Goal: Task Accomplishment & Management: Complete application form

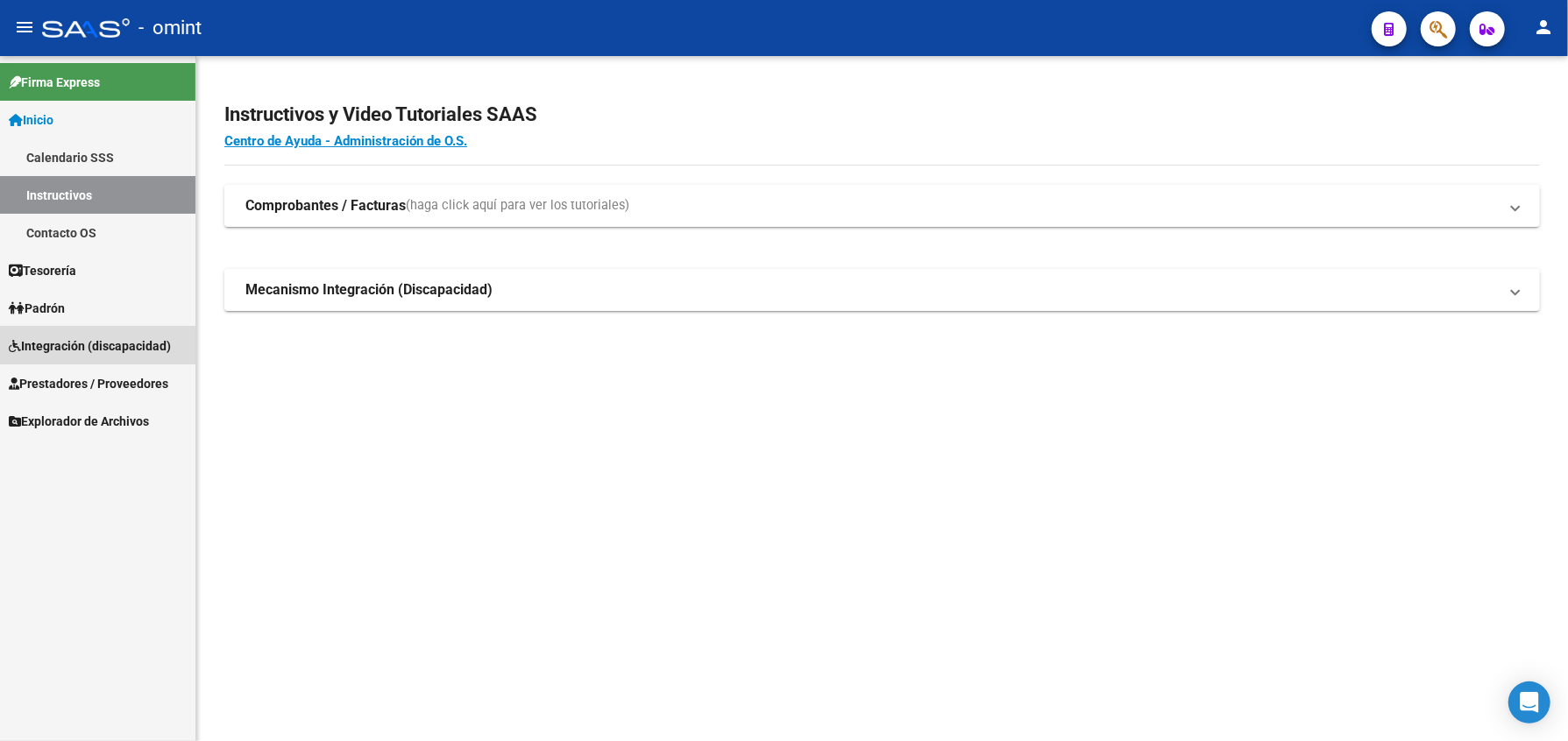
click at [59, 337] on span "Integración (discapacidad)" at bounding box center [90, 346] width 163 height 19
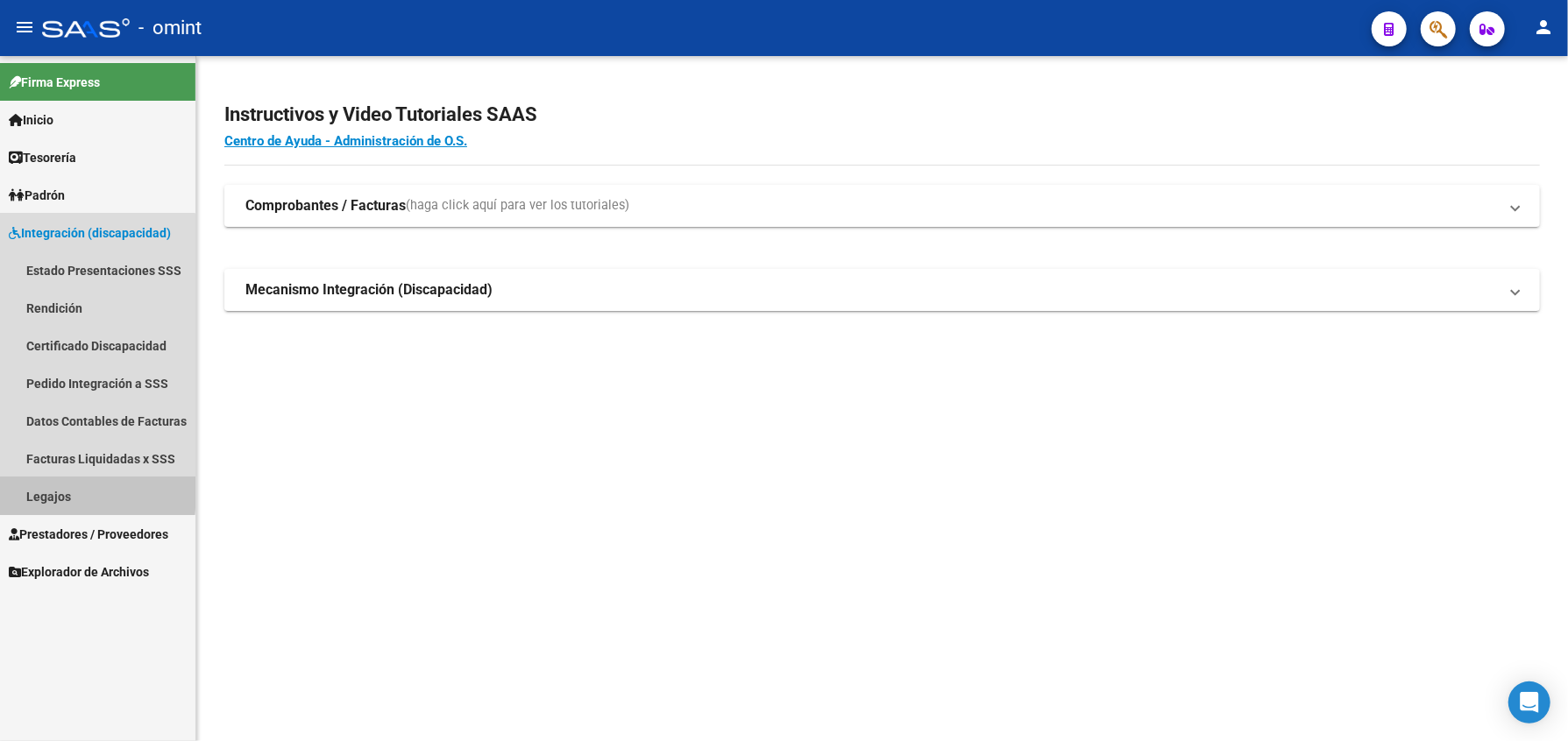
click at [48, 488] on link "Legajos" at bounding box center [98, 497] width 196 height 38
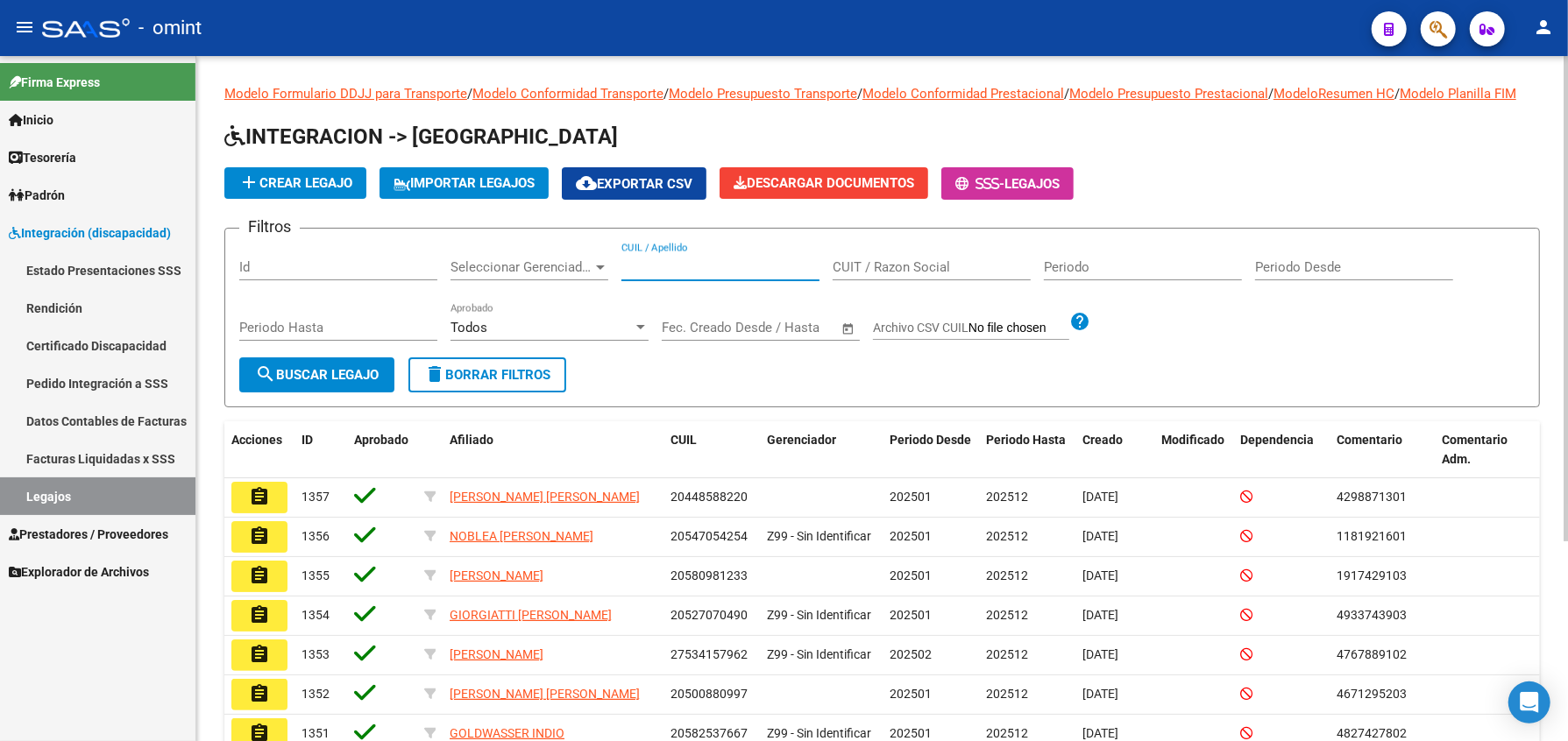
click at [656, 275] on input "CUIL / Apellido" at bounding box center [720, 268] width 198 height 16
type input "20298329701"
click at [374, 383] on span "search Buscar Legajo" at bounding box center [317, 375] width 124 height 16
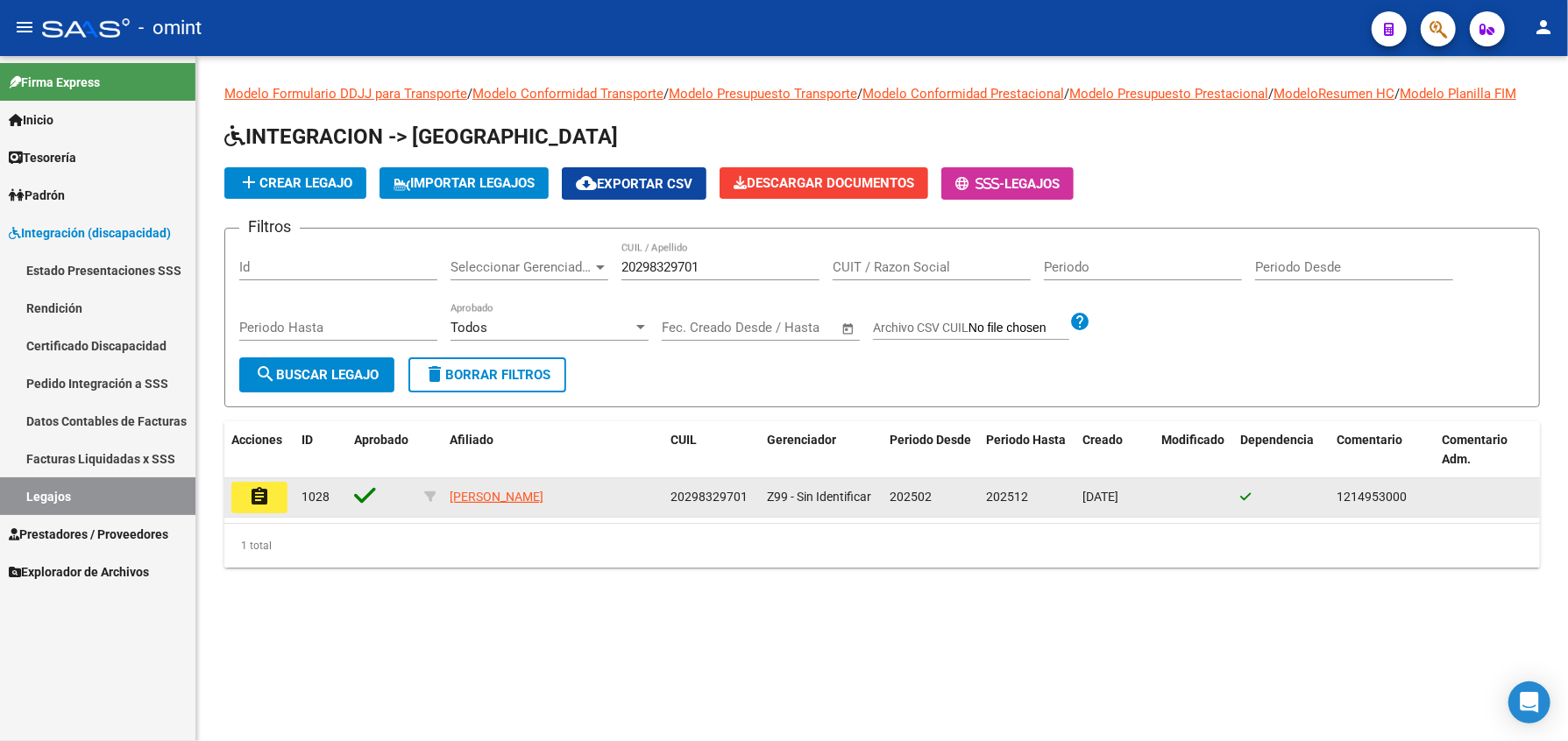
click at [253, 507] on mat-icon "assignment" at bounding box center [259, 497] width 21 height 21
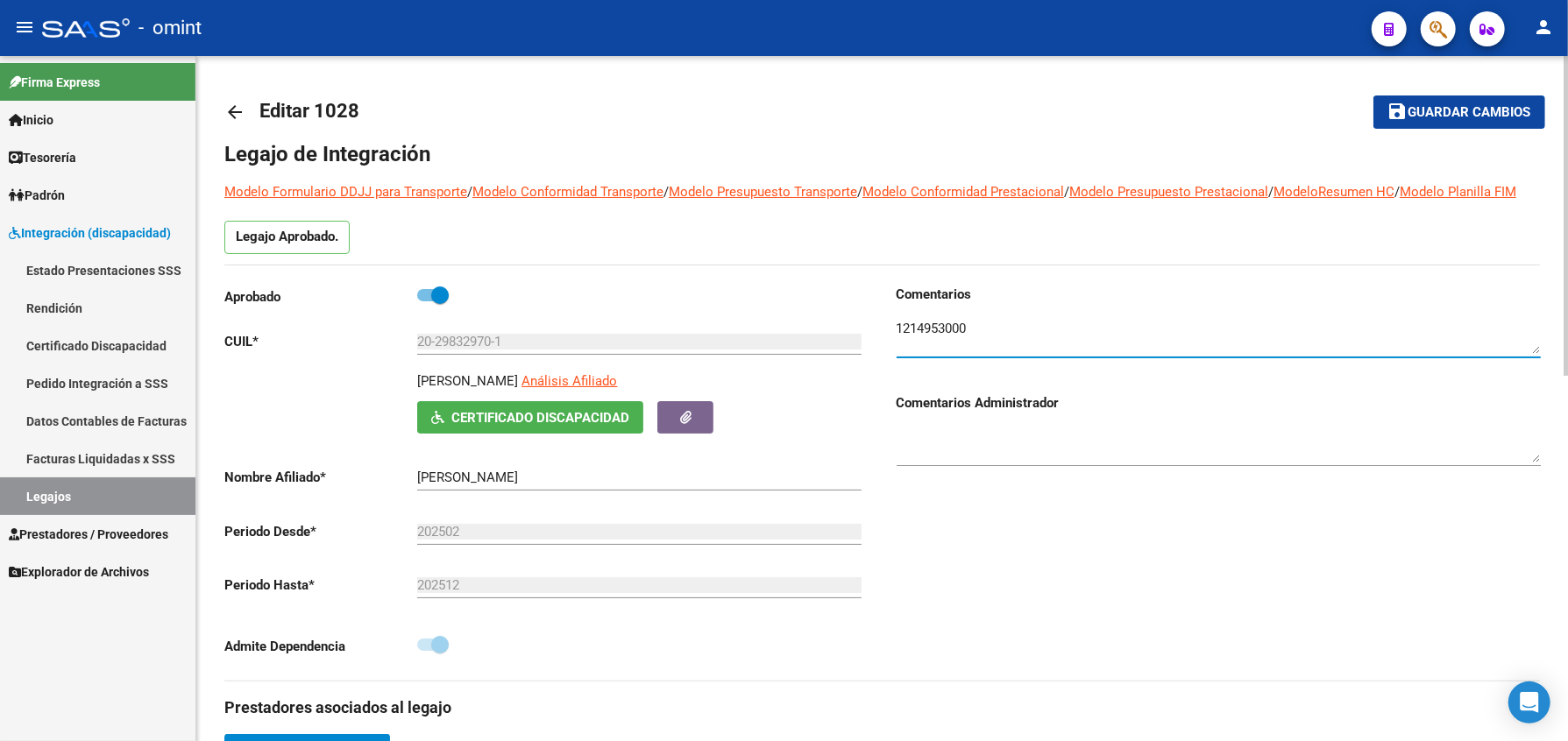
drag, startPoint x: 969, startPoint y: 355, endPoint x: 898, endPoint y: 344, distance: 71.8
click at [898, 344] on textarea at bounding box center [1218, 336] width 644 height 35
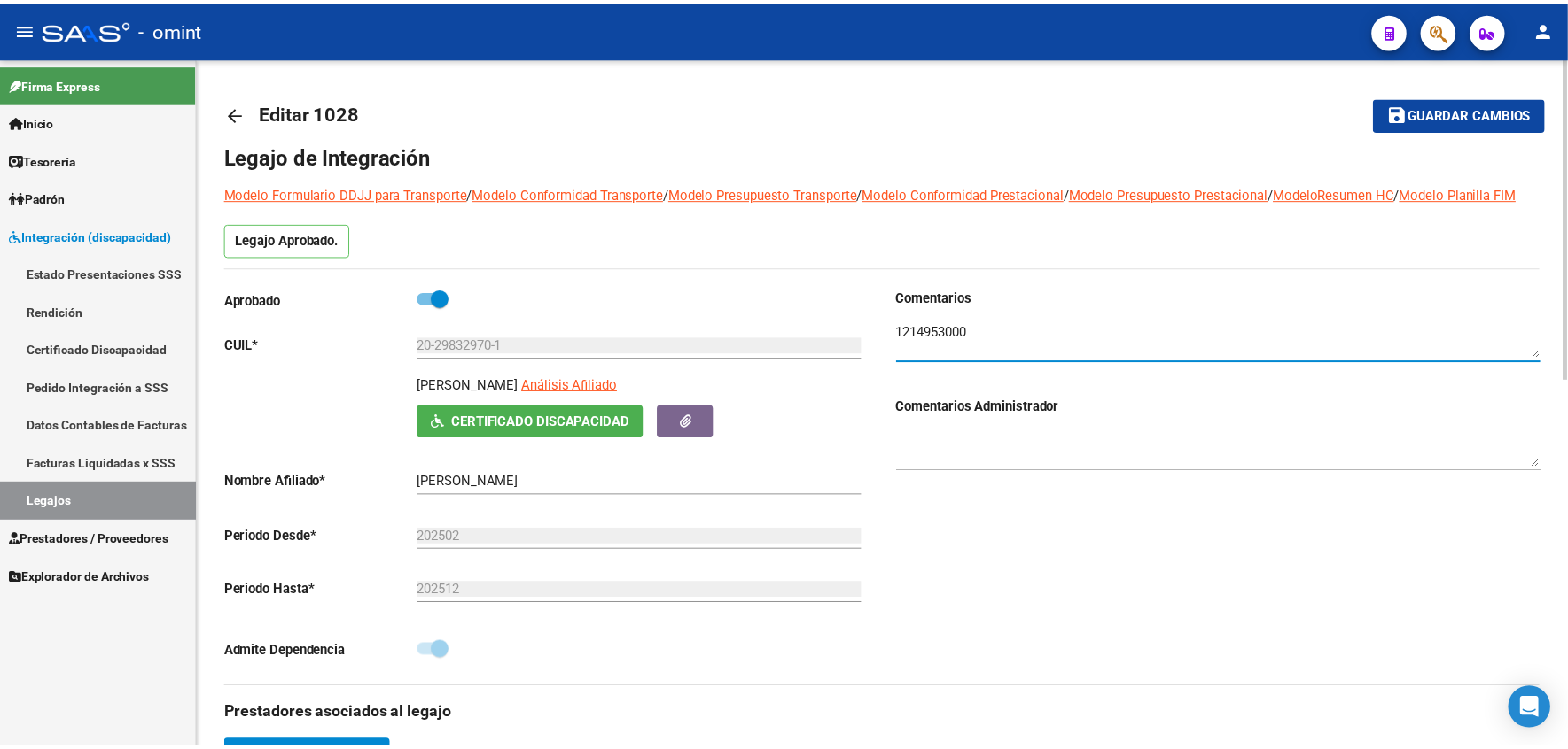
scroll to position [472, 0]
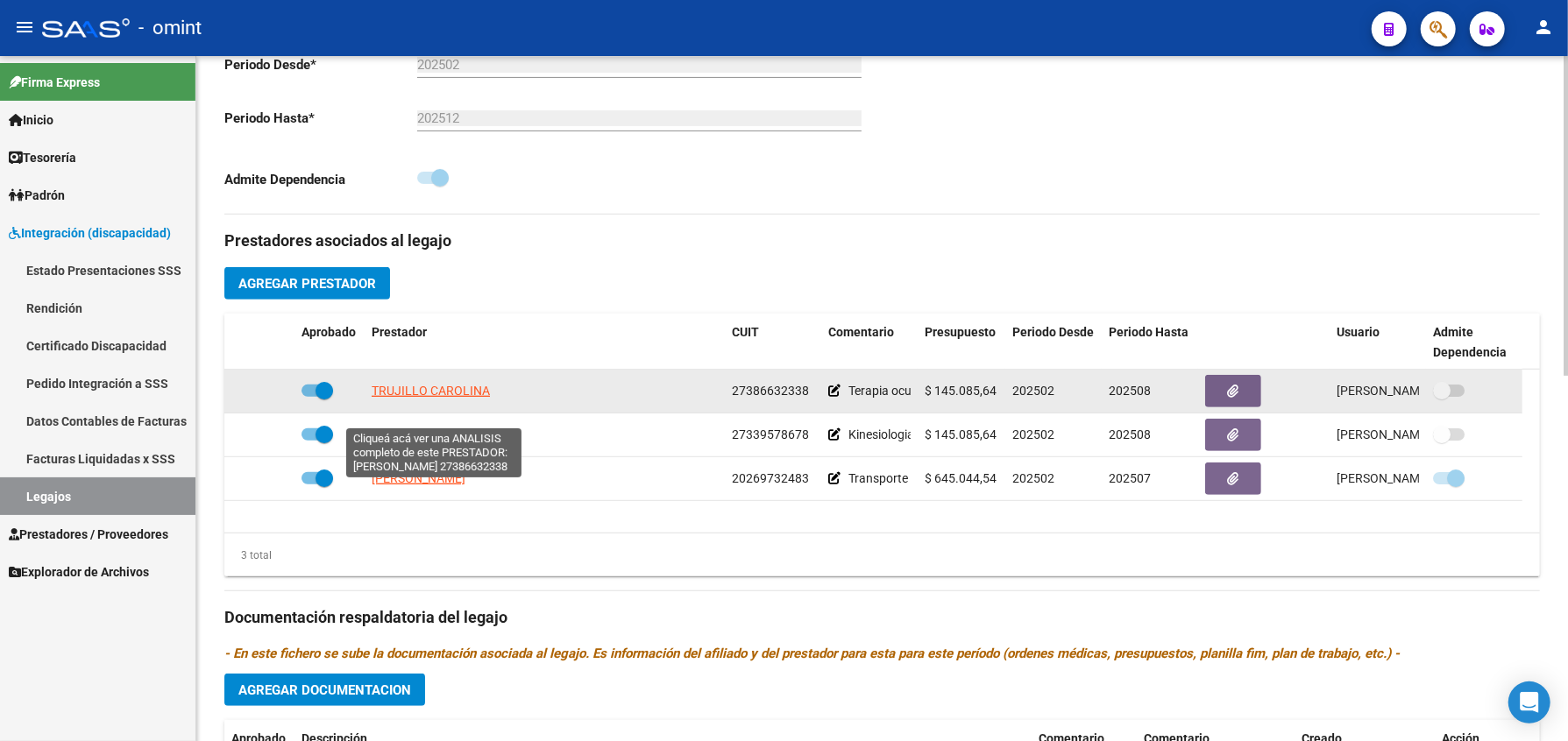
click at [421, 398] on span "TRUJILLO CAROLINA" at bounding box center [431, 391] width 119 height 14
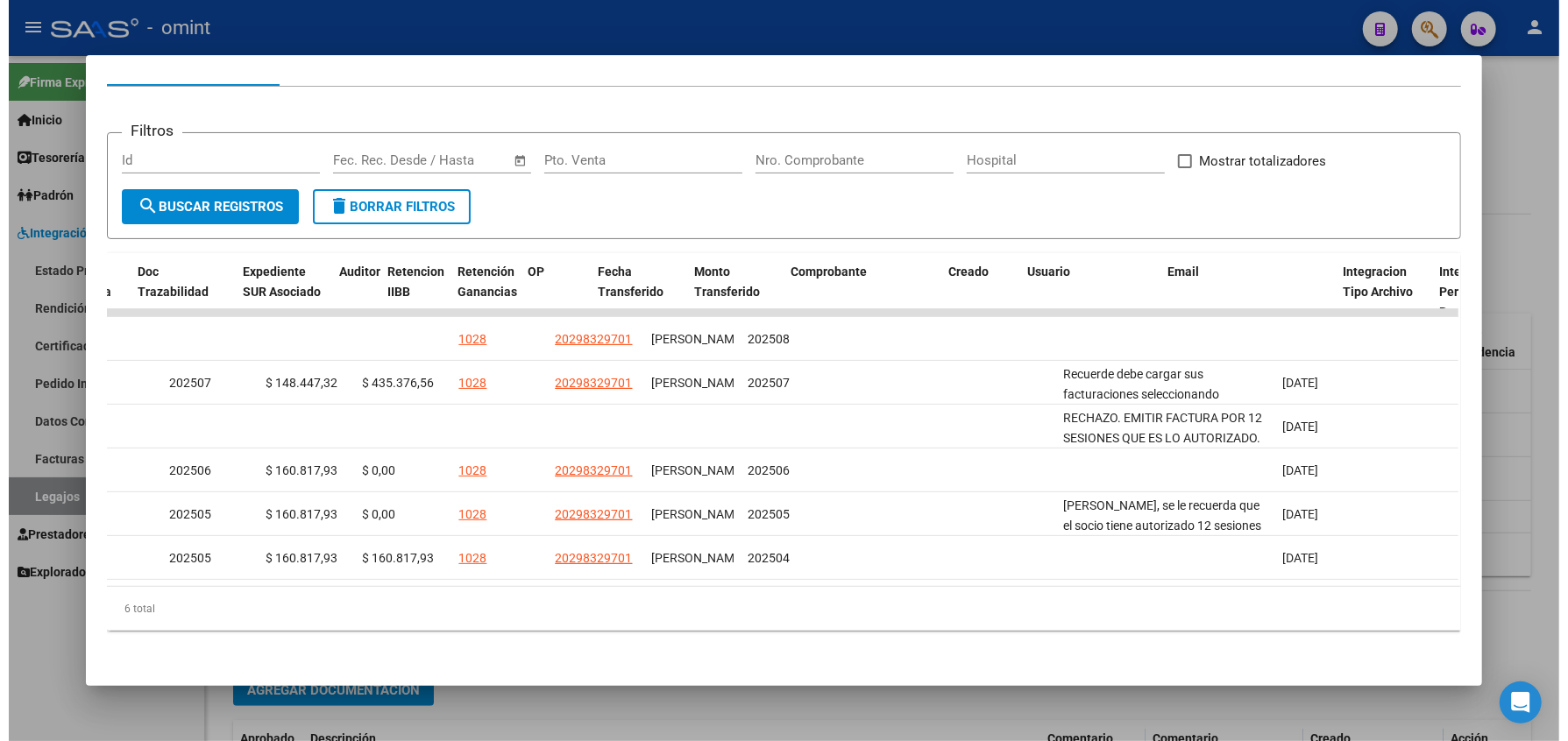
scroll to position [0, 0]
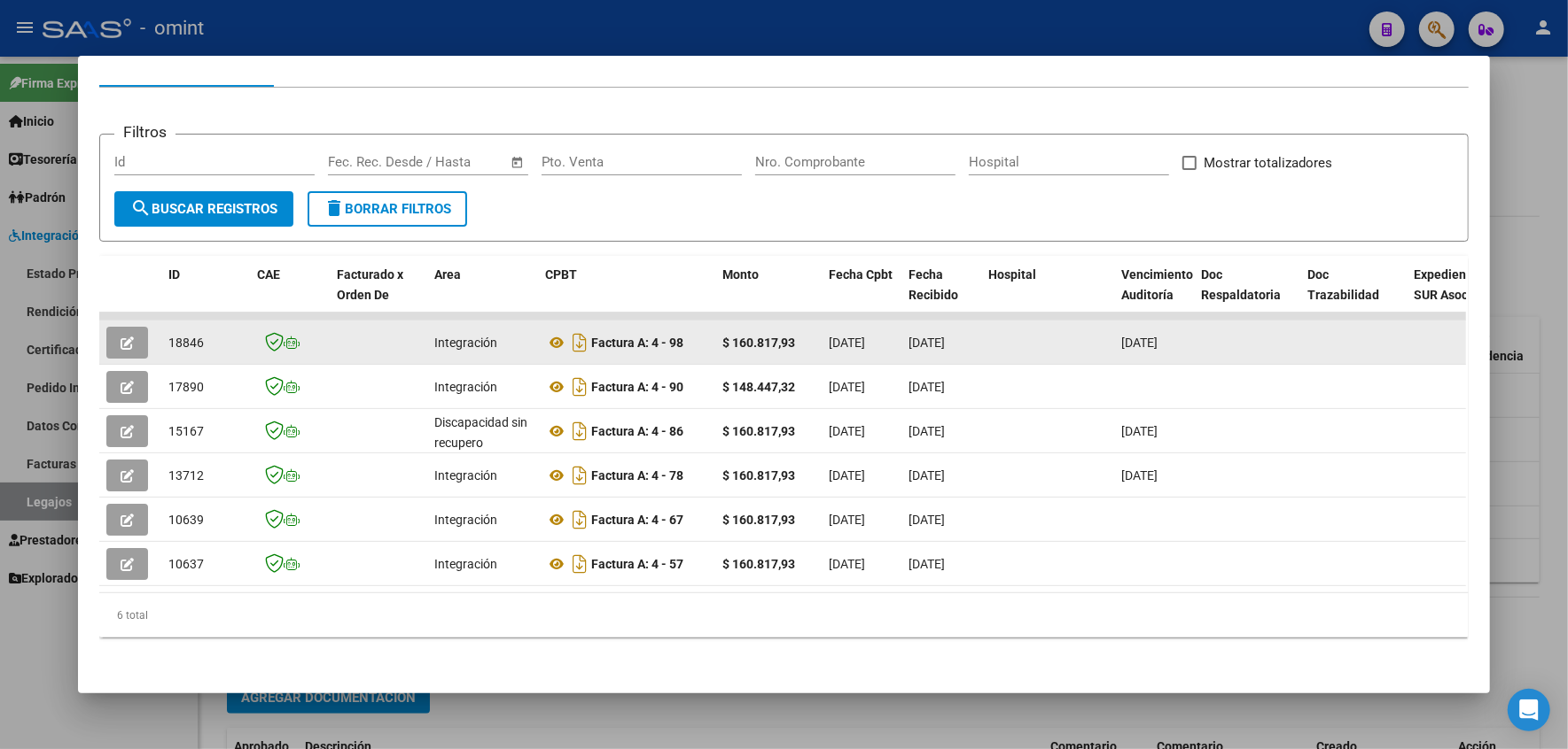
click at [121, 337] on icon "button" at bounding box center [127, 343] width 14 height 14
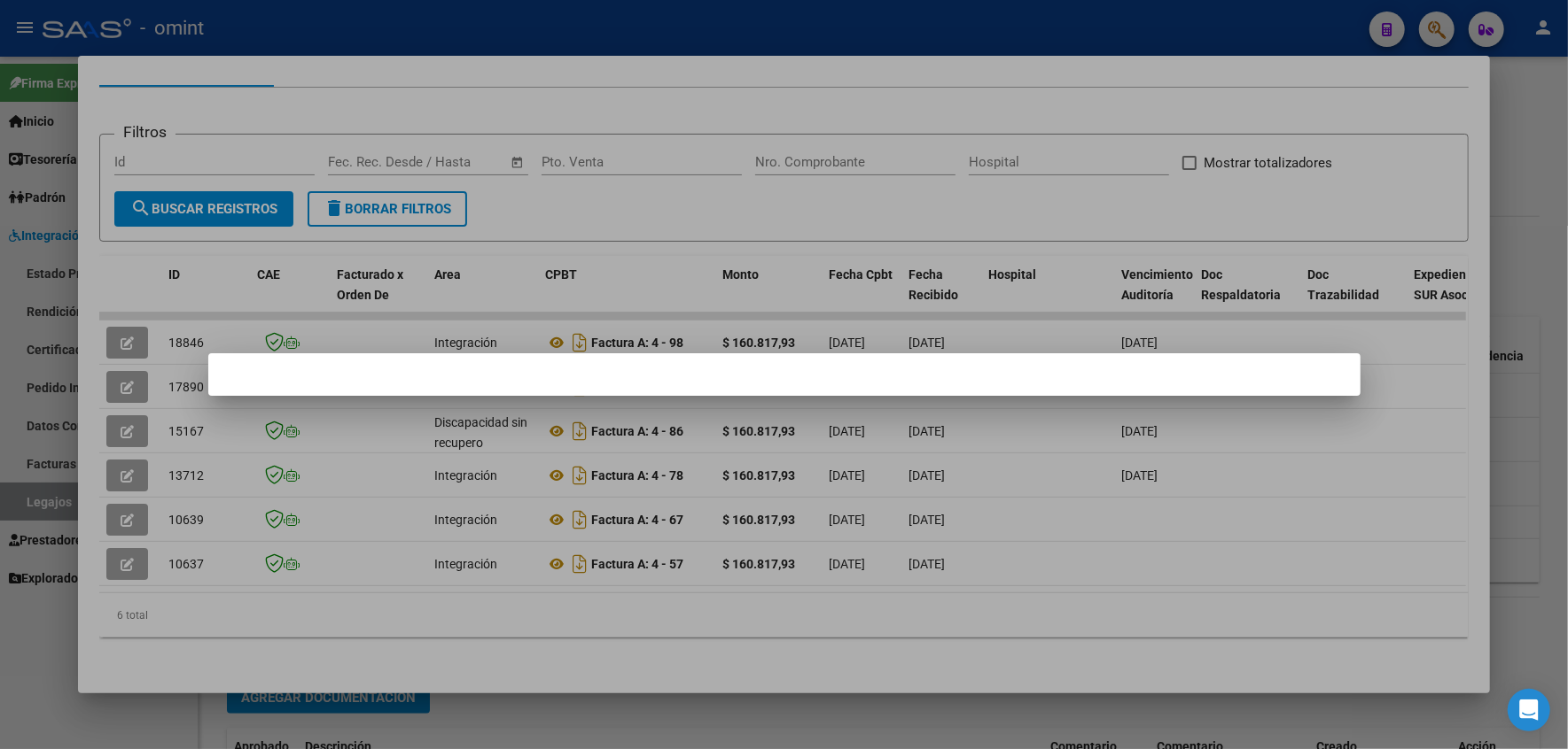
click at [653, 376] on mat-dialog-container at bounding box center [784, 374] width 1152 height 43
click at [1050, 426] on div at bounding box center [784, 374] width 1568 height 749
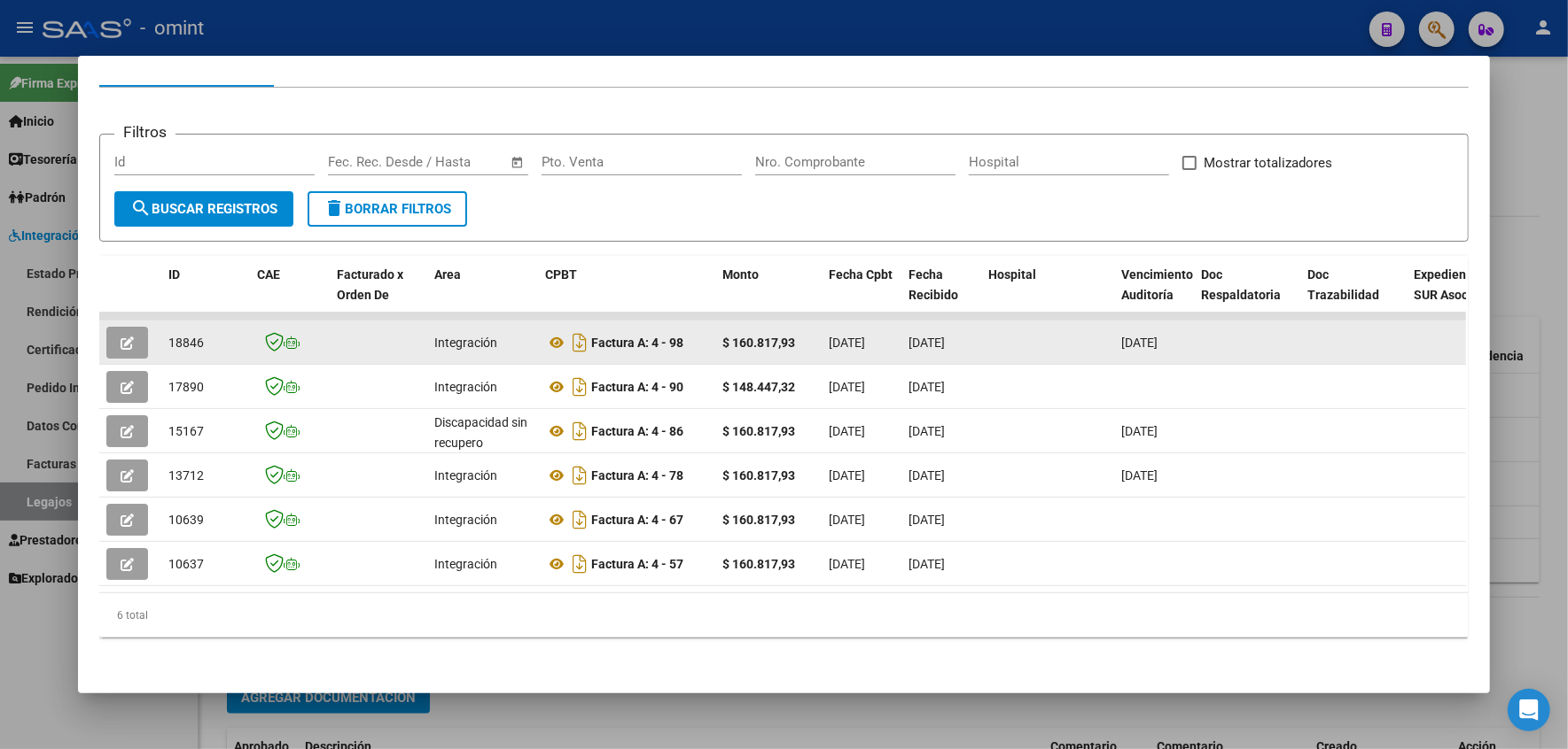
click at [121, 337] on icon "button" at bounding box center [127, 343] width 14 height 14
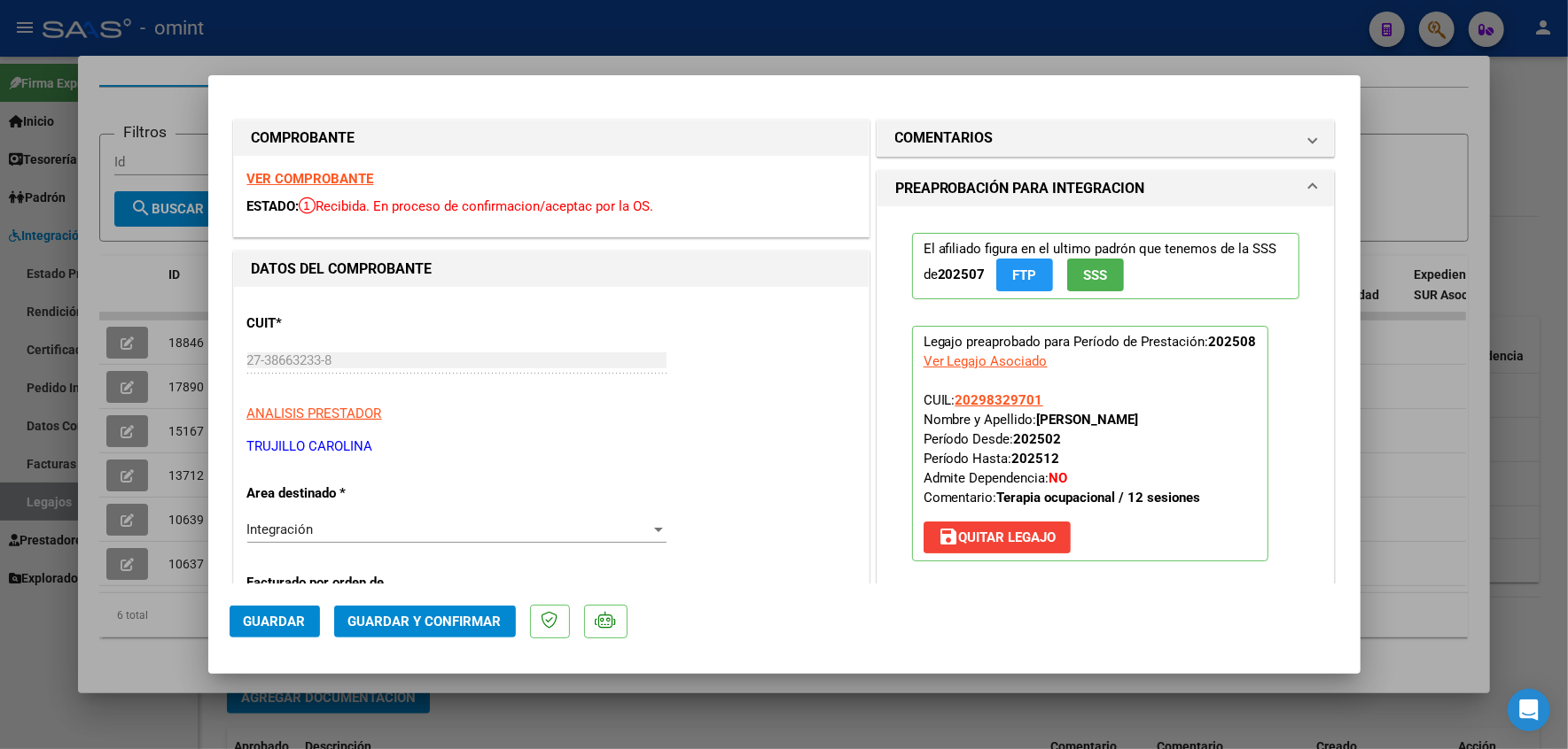
click at [299, 167] on div "VER COMPROBANTE ESTADO: Recibida. En proceso de confirmacion/aceptac por la OS." at bounding box center [551, 196] width 635 height 81
click at [309, 179] on strong "VER COMPROBANTE" at bounding box center [311, 179] width 127 height 16
click at [1413, 377] on div at bounding box center [784, 374] width 1568 height 749
type input "$ 0,00"
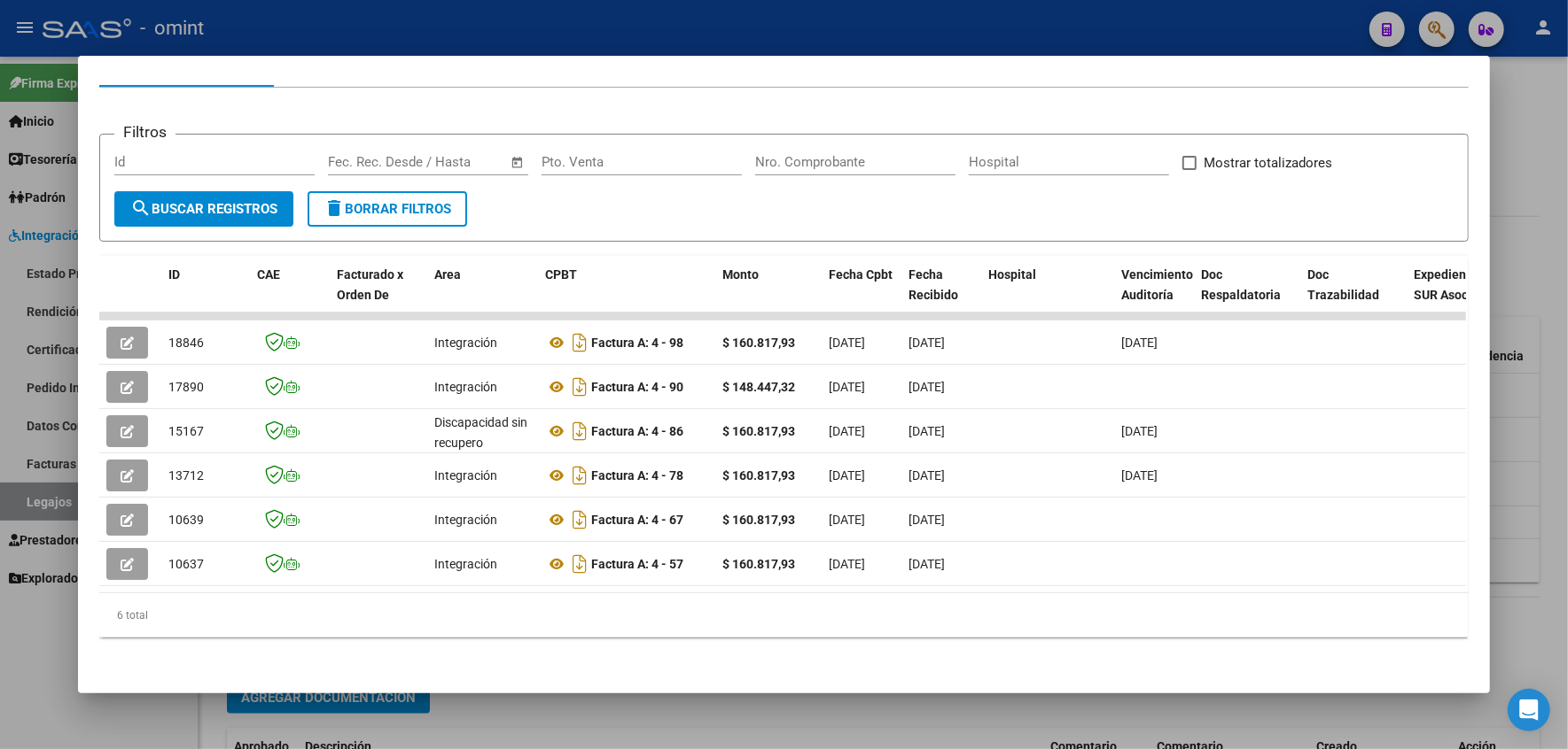
click at [1548, 280] on div at bounding box center [784, 374] width 1568 height 749
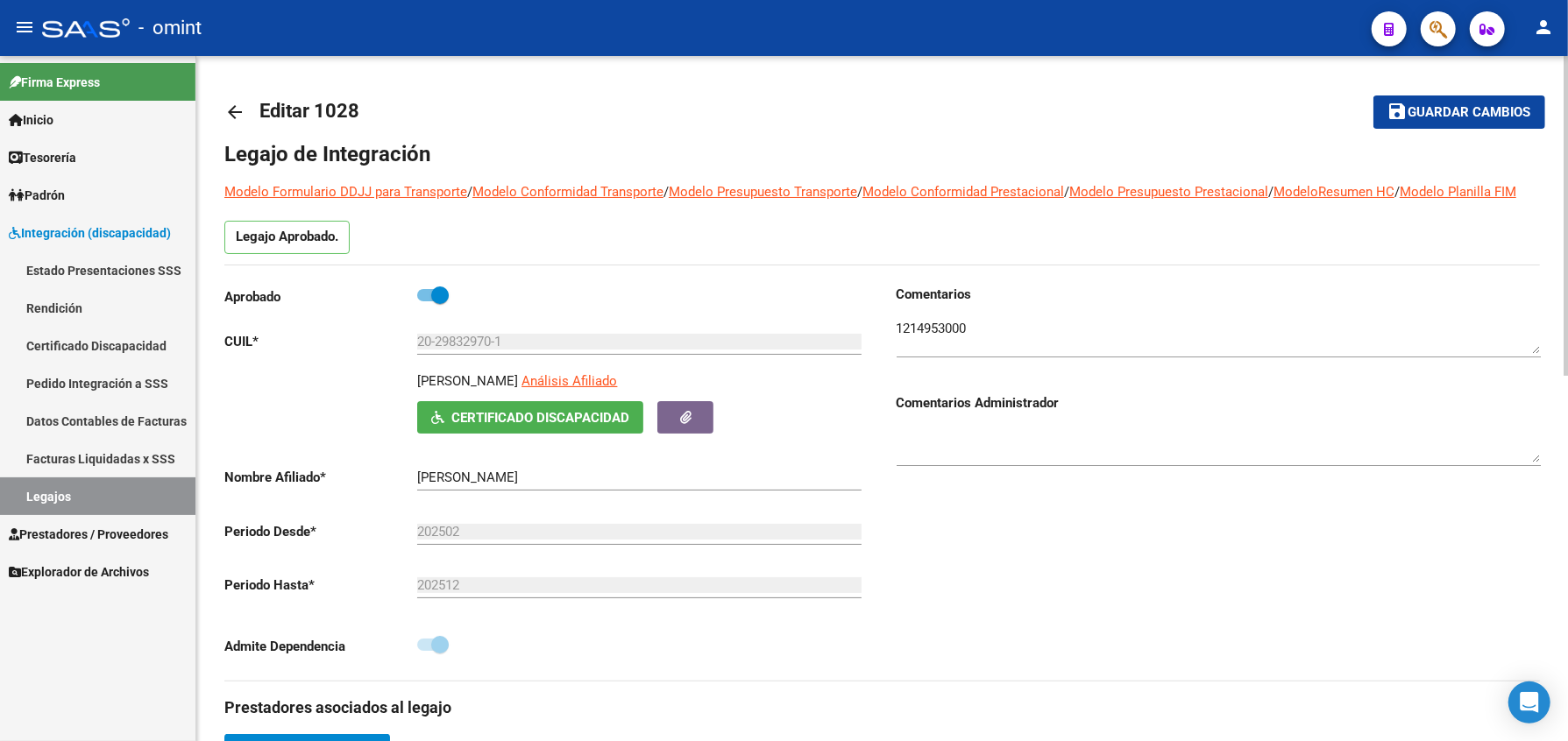
drag, startPoint x: 979, startPoint y: 338, endPoint x: 885, endPoint y: 348, distance: 94.5
click at [885, 348] on div "Comentarios Comentarios Administrador" at bounding box center [1211, 482] width 658 height 396
drag, startPoint x: 962, startPoint y: 358, endPoint x: 968, endPoint y: 343, distance: 16.2
click at [968, 343] on textarea at bounding box center [1218, 336] width 644 height 35
click at [969, 348] on textarea at bounding box center [1218, 336] width 644 height 35
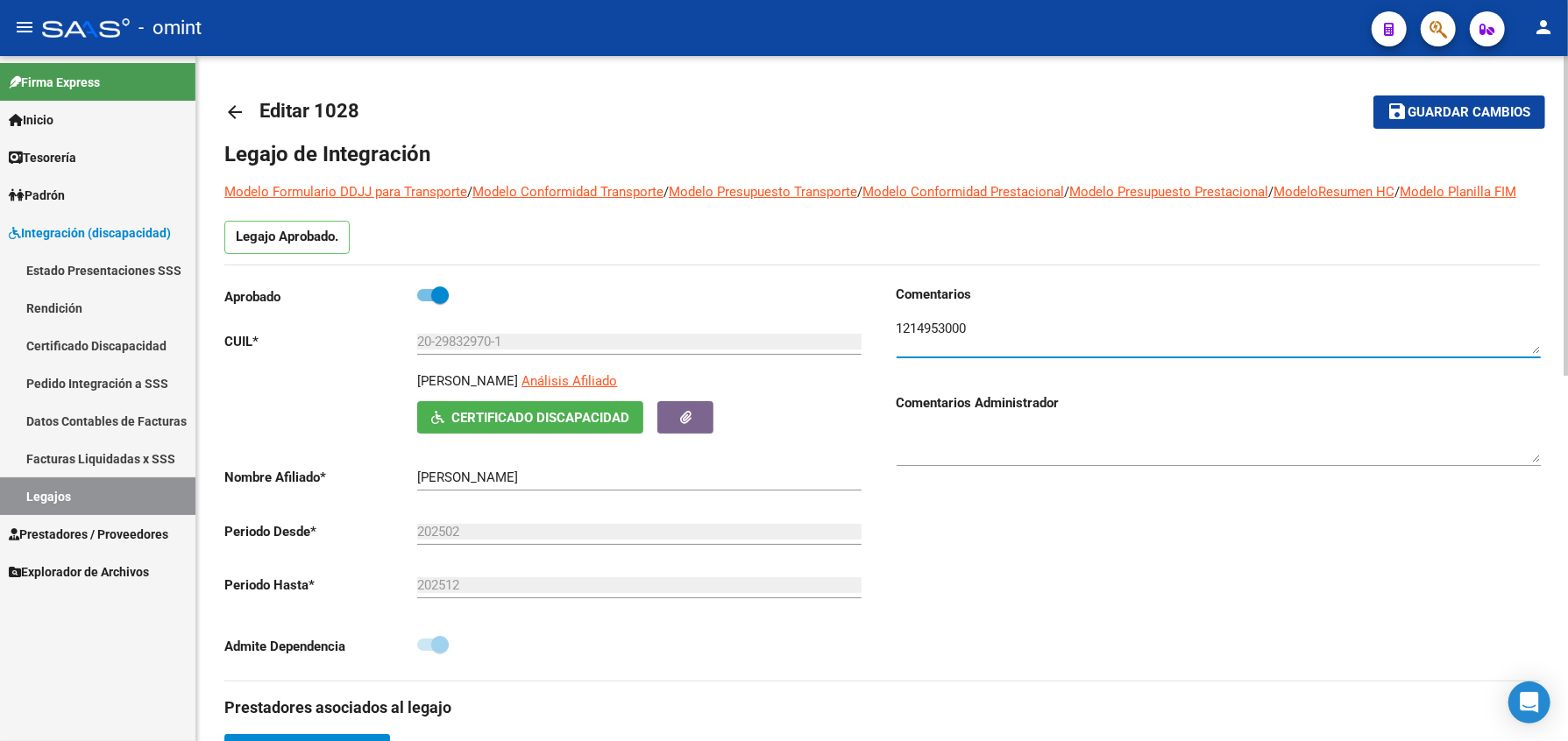
drag, startPoint x: 982, startPoint y: 348, endPoint x: 886, endPoint y: 342, distance: 96.2
click at [890, 342] on div "Comentarios Comentarios Administrador" at bounding box center [1211, 482] width 658 height 396
drag, startPoint x: 1283, startPoint y: 428, endPoint x: 1283, endPoint y: 418, distance: 10.0
click at [1283, 413] on h3 "Comentarios Administrador" at bounding box center [1218, 402] width 644 height 19
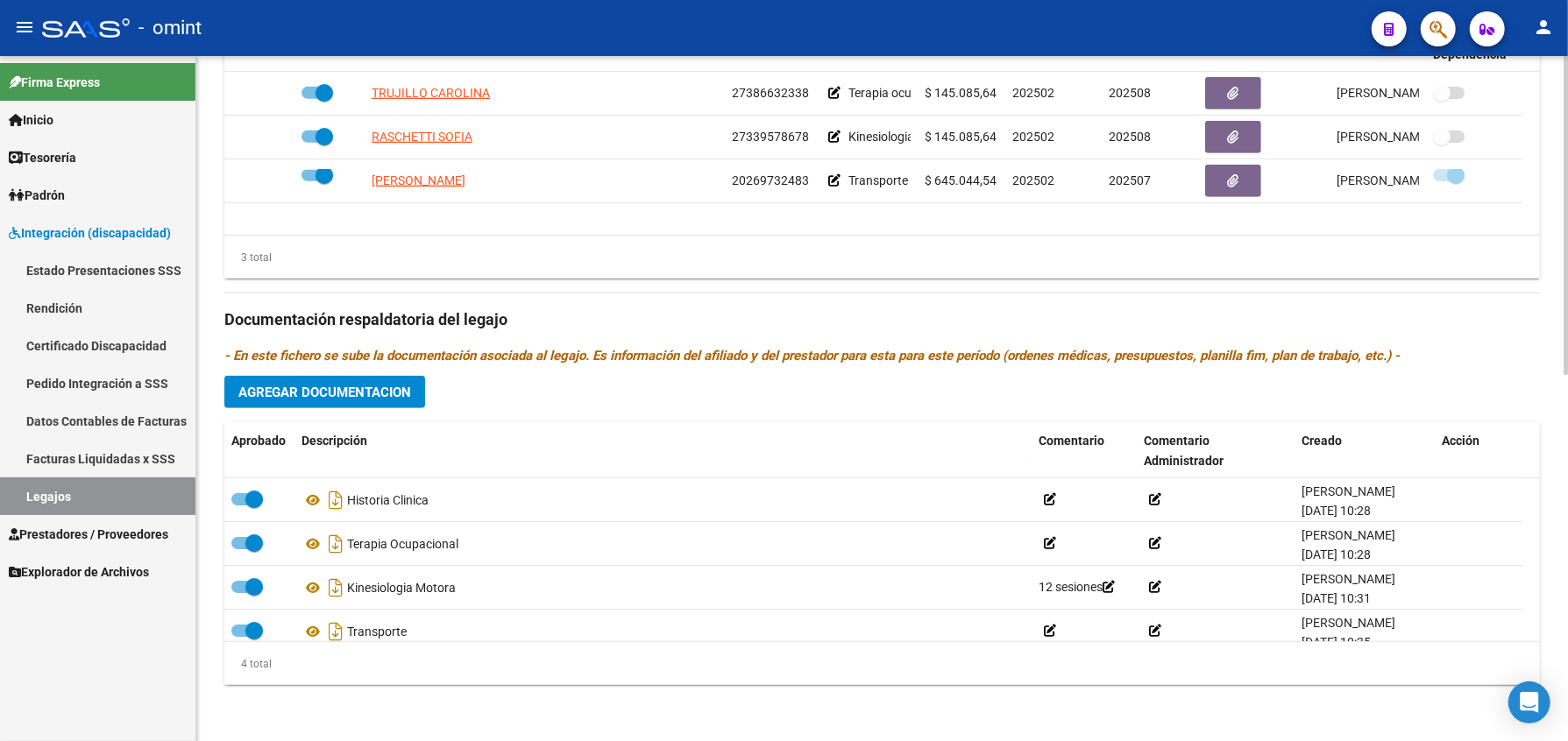
scroll to position [554, 0]
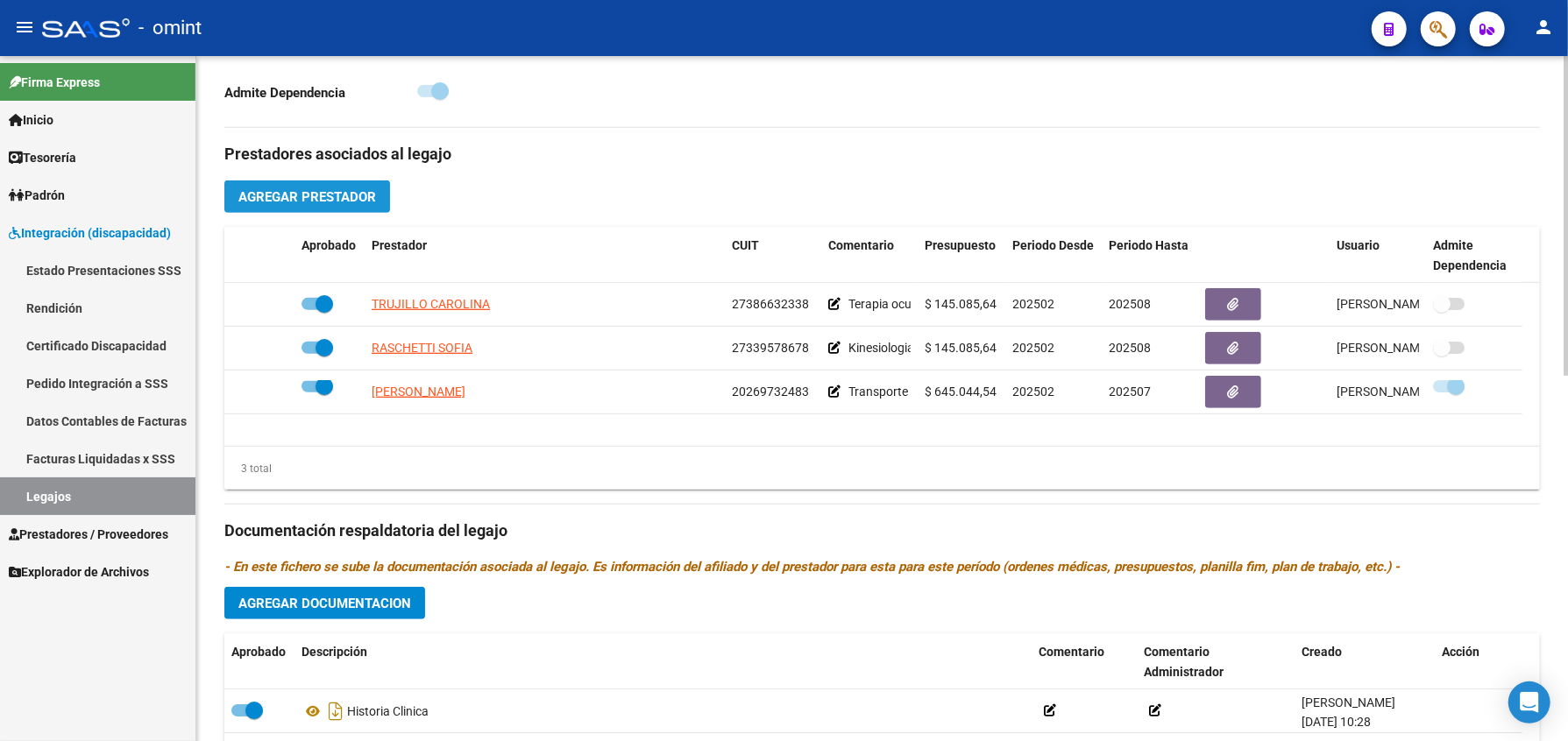
click at [308, 205] on span "Agregar Prestador" at bounding box center [306, 198] width 137 height 16
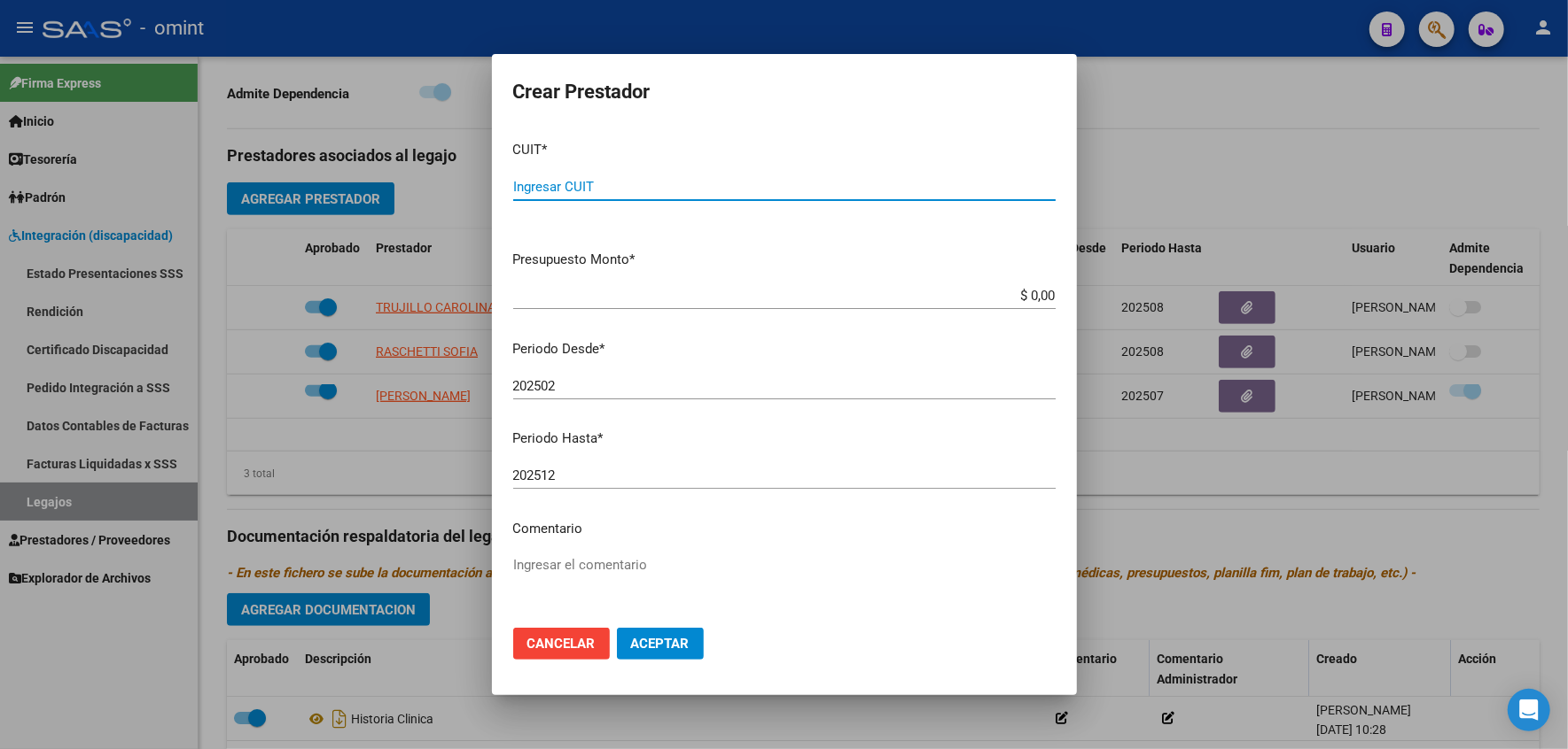
click at [658, 193] on input "Ingresar CUIT" at bounding box center [784, 187] width 542 height 16
type input "27-29047081-7"
click at [500, 413] on mat-dialog-content "CUIT * 27-29047081-7 Ingresar CUIT ARCA Padrón Presupuesto Monto * $ 0,00 Ingre…" at bounding box center [785, 370] width 585 height 488
drag, startPoint x: 500, startPoint y: 413, endPoint x: 580, endPoint y: 381, distance: 86.2
click at [580, 381] on input "202502" at bounding box center [784, 387] width 542 height 16
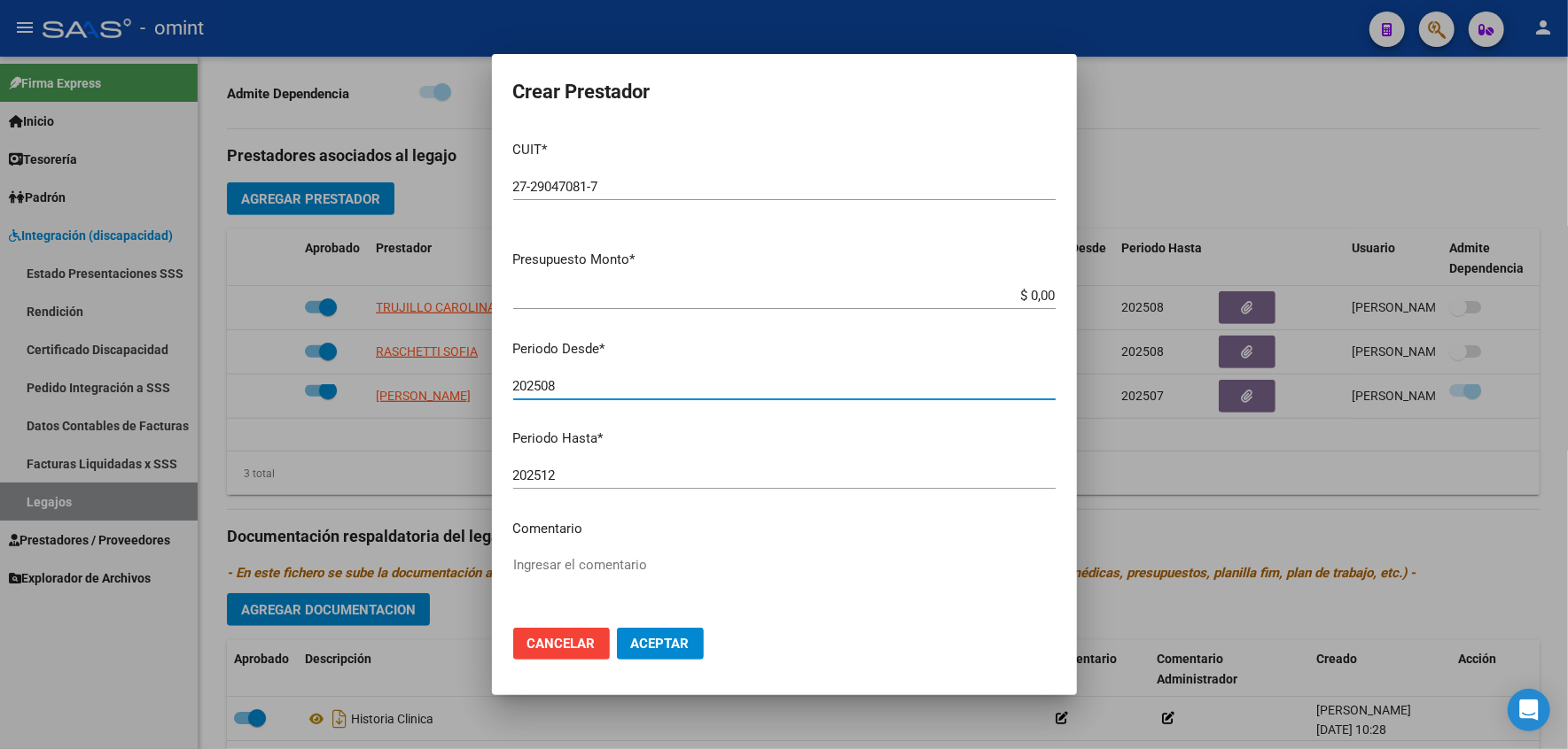
type input "202508"
click at [562, 566] on textarea "Ingresar el comentario" at bounding box center [784, 597] width 542 height 84
click at [650, 575] on textarea "Ingresar el comentario" at bounding box center [784, 597] width 542 height 84
type textarea "870 KM C/ DEPENDENCIA"
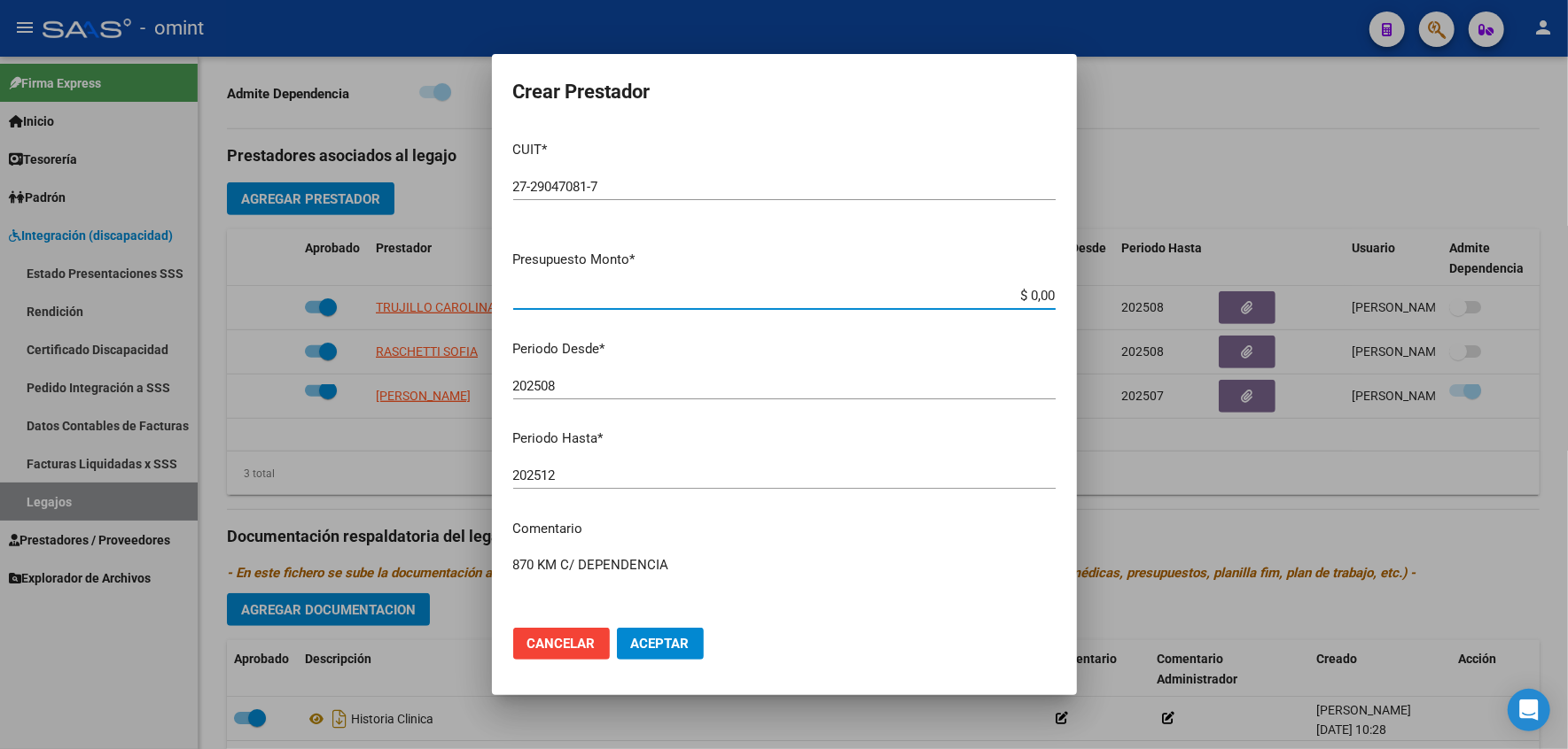
drag, startPoint x: 1034, startPoint y: 292, endPoint x: 986, endPoint y: 292, distance: 48.0
click at [984, 292] on input "$ 0,00" at bounding box center [784, 296] width 542 height 16
click at [1039, 295] on app-form-text-field "Presupuesto Monto * $ 0,00 Ingresar el monto" at bounding box center [791, 277] width 557 height 54
click at [1041, 298] on app-form-text-field "Presupuesto Monto * $ 0,00 Ingresar el monto" at bounding box center [791, 277] width 557 height 54
click at [1036, 295] on input "$ 0,00" at bounding box center [784, 296] width 542 height 16
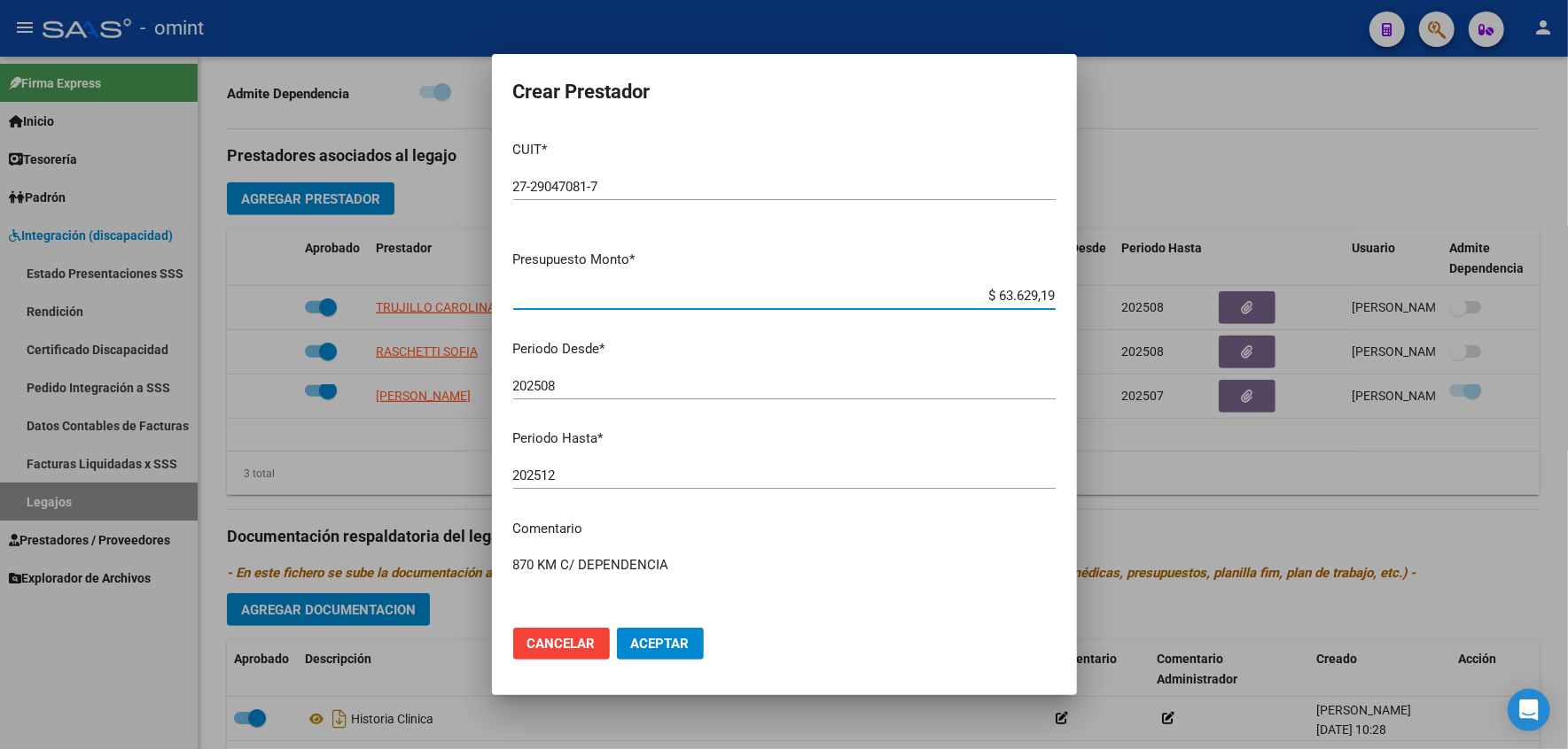
type input "$ 636.291,90"
click at [704, 567] on textarea "870 KM C/ DEPENDENCIA" at bounding box center [784, 597] width 542 height 84
click at [667, 654] on button "Aceptar" at bounding box center [660, 644] width 87 height 32
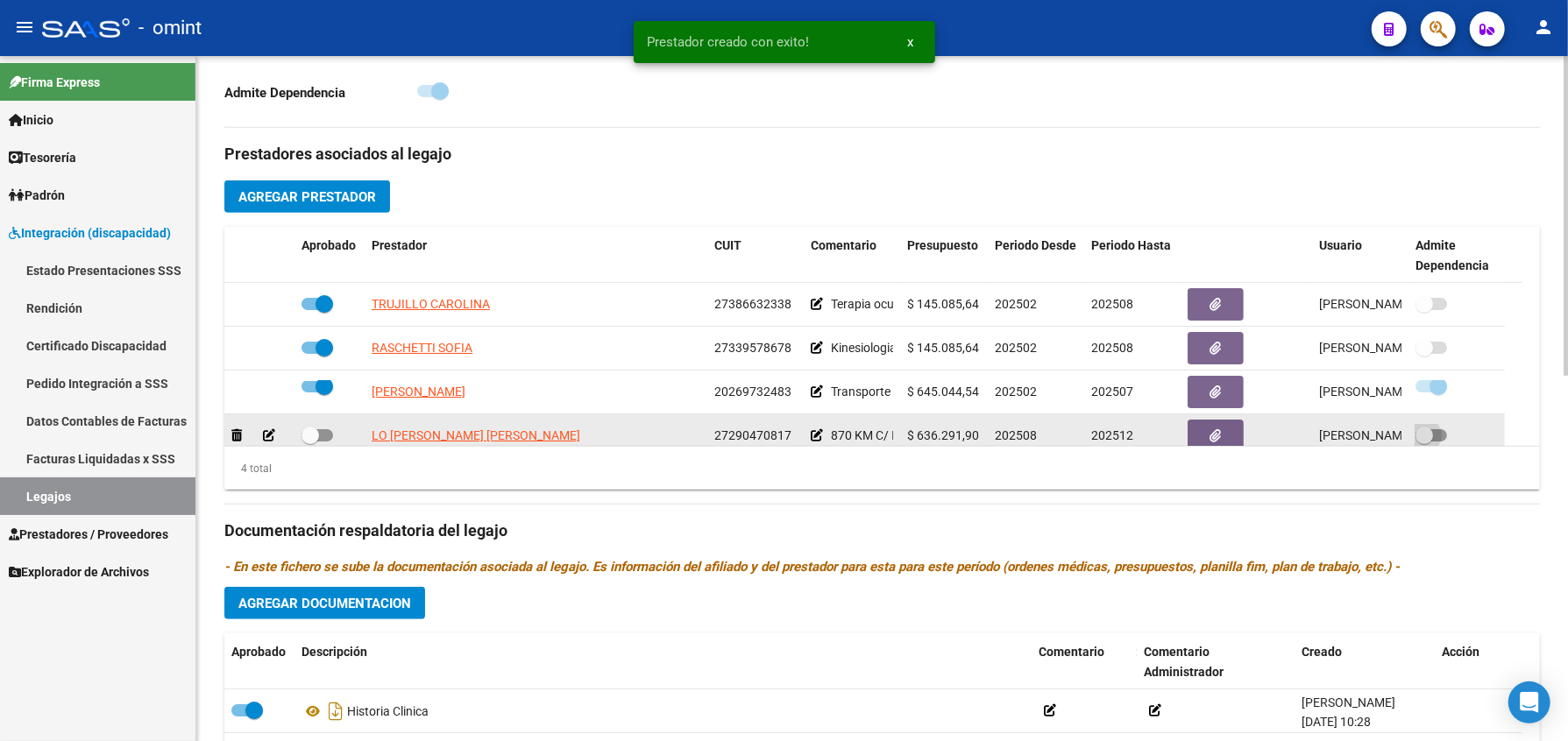
click at [1444, 442] on span at bounding box center [1431, 436] width 31 height 13
click at [1424, 443] on input "checkbox" at bounding box center [1423, 442] width 1 height 1
checkbox input "true"
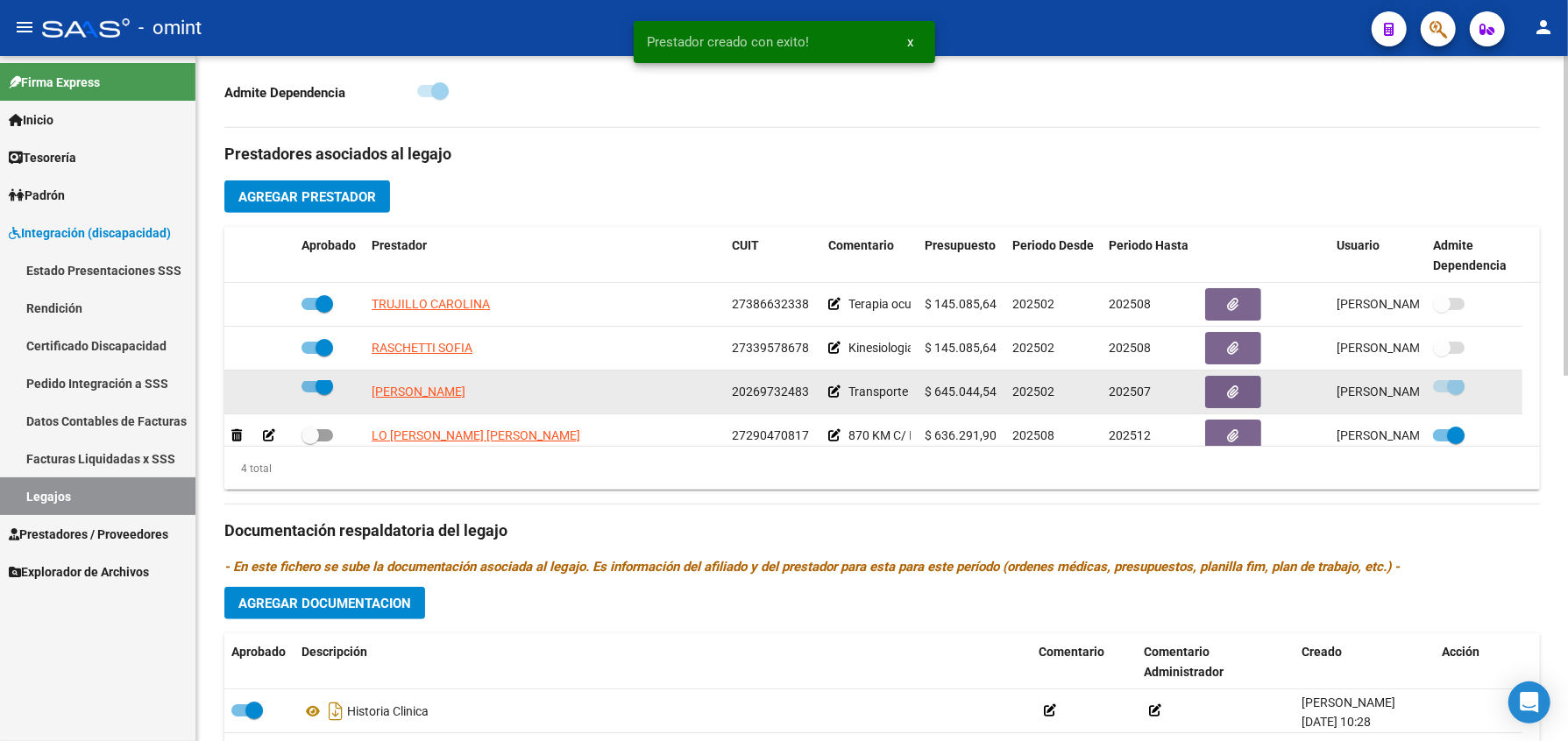
drag, startPoint x: 326, startPoint y: 408, endPoint x: 295, endPoint y: 411, distance: 31.1
click at [295, 411] on datatable-body-cell at bounding box center [330, 393] width 70 height 43
click at [308, 393] on span at bounding box center [317, 386] width 31 height 13
click at [309, 393] on input "checkbox" at bounding box center [309, 393] width 1 height 1
checkbox input "false"
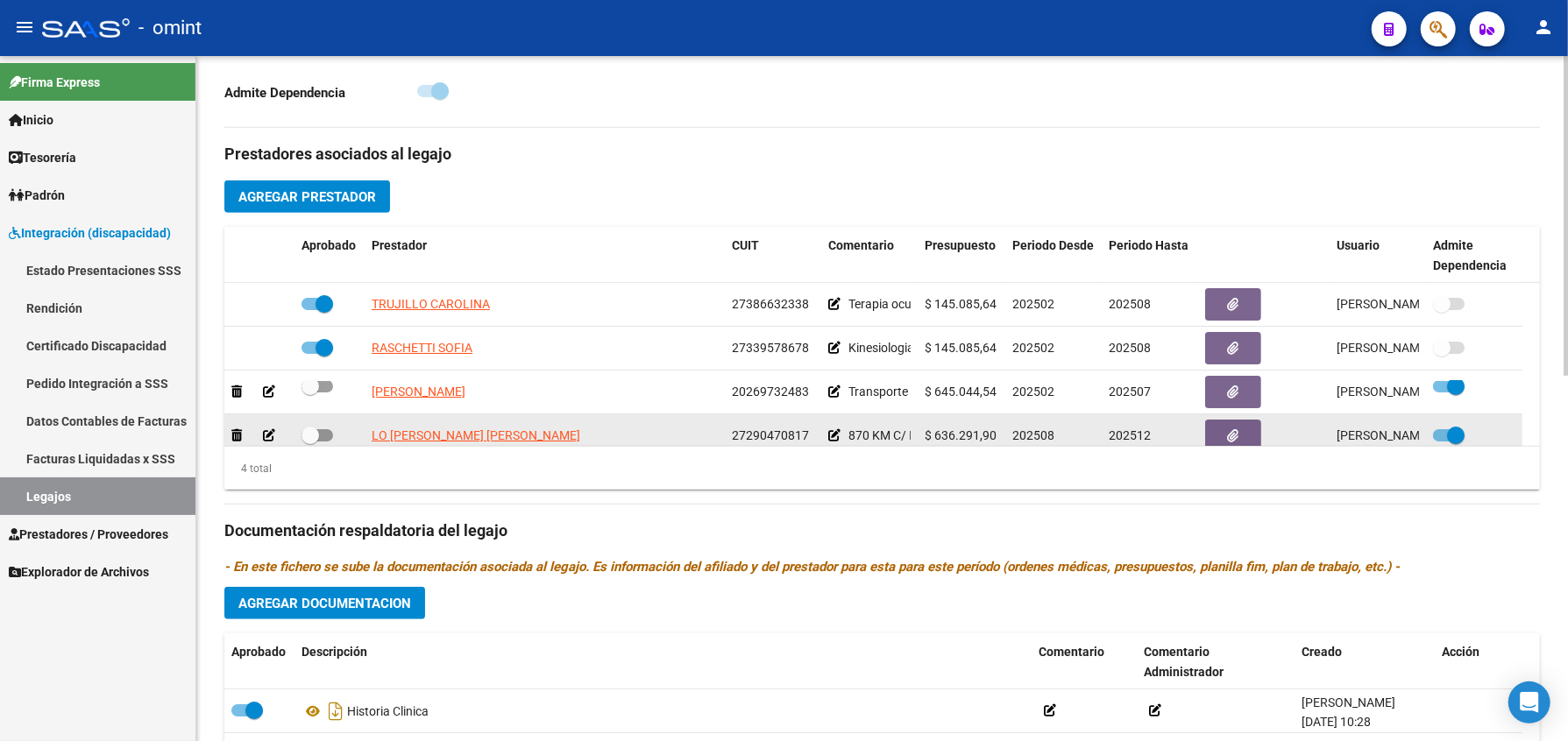
click at [335, 448] on div at bounding box center [330, 436] width 56 height 22
click at [323, 442] on span at bounding box center [317, 436] width 31 height 13
click at [310, 443] on input "checkbox" at bounding box center [309, 442] width 1 height 1
checkbox input "true"
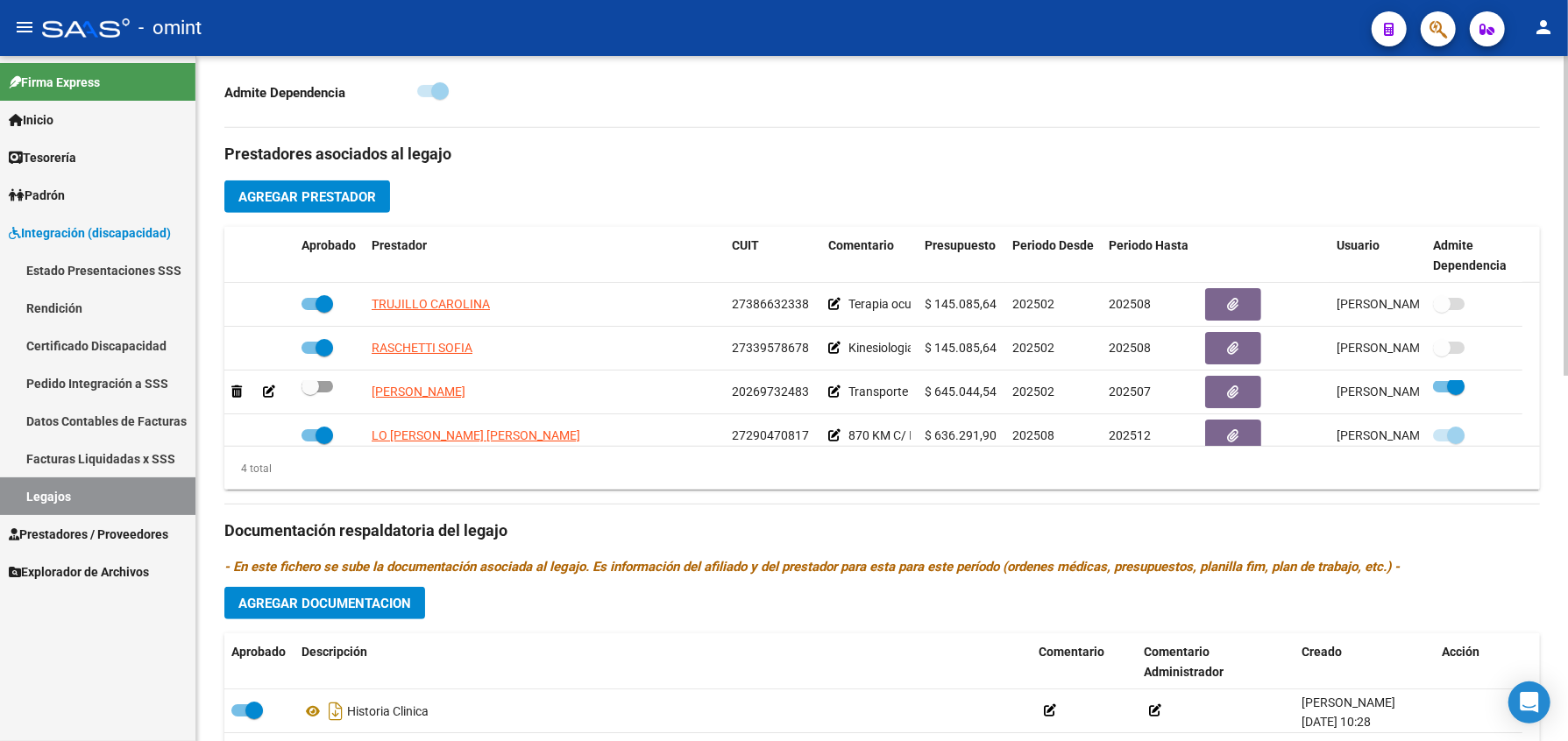
scroll to position [0, 0]
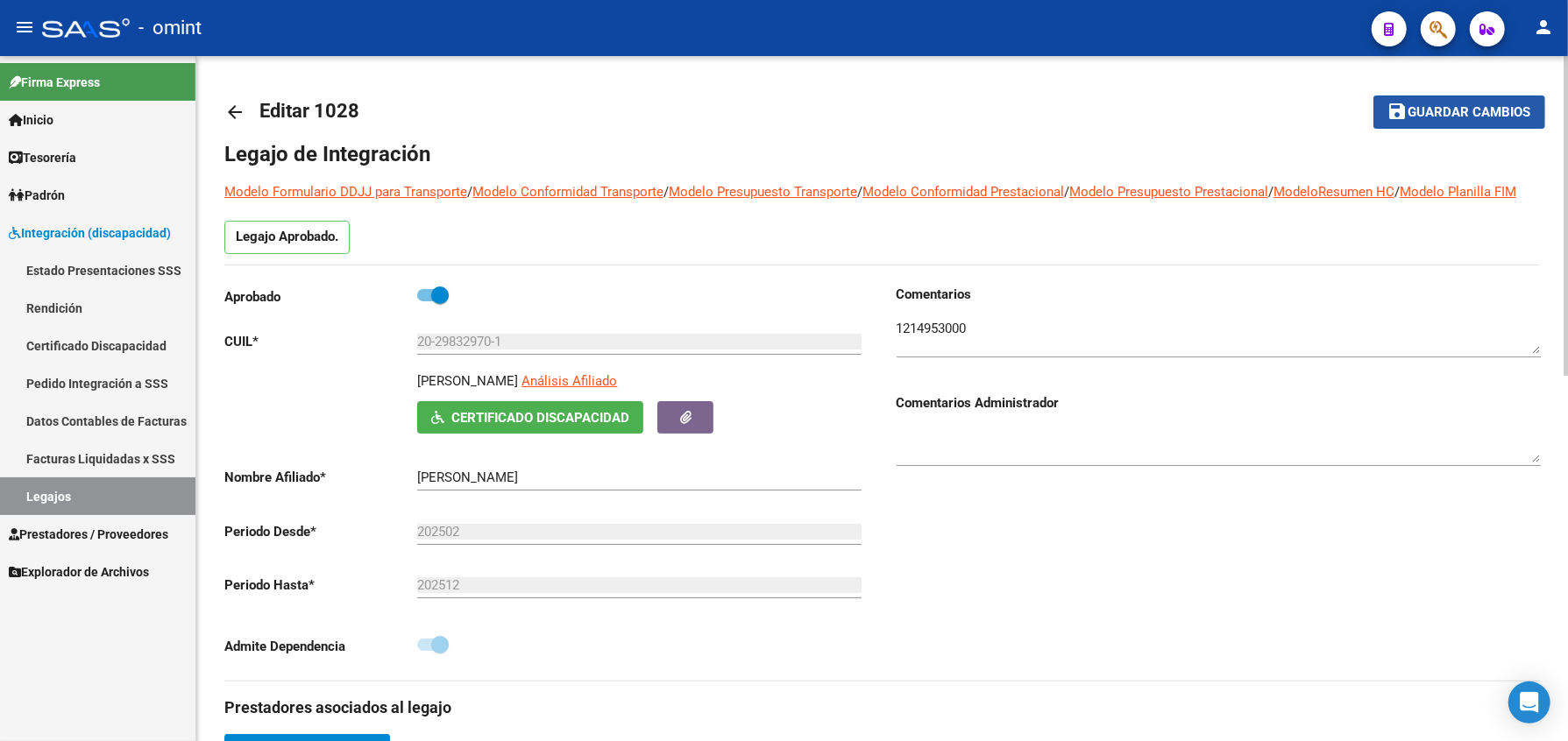
click at [1480, 113] on span "Guardar cambios" at bounding box center [1469, 113] width 123 height 16
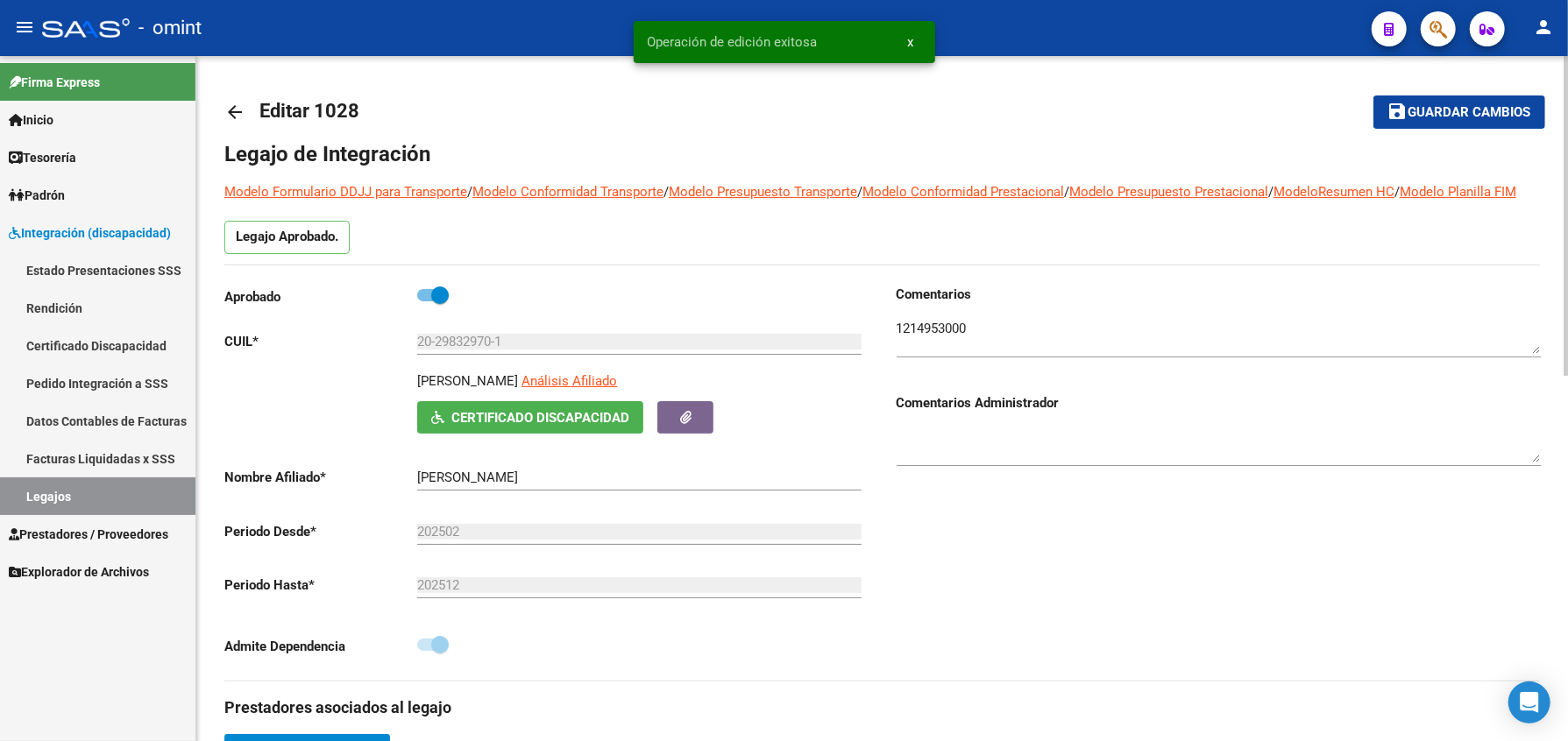
click at [1480, 113] on span "Guardar cambios" at bounding box center [1469, 113] width 123 height 16
click at [1449, 113] on span "Guardar cambios" at bounding box center [1469, 113] width 123 height 16
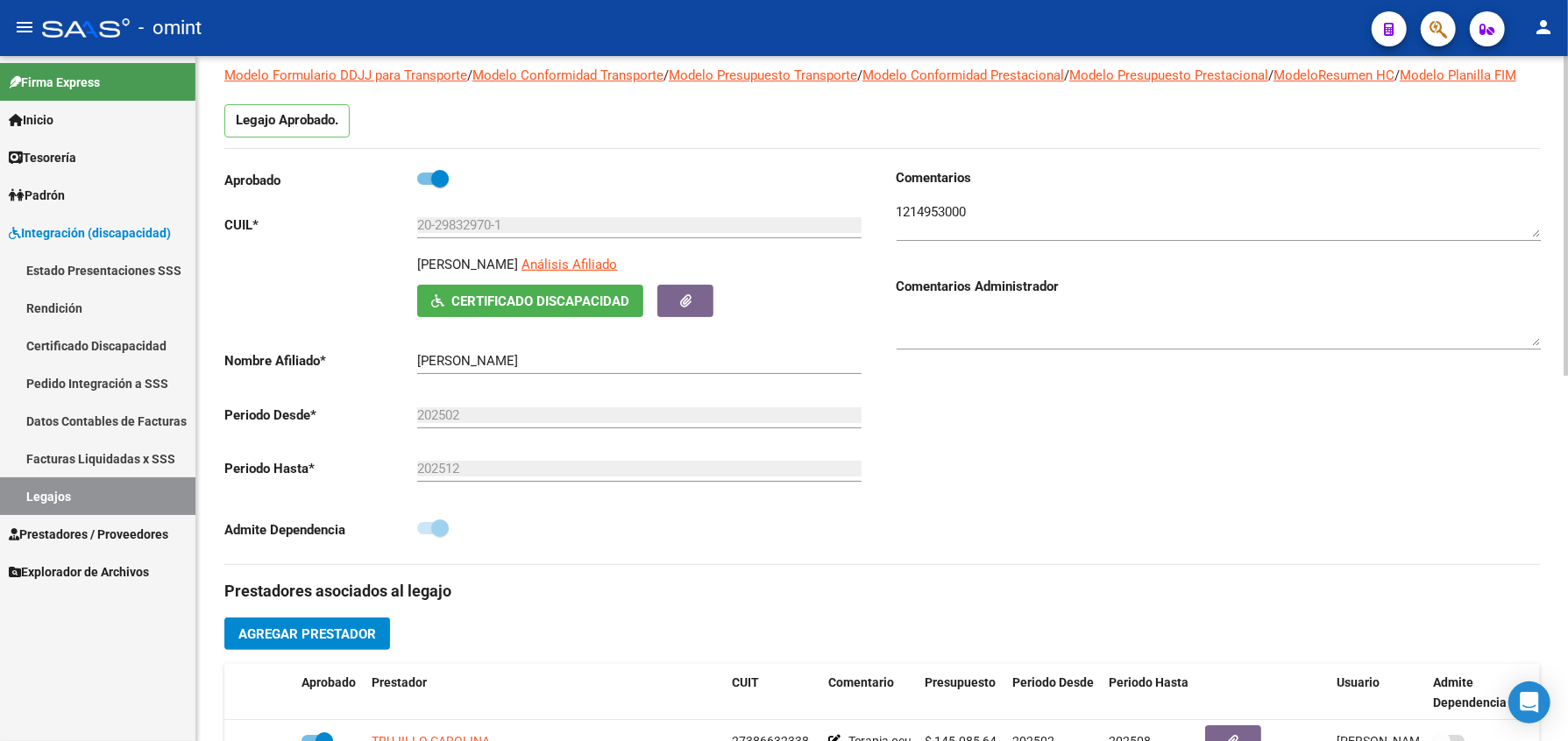
scroll to position [234, 0]
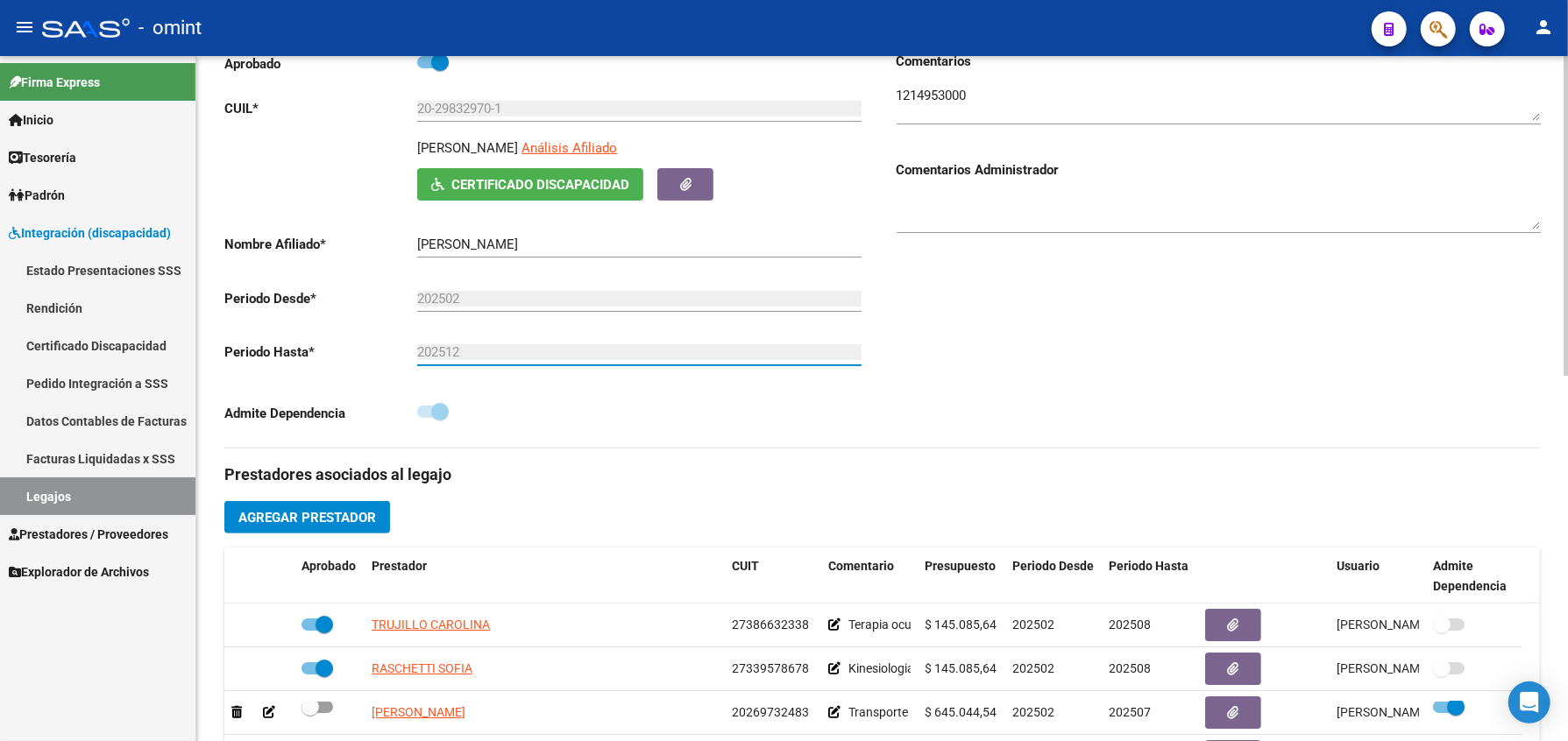
click at [474, 360] on input "202512" at bounding box center [639, 352] width 445 height 16
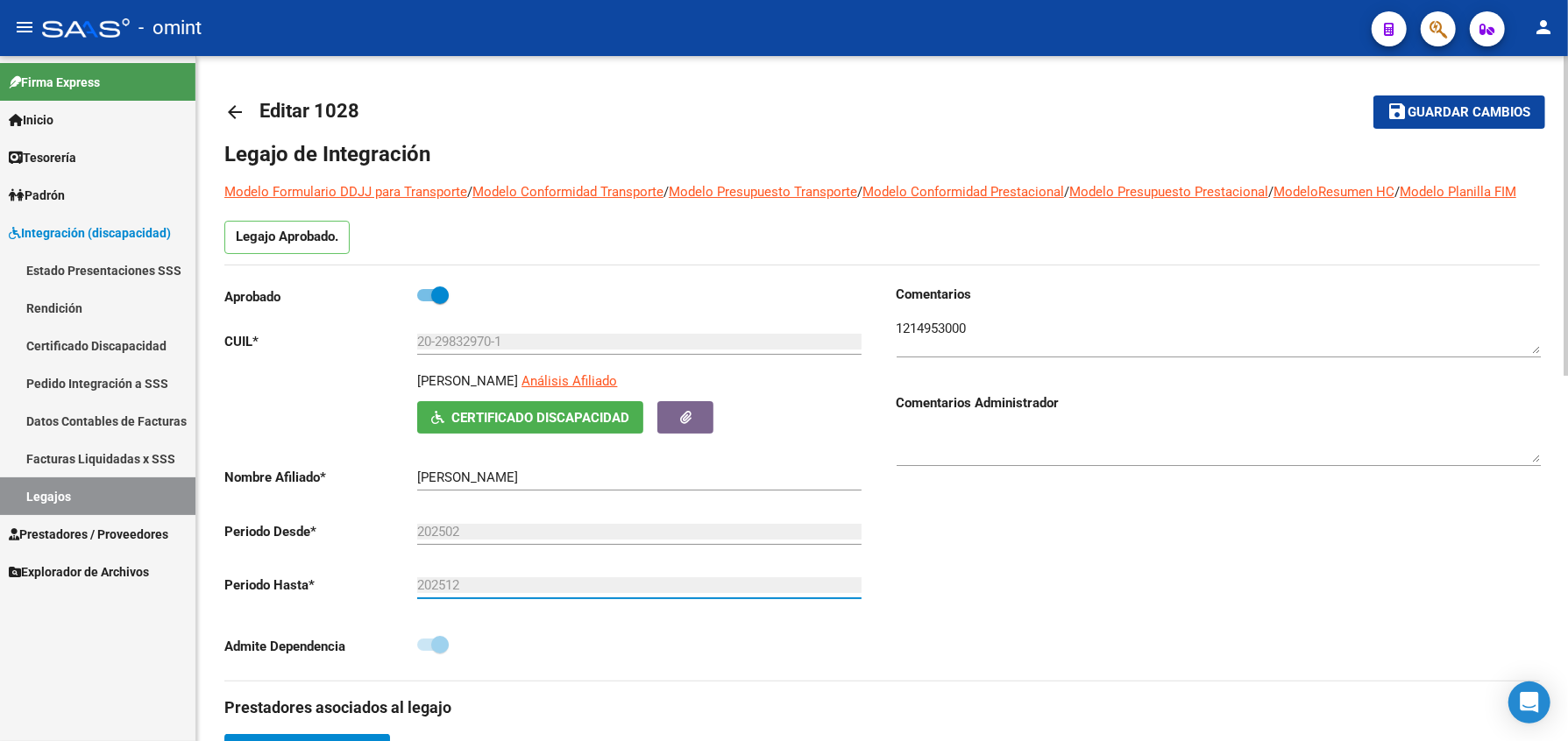
scroll to position [467, 0]
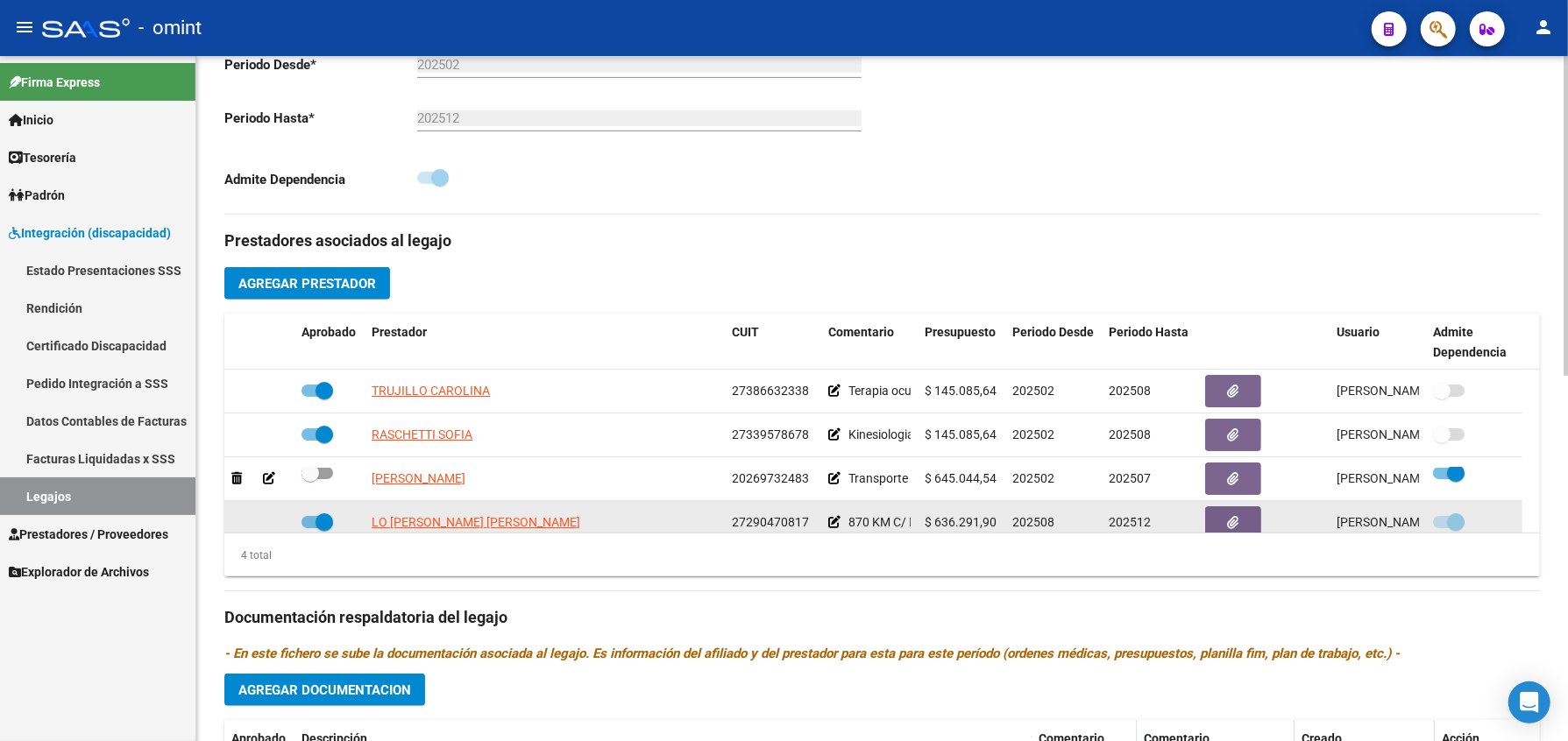
click at [496, 533] on datatable-body-cell "LO [PERSON_NAME] [PERSON_NAME]" at bounding box center [544, 523] width 360 height 43
click at [492, 529] on span "LO [PERSON_NAME] [PERSON_NAME]" at bounding box center [476, 523] width 208 height 14
type textarea "27290470817"
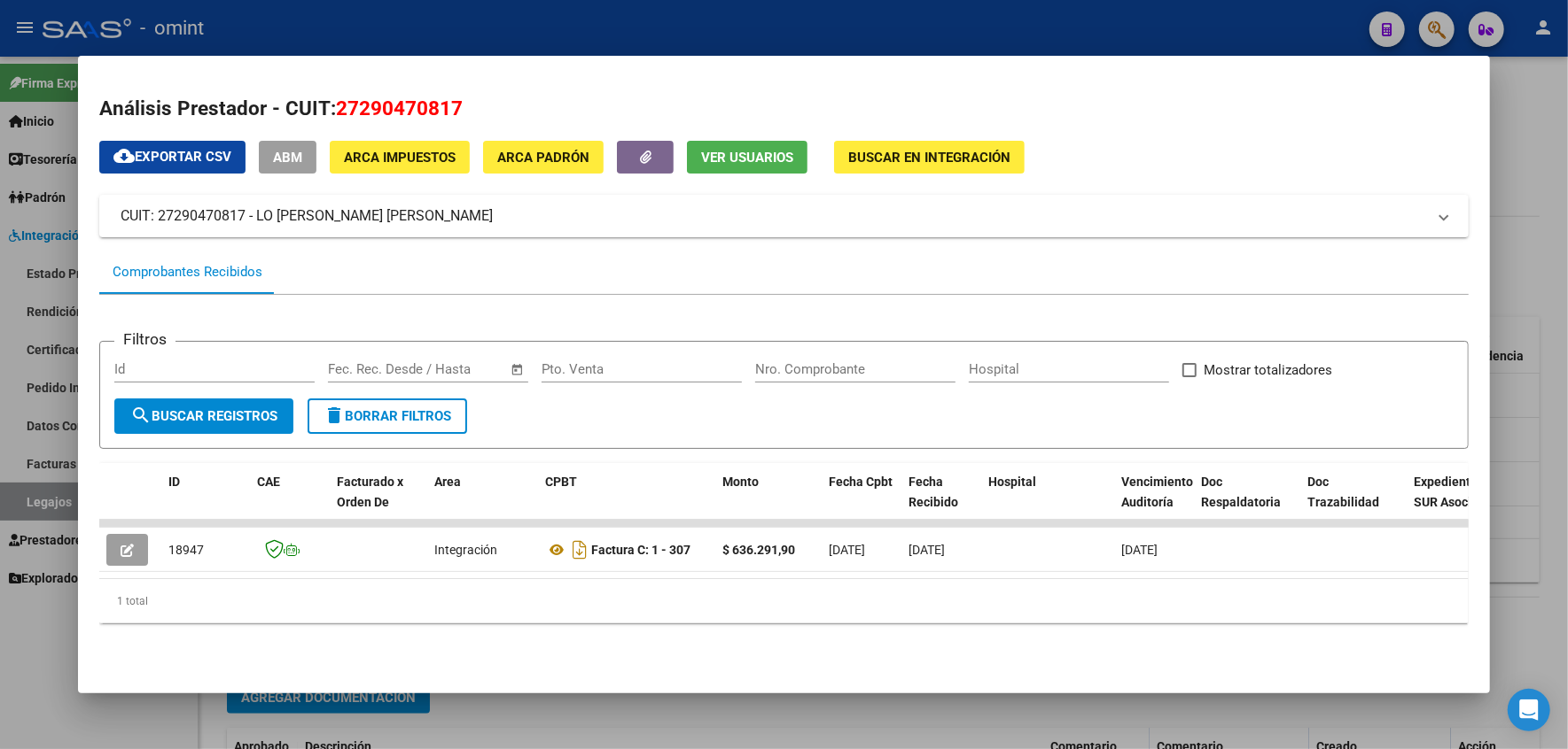
click at [1543, 111] on div at bounding box center [784, 374] width 1568 height 749
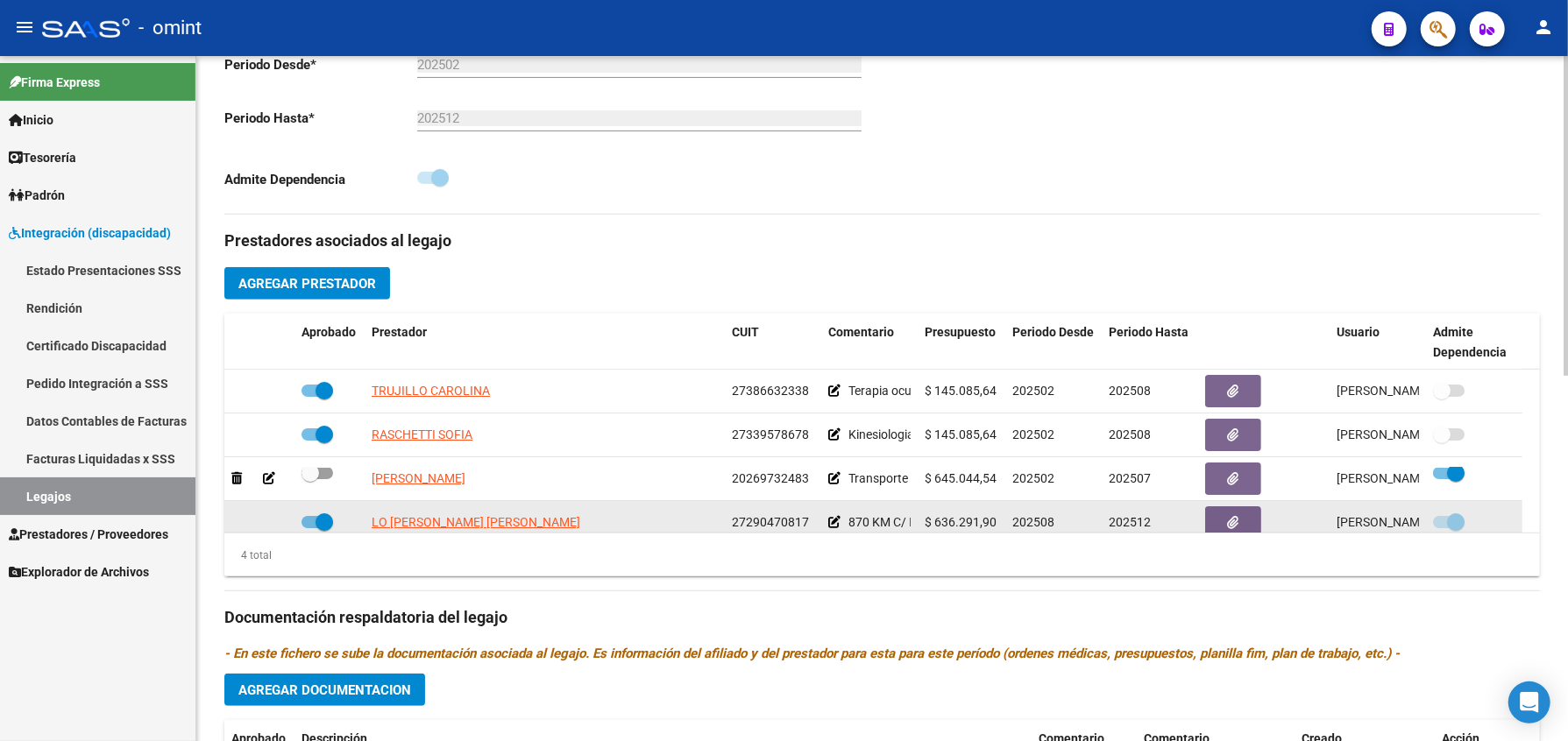
click at [309, 528] on span at bounding box center [317, 523] width 31 height 13
click at [309, 529] on input "checkbox" at bounding box center [309, 528] width 1 height 1
checkbox input "false"
click at [274, 528] on icon at bounding box center [269, 523] width 13 height 13
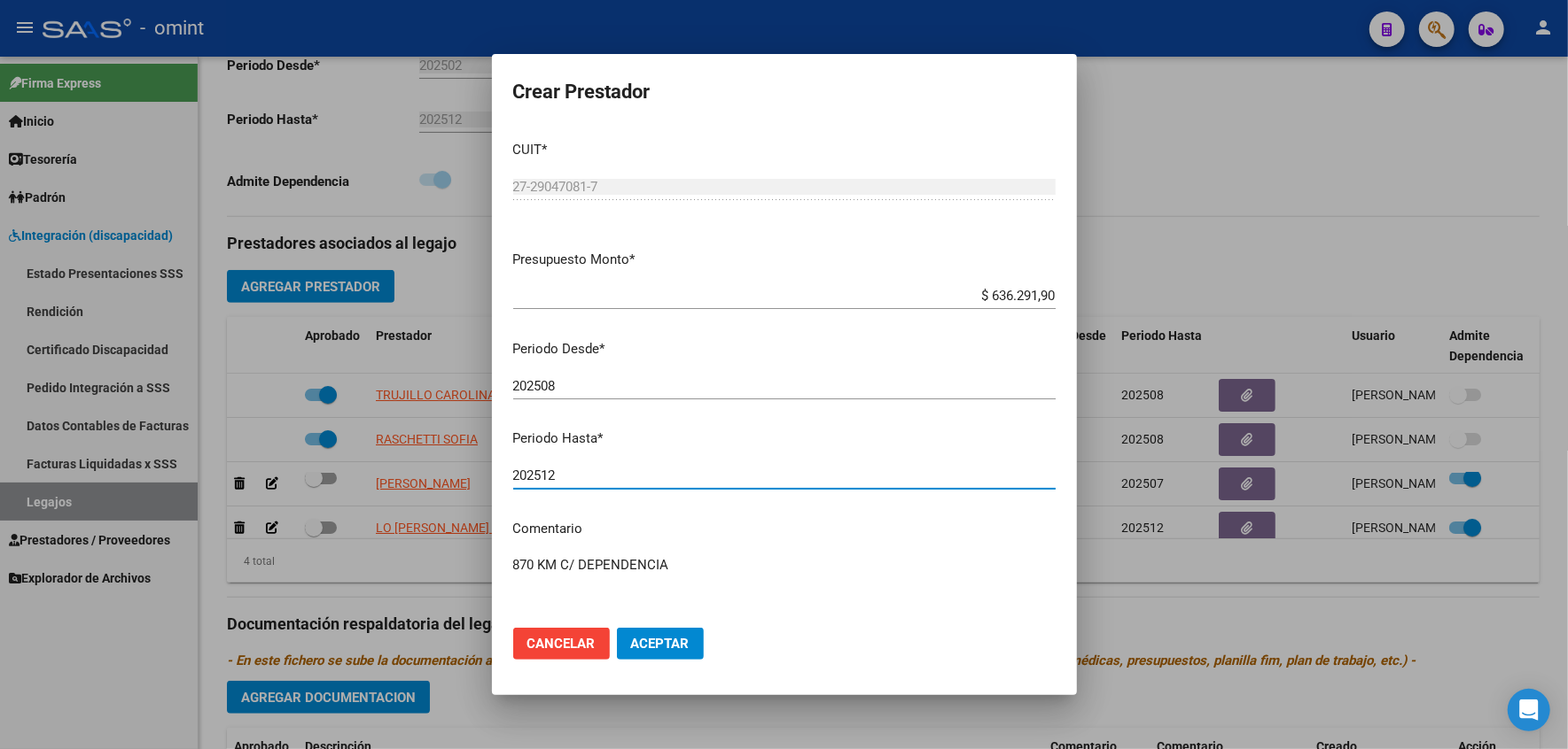
click at [575, 473] on input "202512" at bounding box center [784, 476] width 542 height 16
type input "202510"
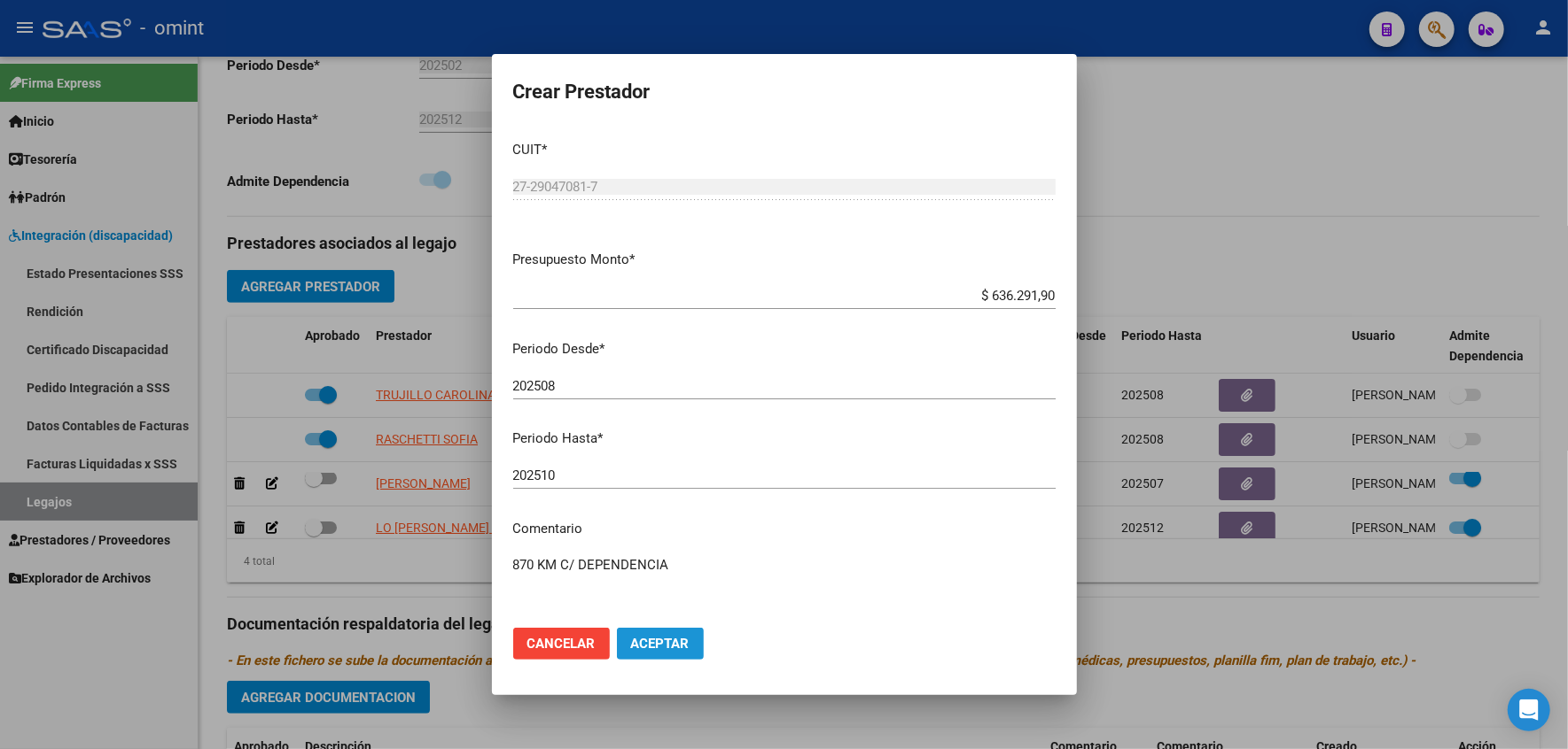
click at [658, 650] on span "Aceptar" at bounding box center [660, 645] width 58 height 16
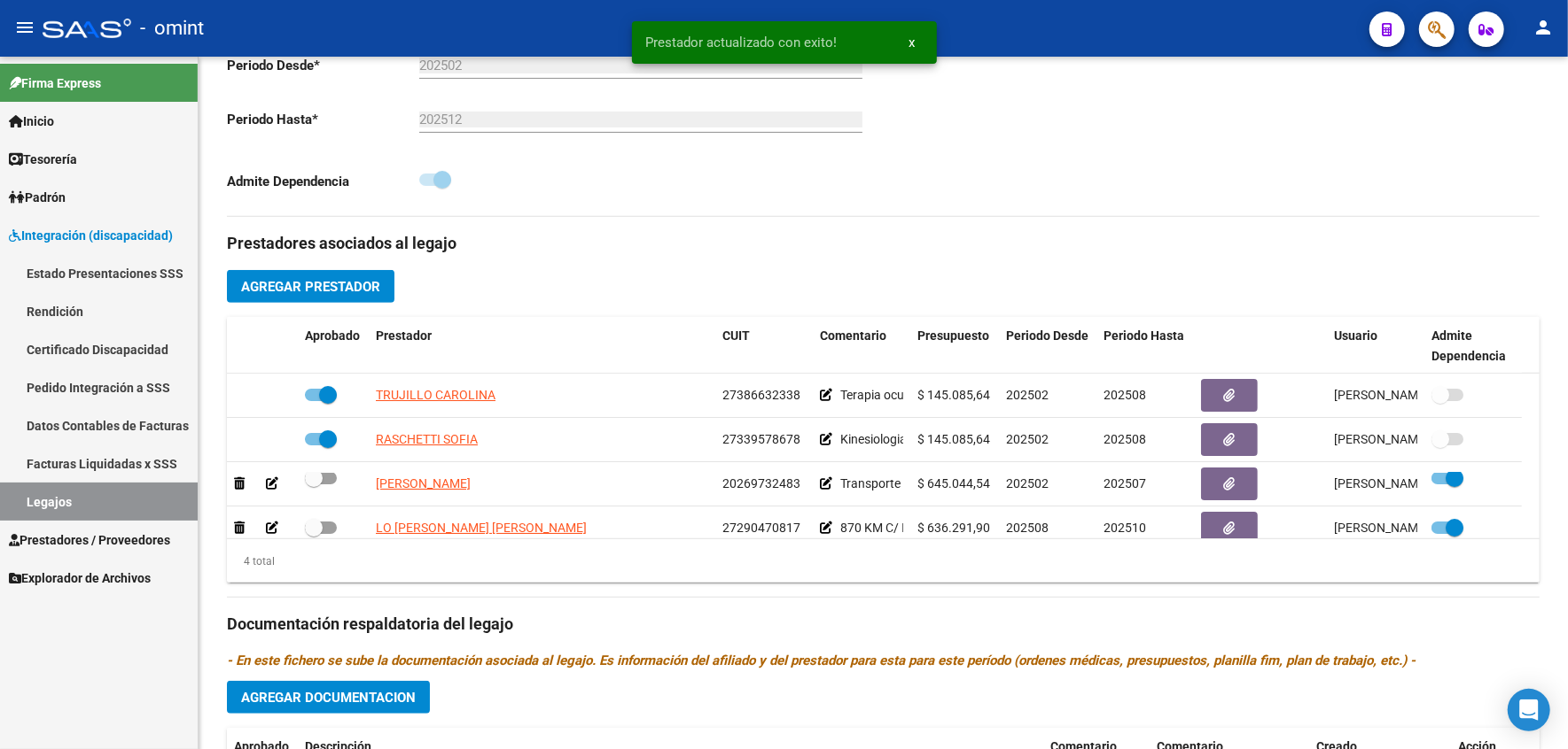
scroll to position [12, 0]
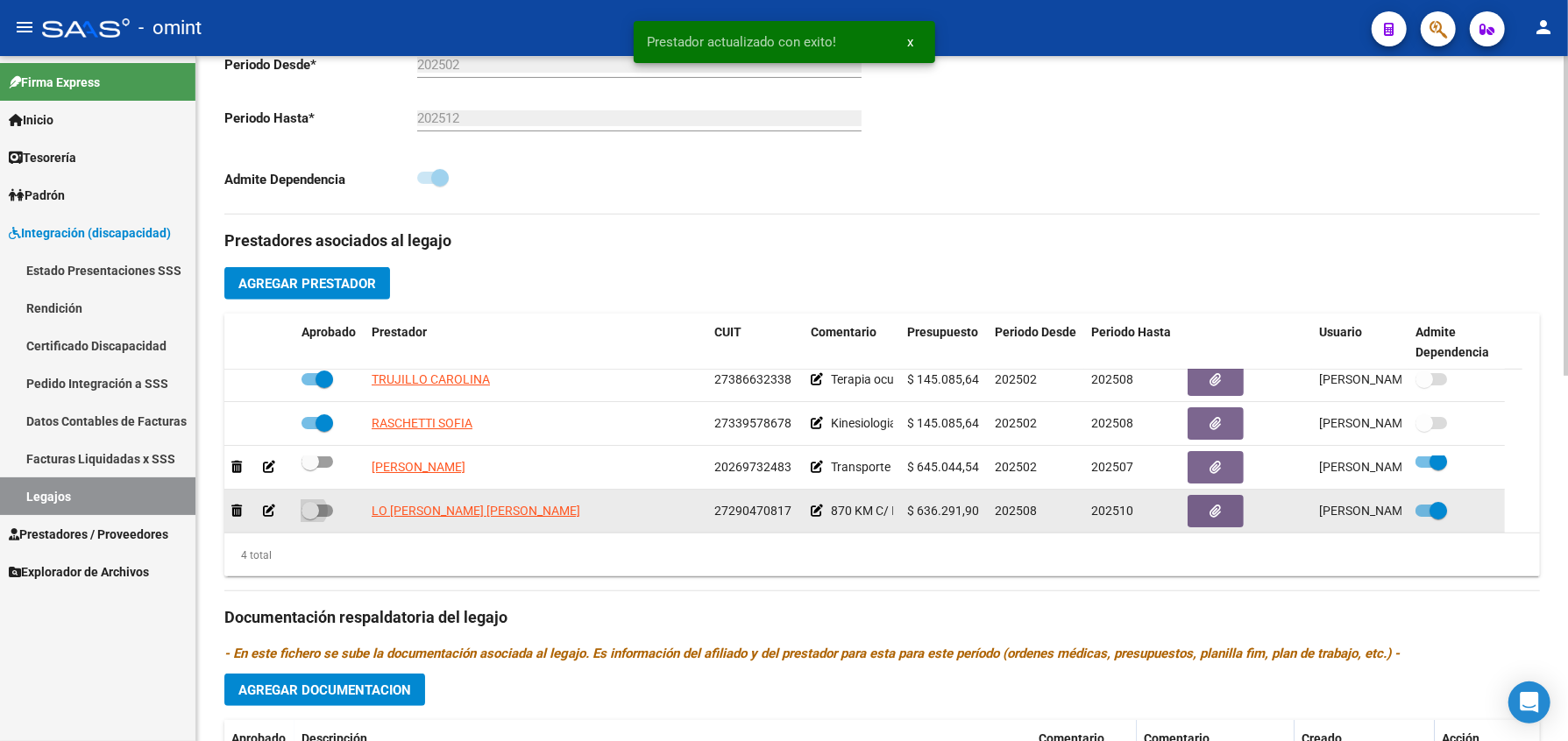
click at [327, 517] on span at bounding box center [317, 511] width 31 height 13
click at [310, 518] on input "checkbox" at bounding box center [309, 517] width 1 height 1
checkbox input "true"
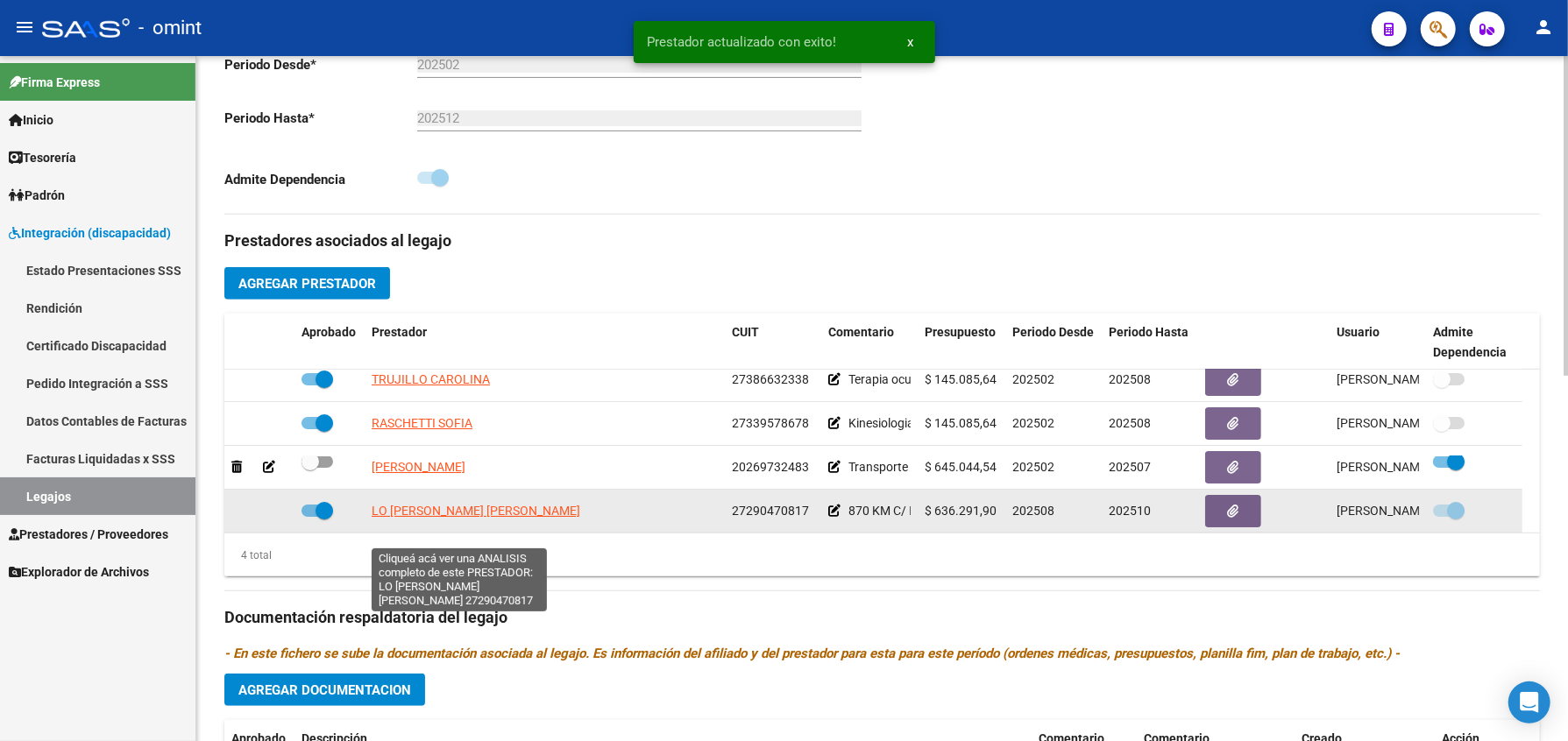
click at [461, 518] on span "LO [PERSON_NAME] [PERSON_NAME]" at bounding box center [476, 511] width 208 height 14
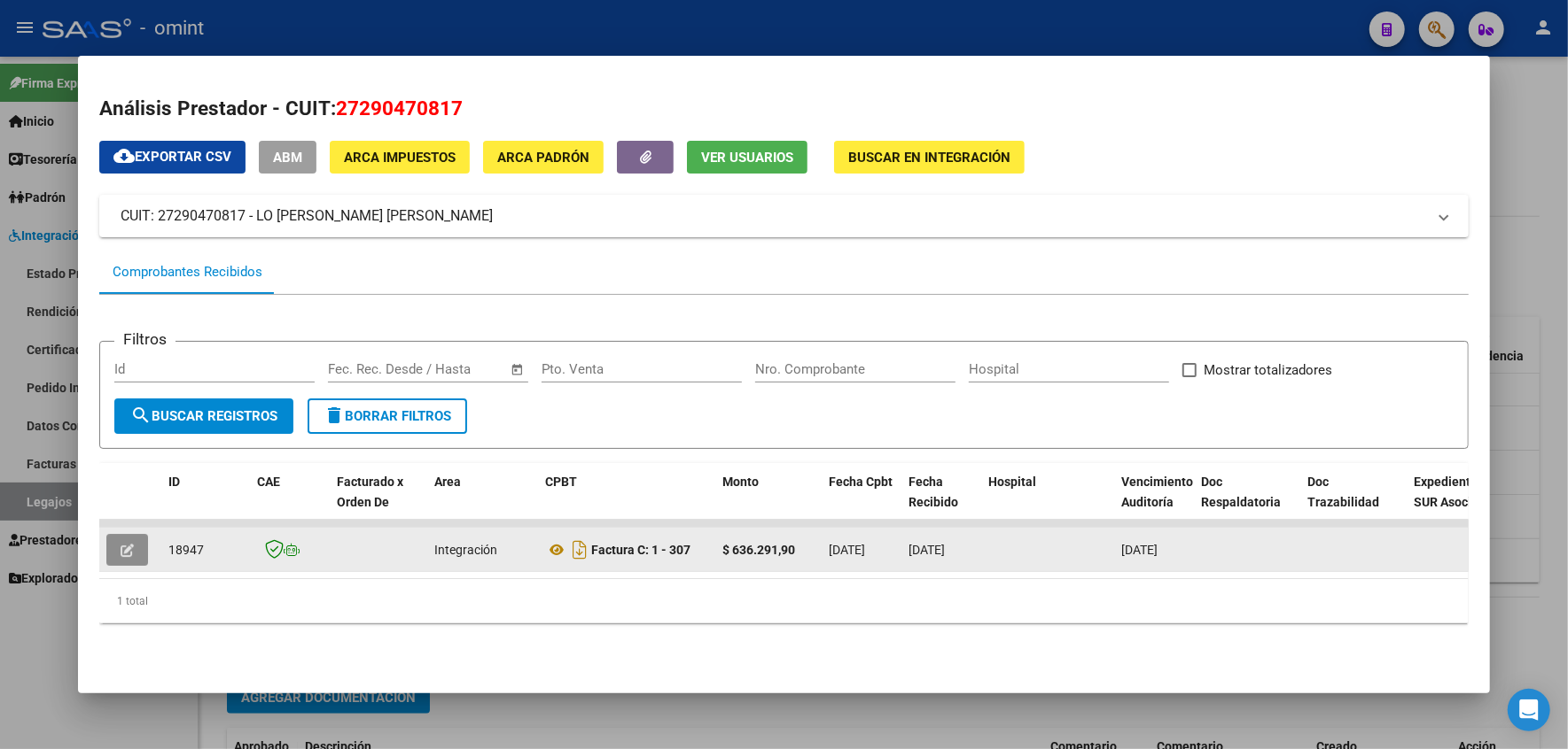
click at [128, 547] on button "button" at bounding box center [127, 549] width 42 height 32
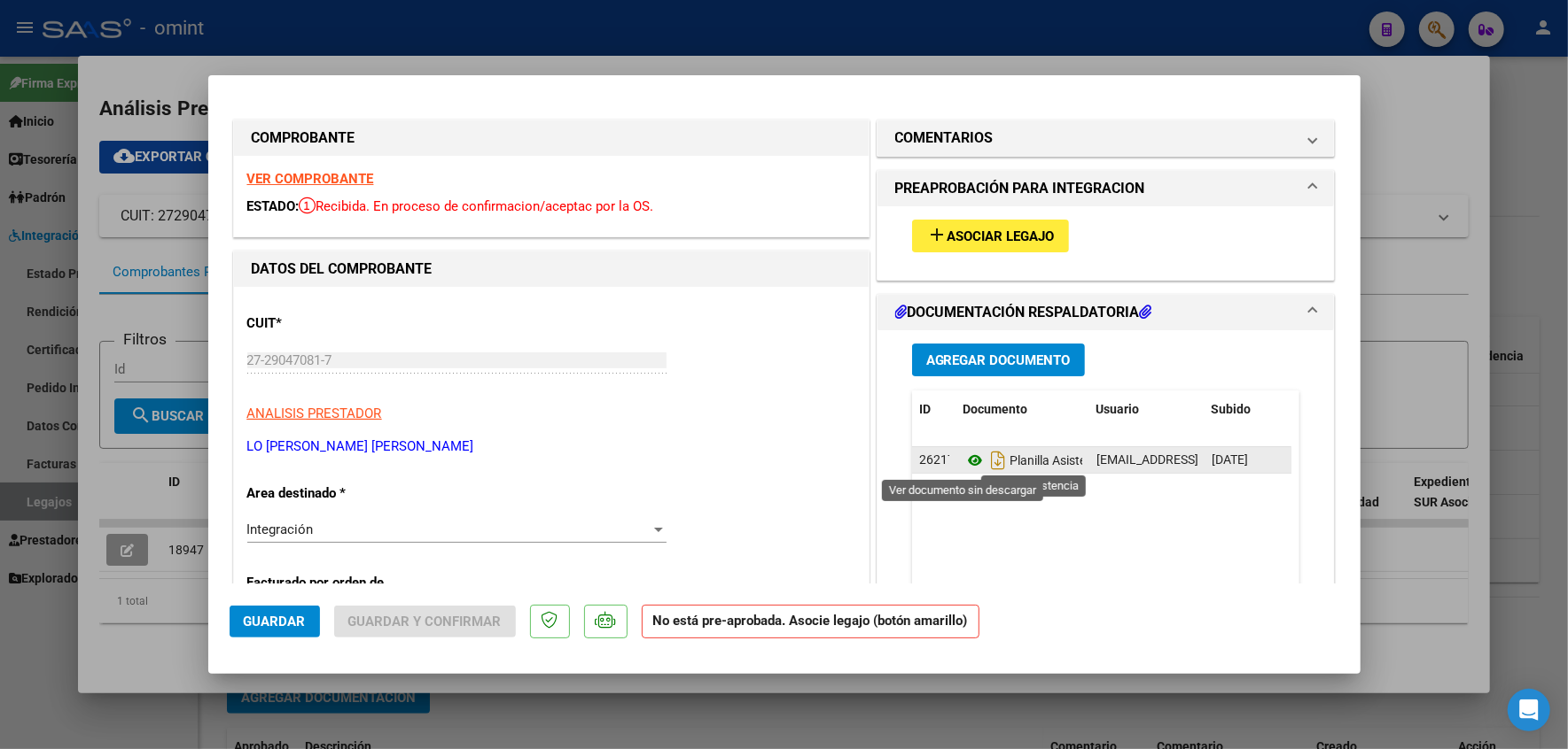
click at [966, 461] on icon at bounding box center [975, 460] width 23 height 21
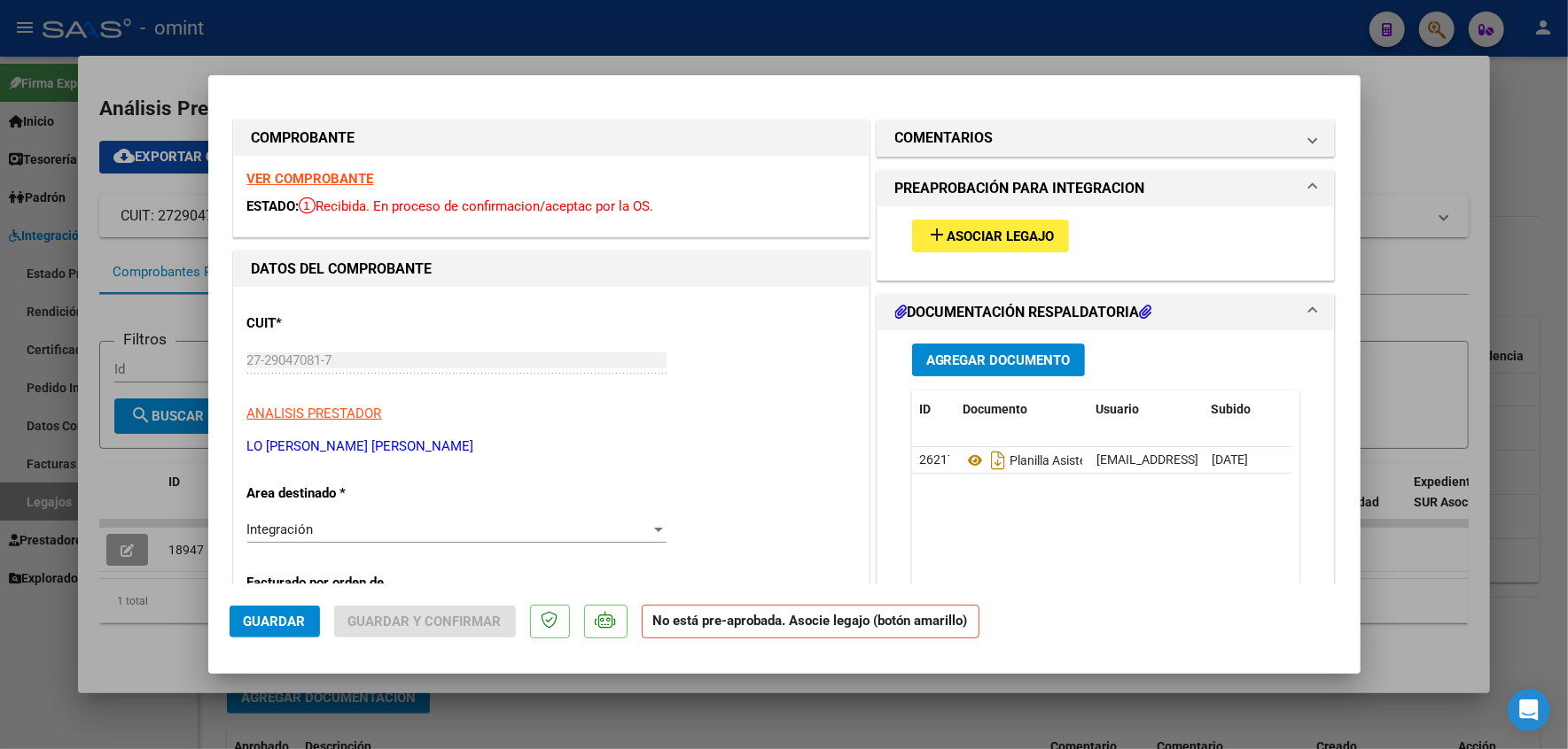
click at [334, 174] on strong "VER COMPROBANTE" at bounding box center [311, 179] width 127 height 16
click at [984, 229] on span "Asociar Legajo" at bounding box center [1001, 237] width 107 height 16
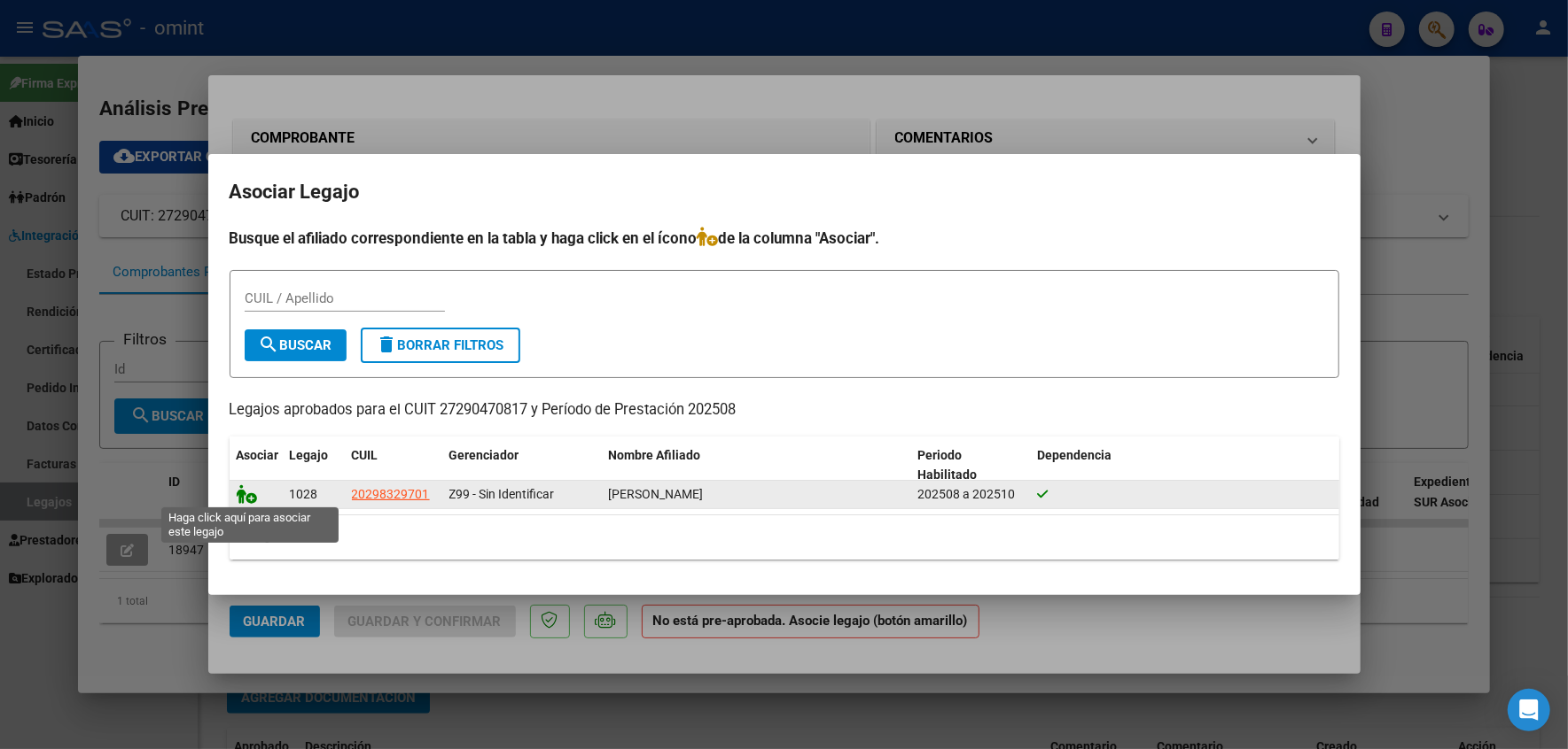
click at [252, 496] on icon at bounding box center [247, 494] width 21 height 19
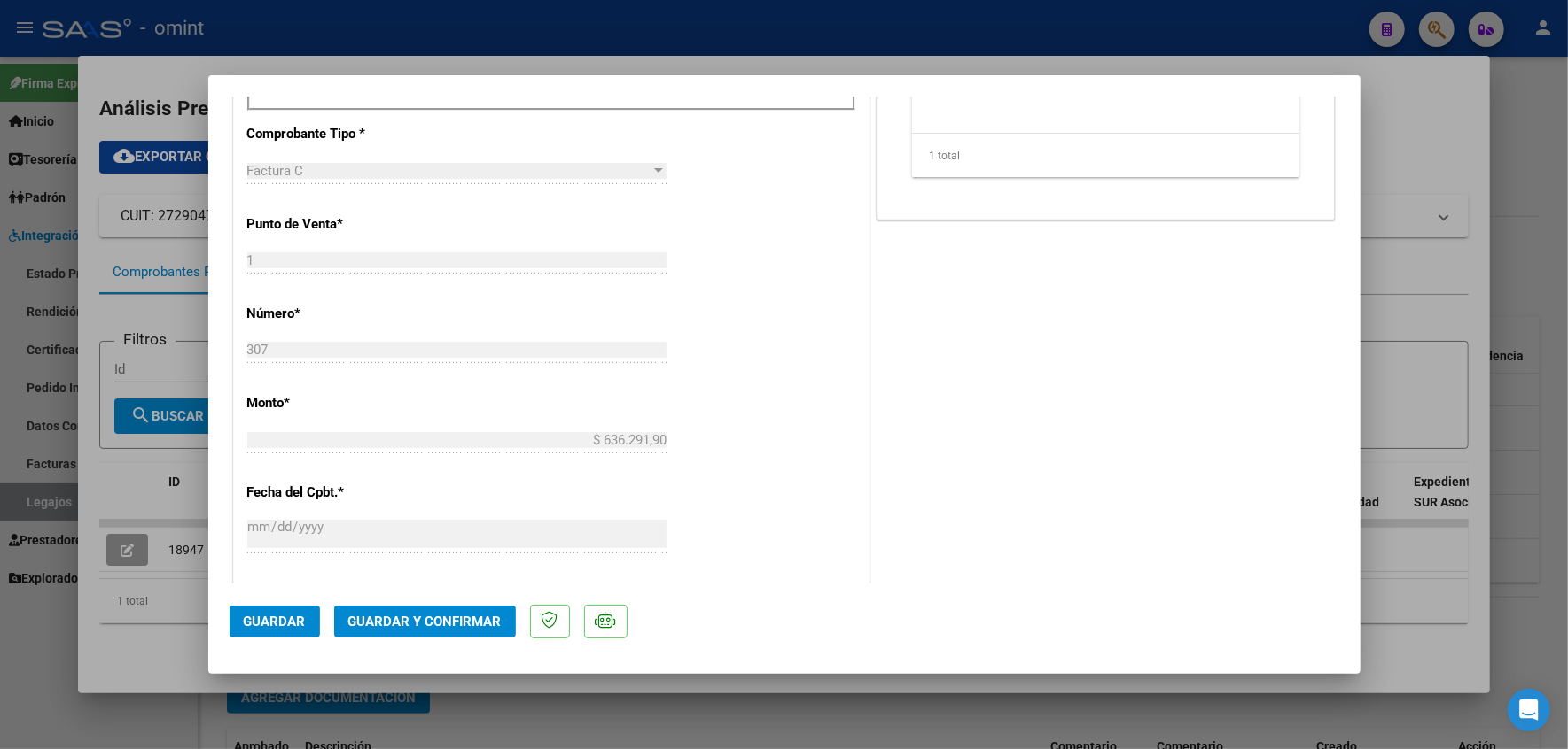
scroll to position [1063, 0]
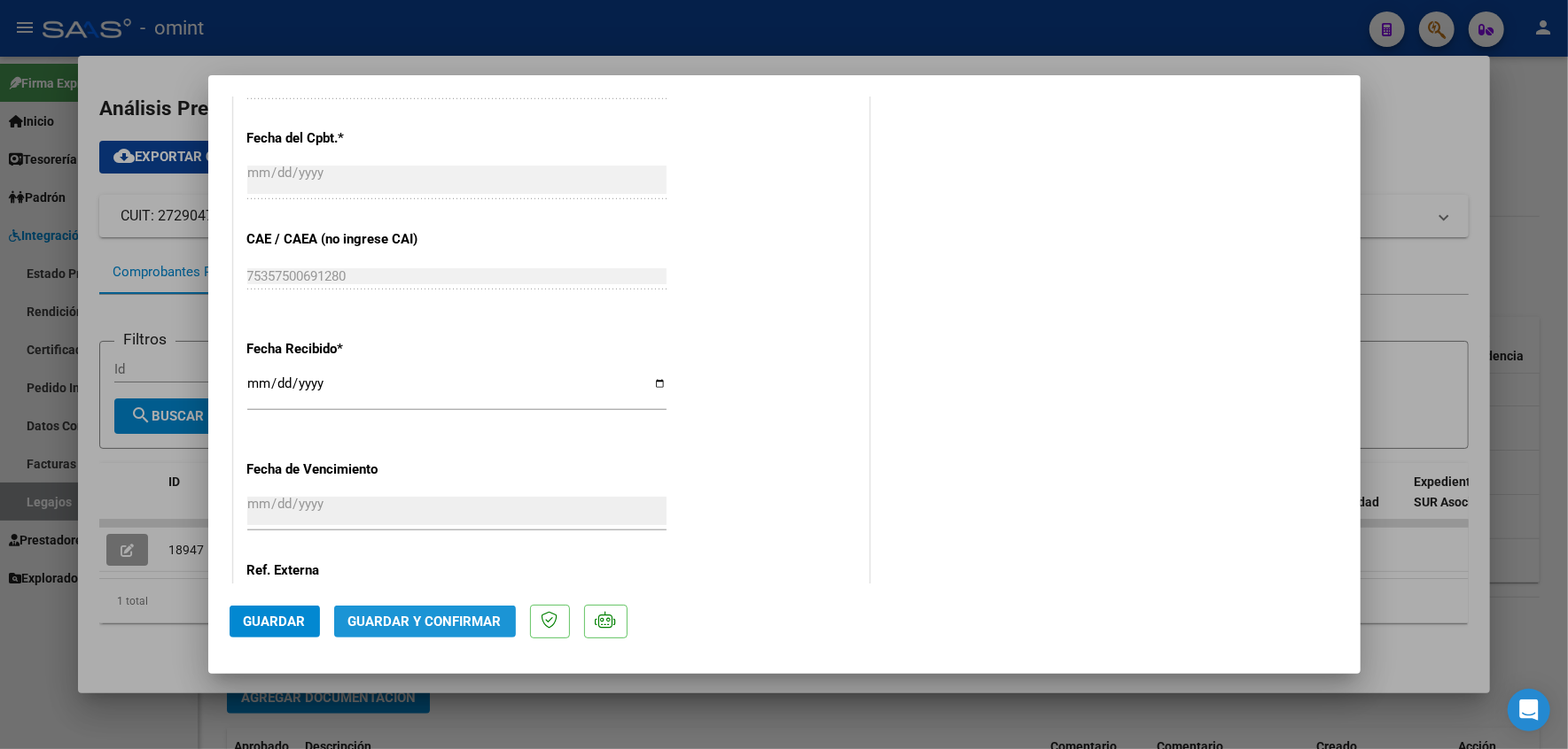
click at [444, 613] on button "Guardar y Confirmar" at bounding box center [425, 621] width 182 height 32
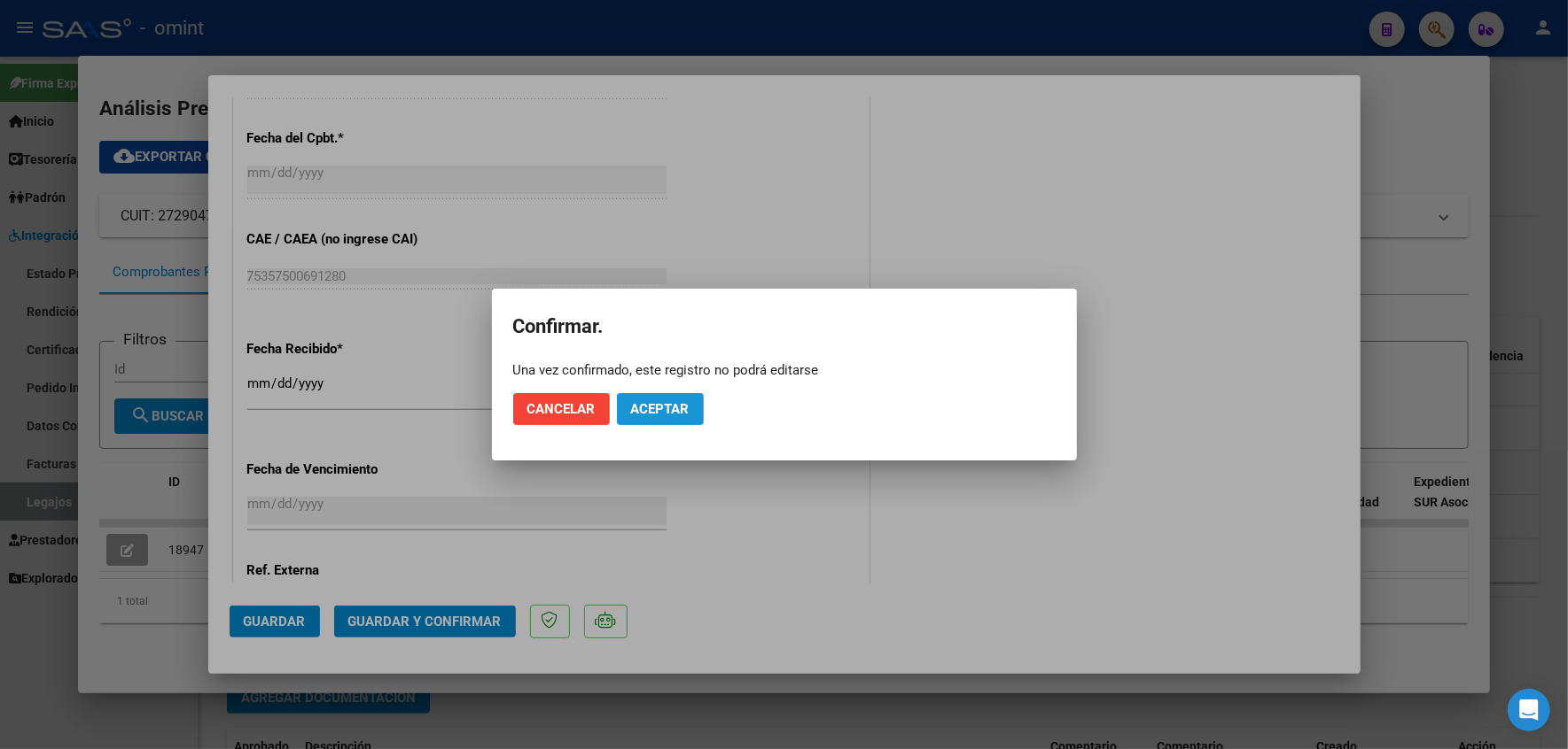
click at [663, 419] on button "Aceptar" at bounding box center [660, 409] width 87 height 32
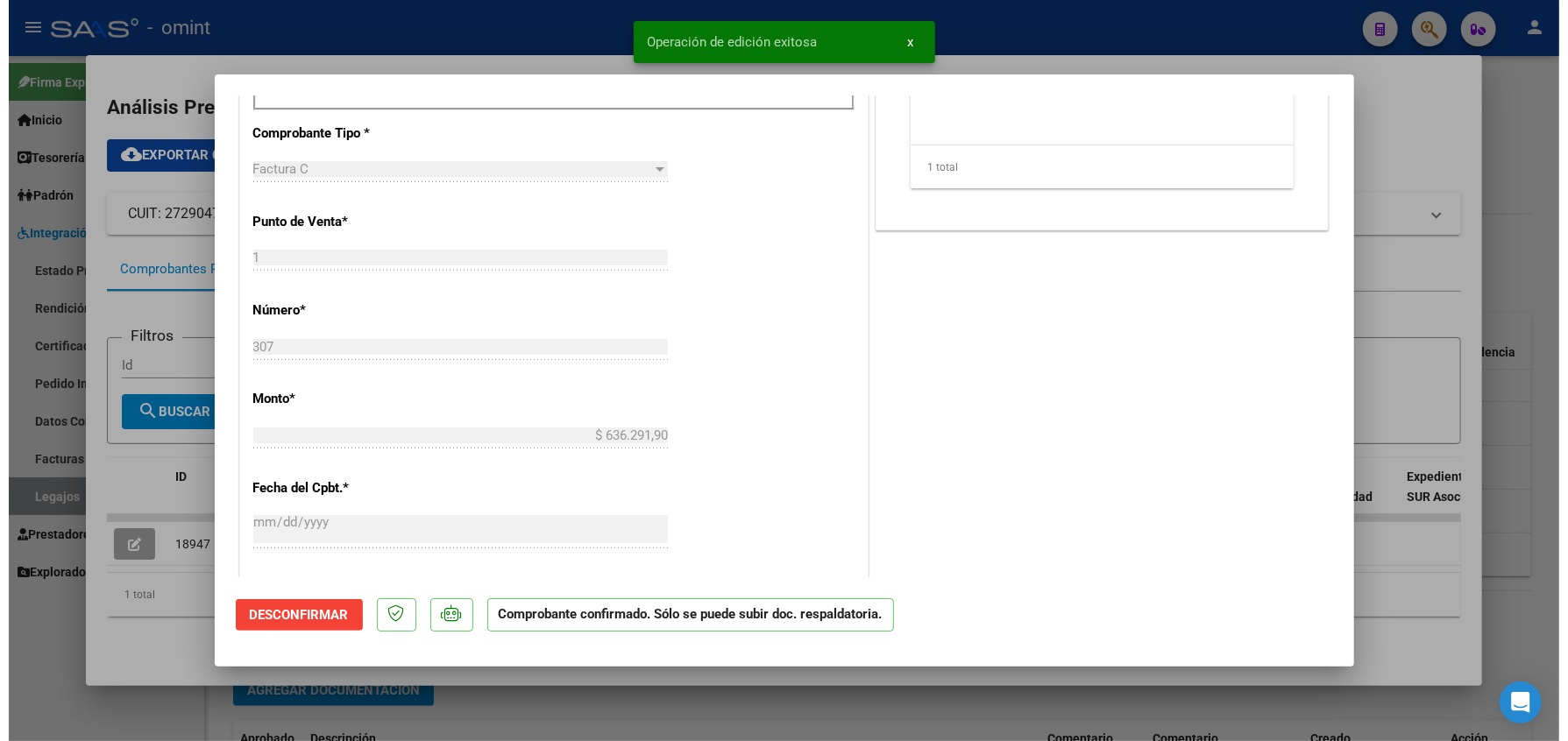
scroll to position [125, 0]
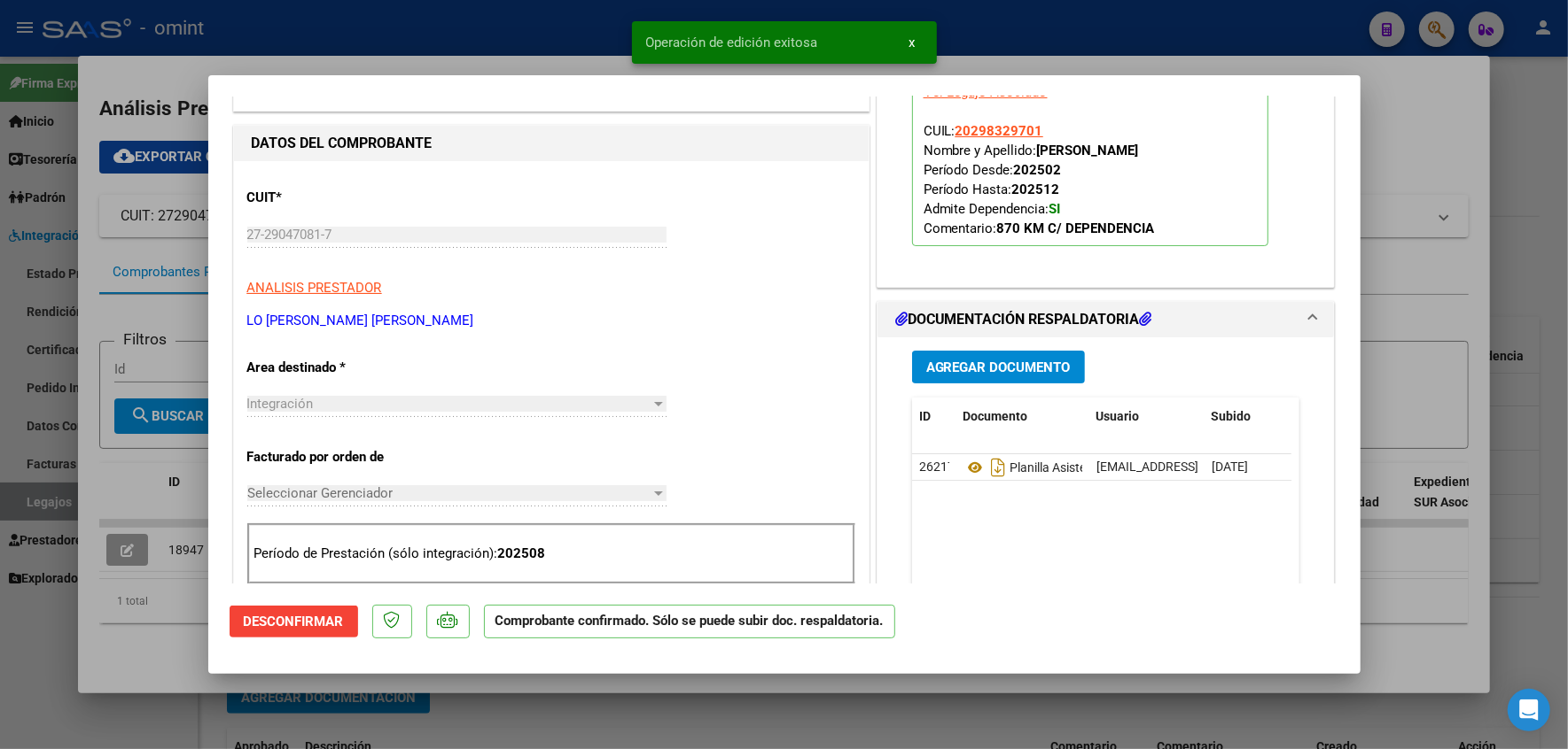
click at [1507, 262] on div at bounding box center [784, 374] width 1568 height 749
type input "$ 0,00"
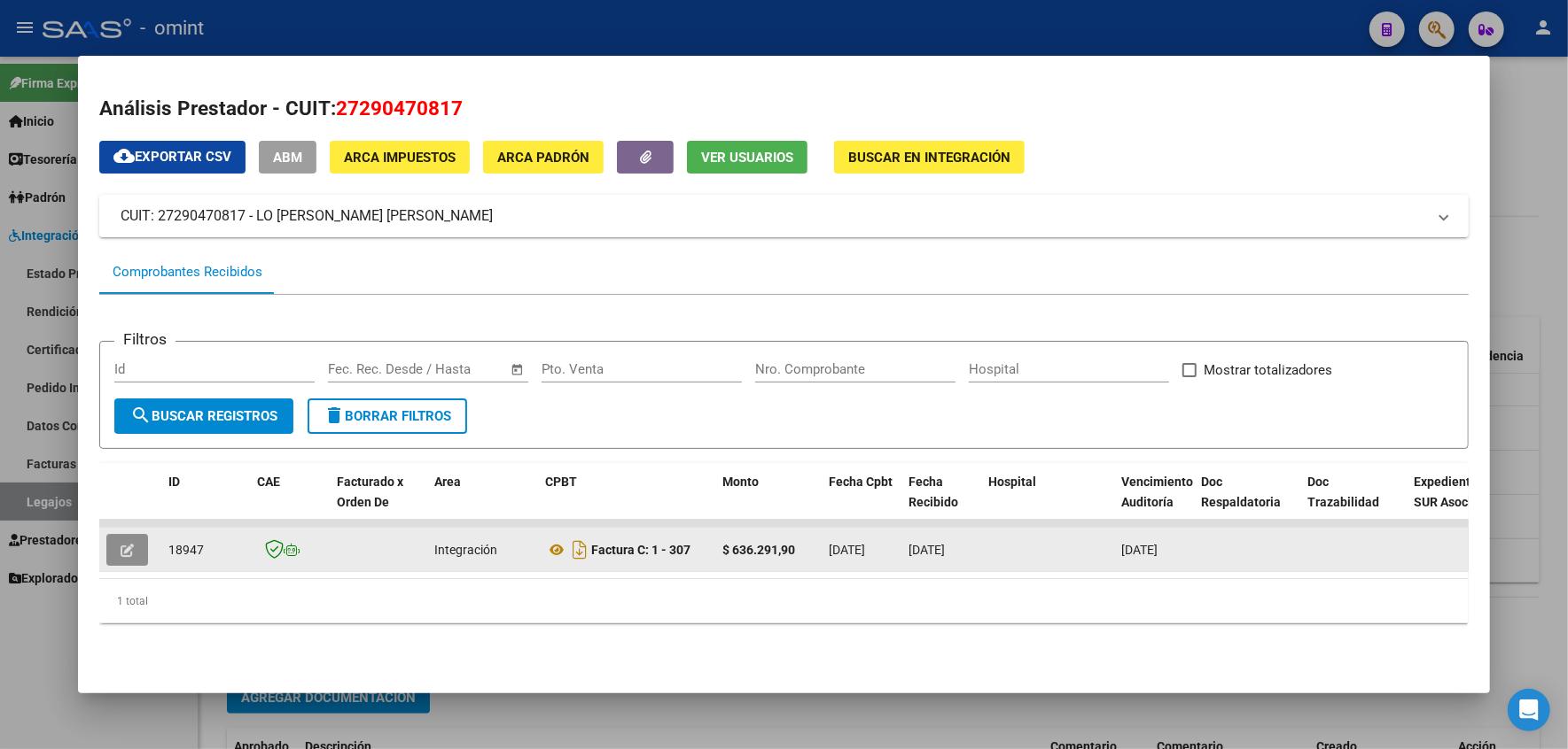
click at [124, 547] on icon "button" at bounding box center [127, 550] width 14 height 14
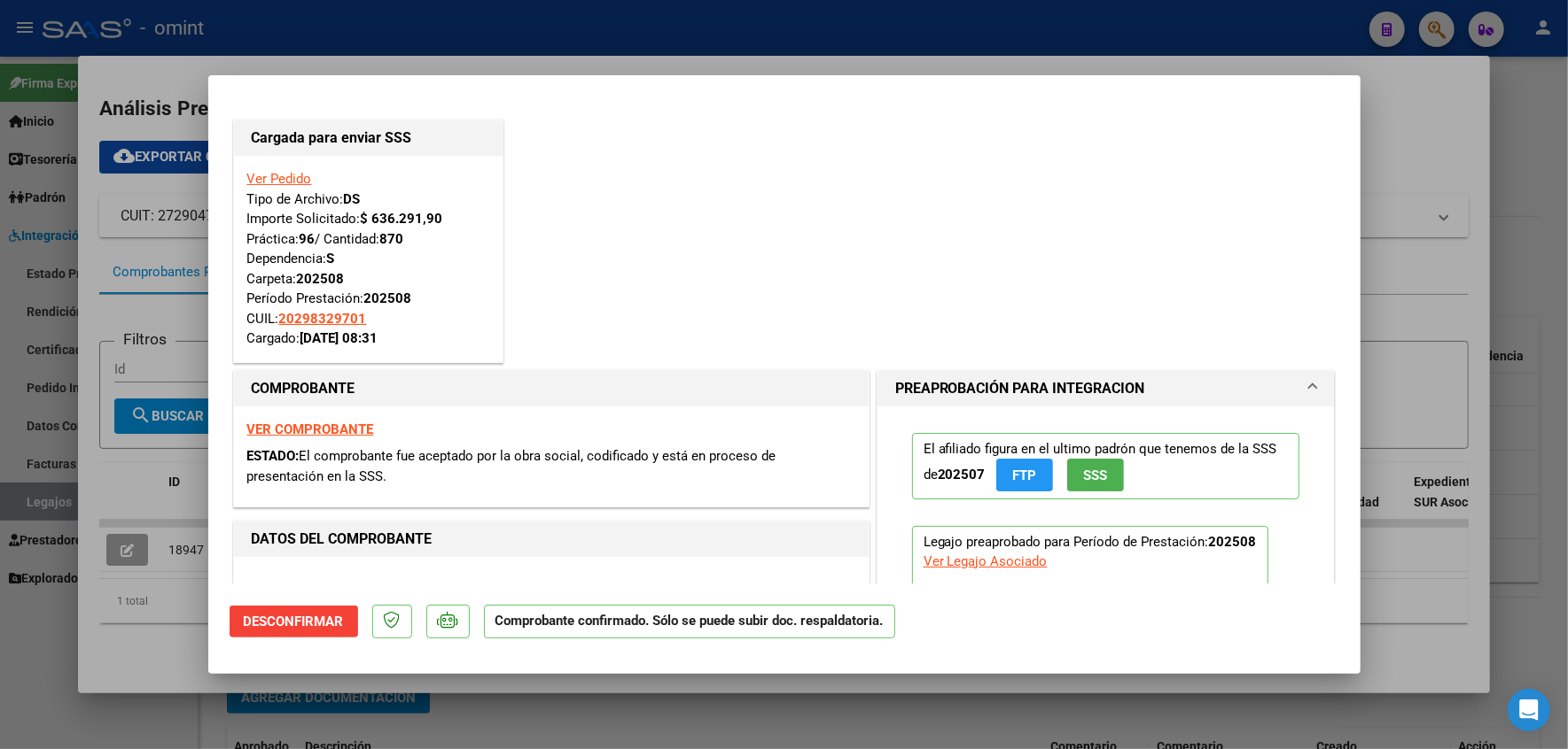
click at [1485, 124] on div at bounding box center [784, 374] width 1568 height 749
type input "$ 0,00"
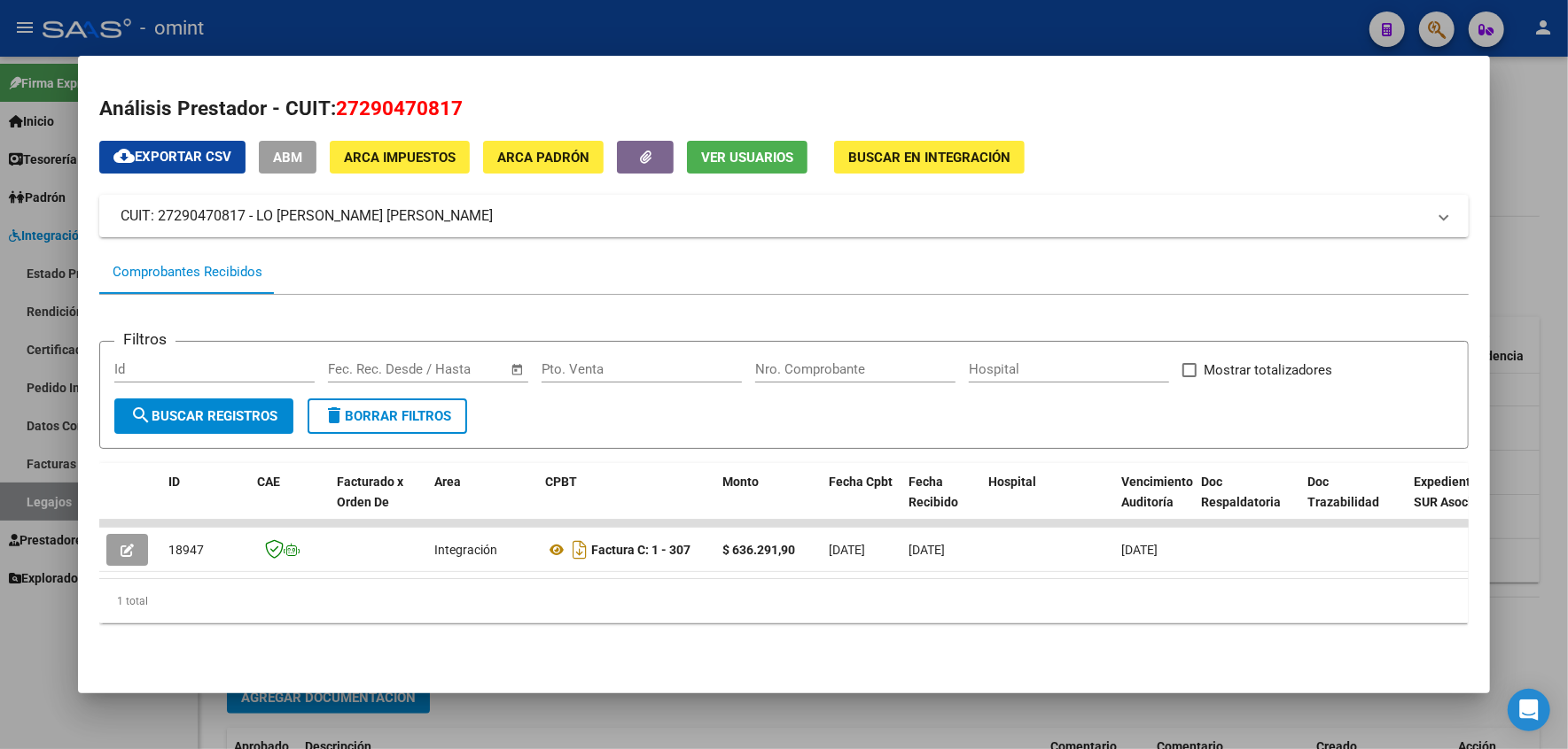
click at [1543, 202] on div at bounding box center [784, 374] width 1568 height 749
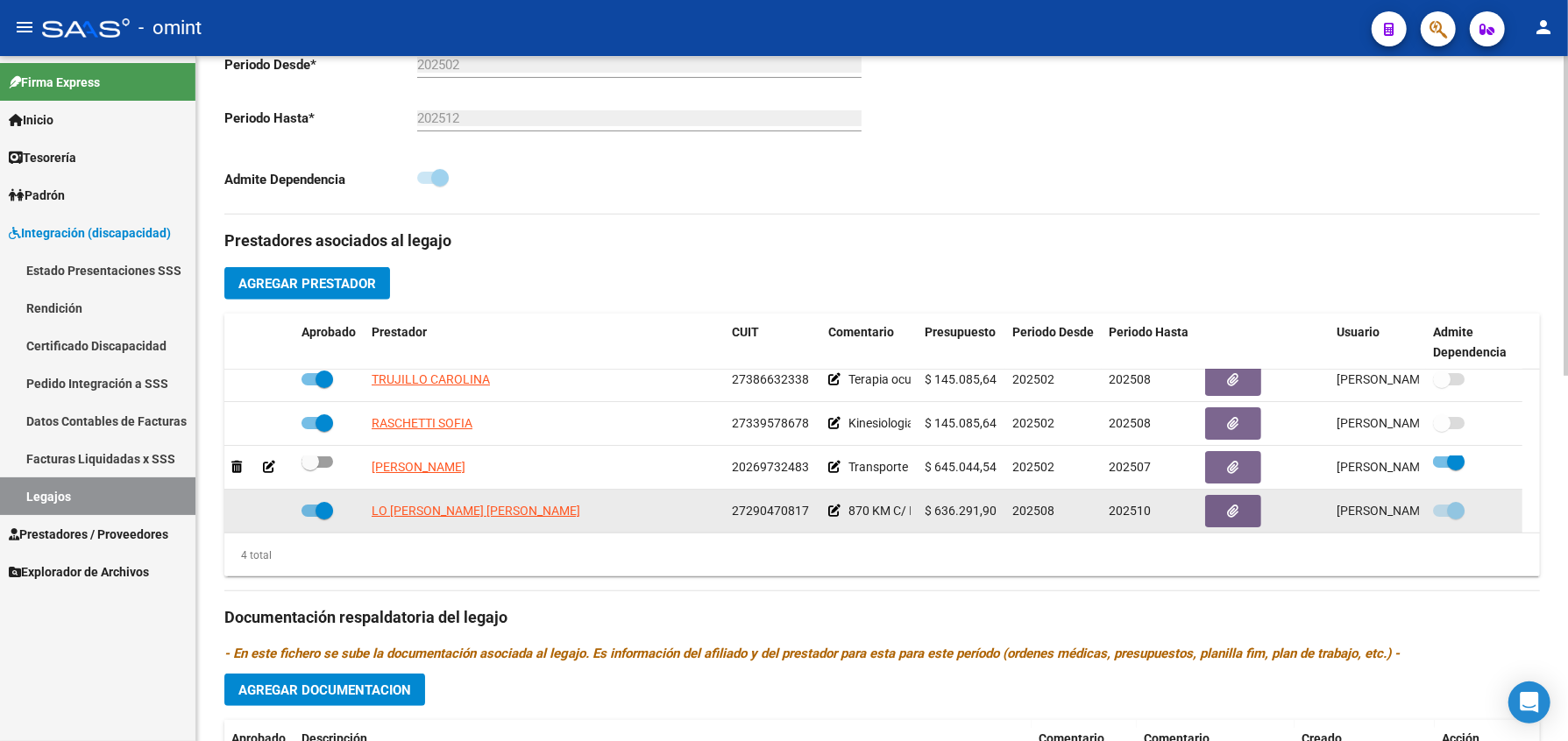
drag, startPoint x: 1457, startPoint y: 536, endPoint x: 1466, endPoint y: 536, distance: 9.0
click at [1466, 524] on div at bounding box center [1474, 511] width 83 height 22
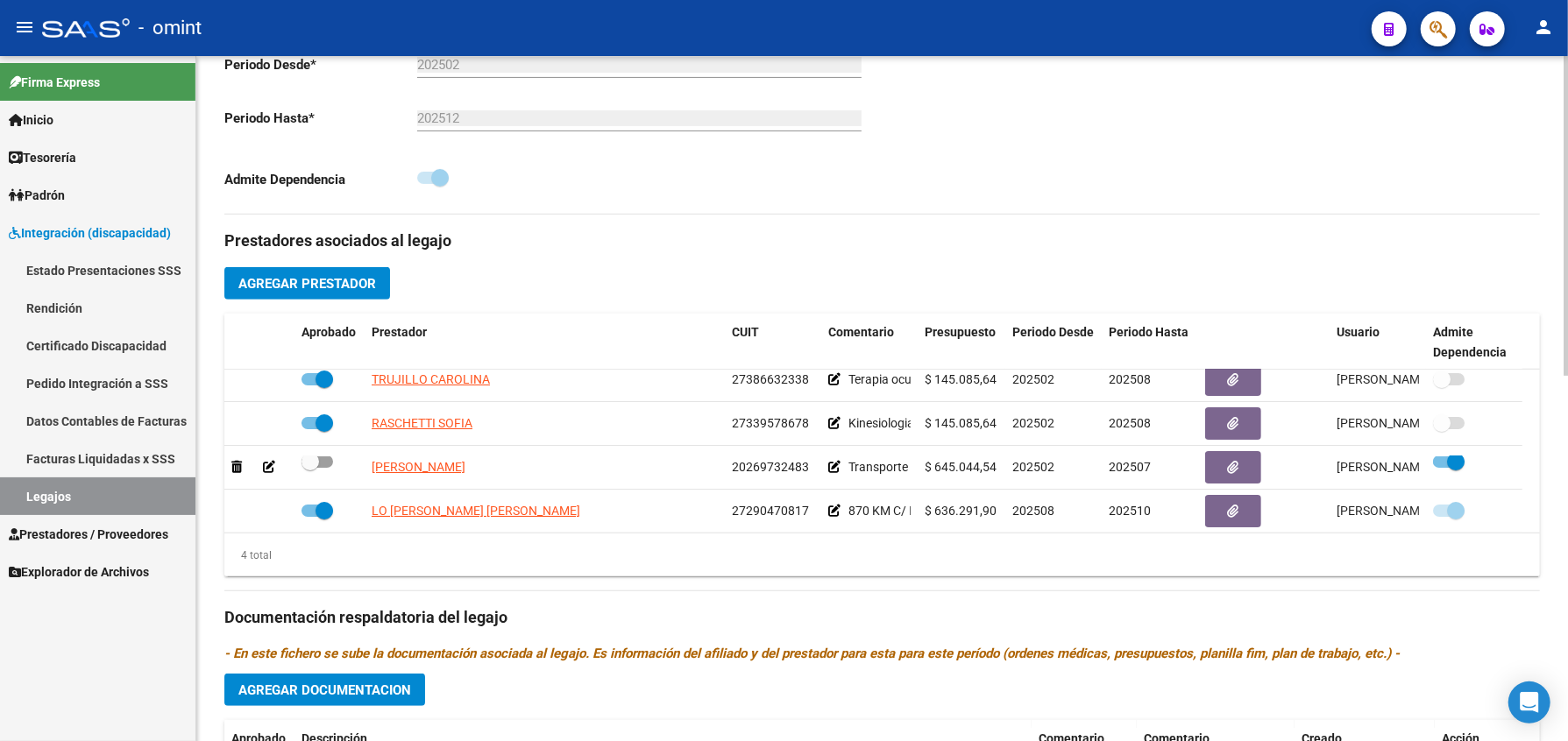
scroll to position [0, 0]
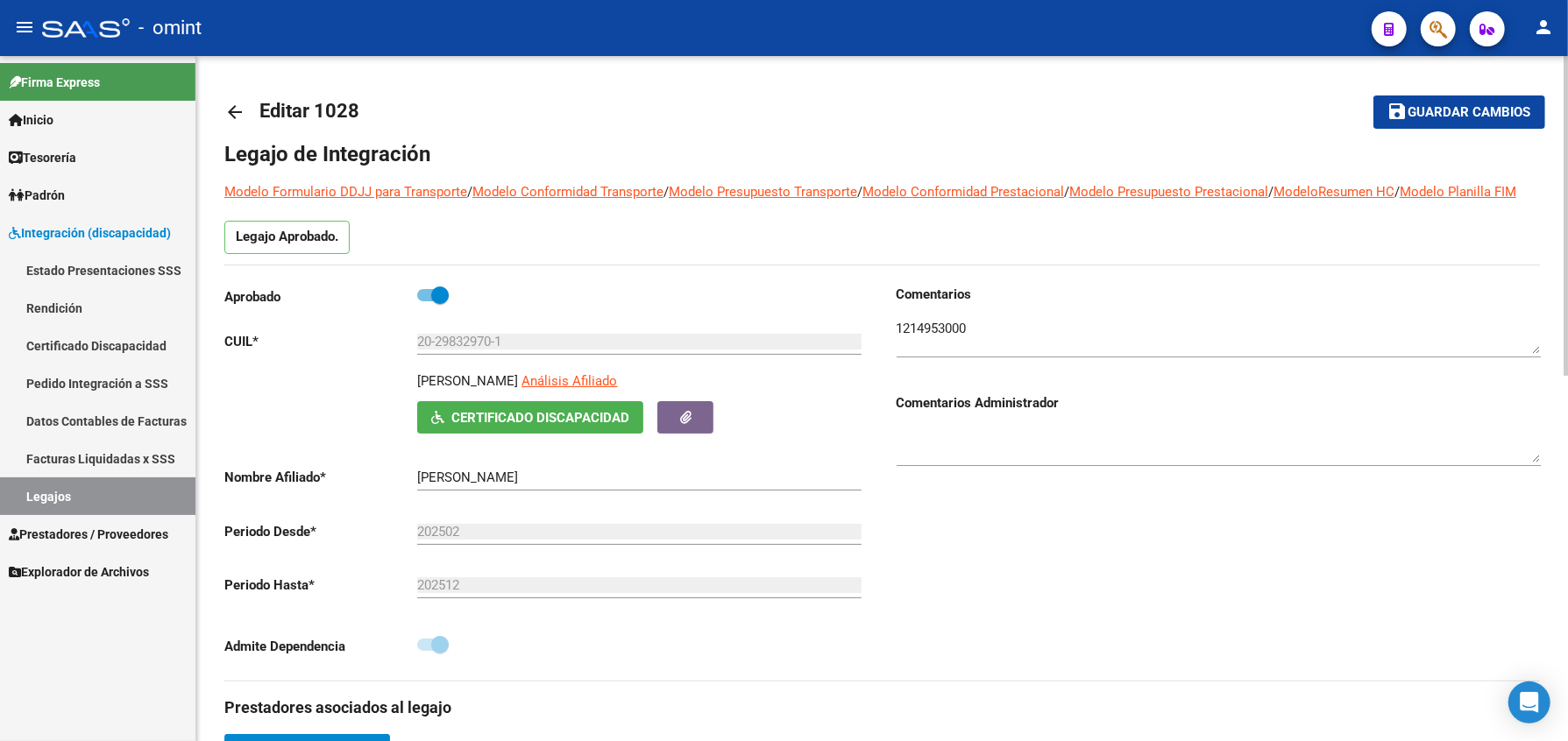
click at [1476, 110] on span "Guardar cambios" at bounding box center [1469, 113] width 123 height 16
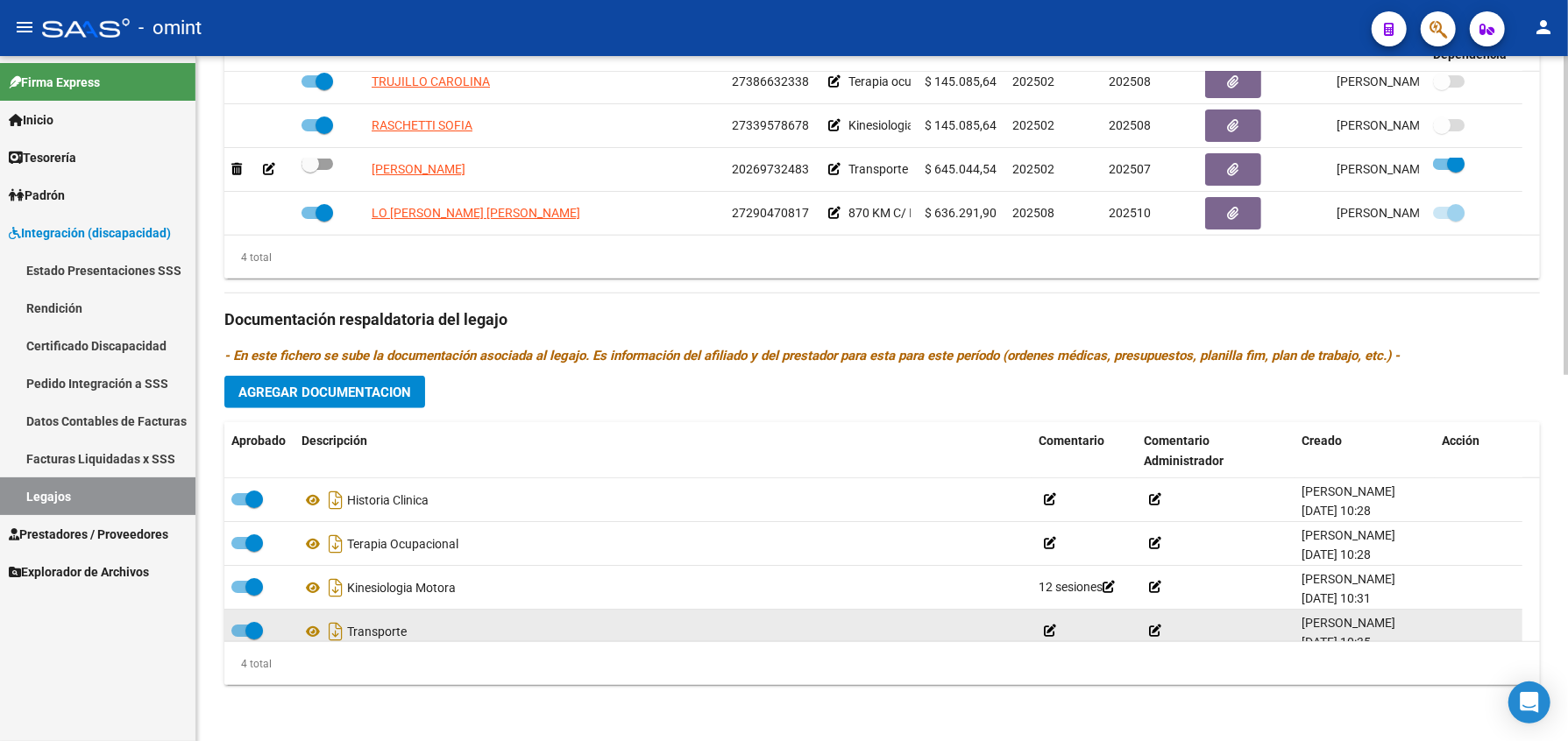
scroll to position [18, 0]
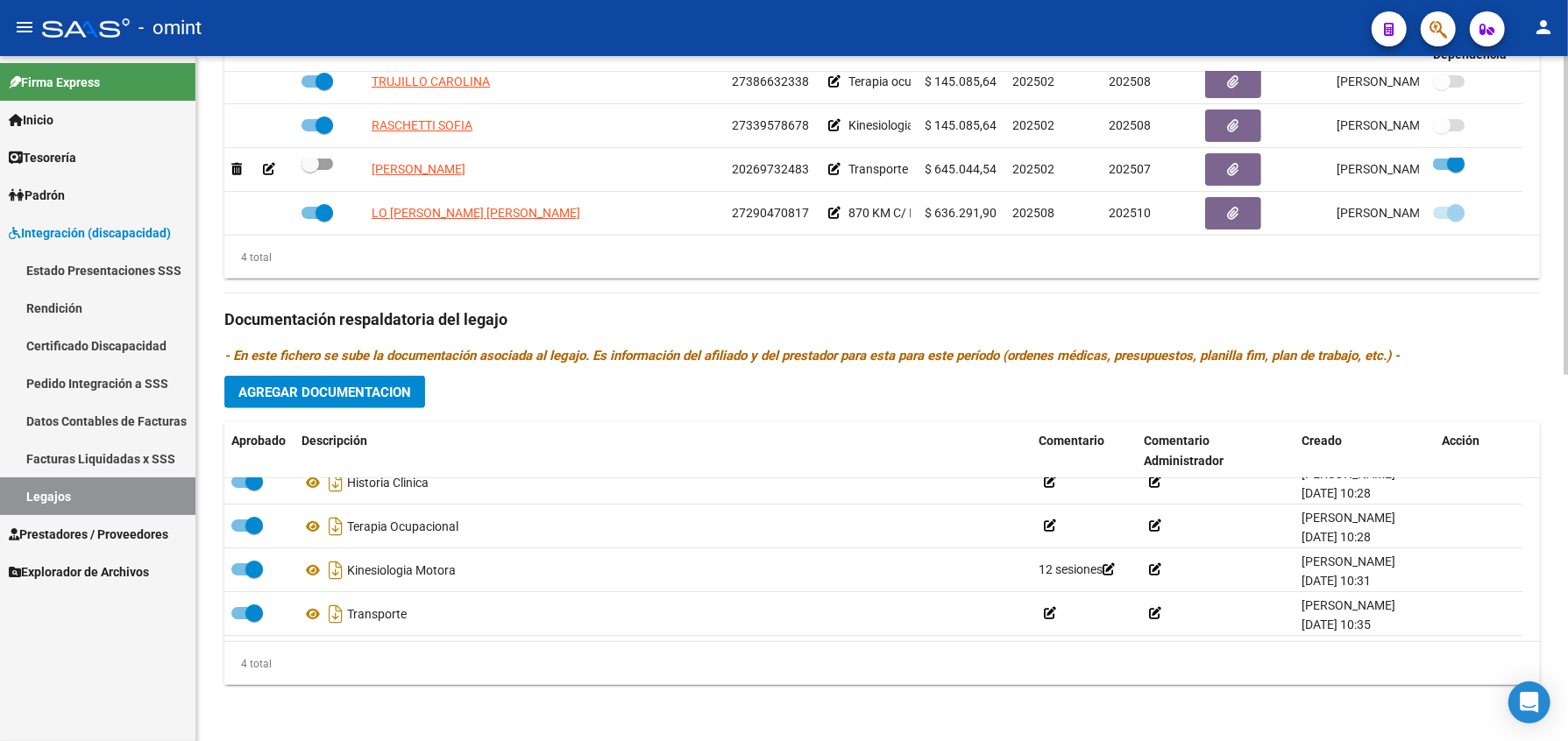
drag, startPoint x: 1242, startPoint y: 708, endPoint x: 1230, endPoint y: 675, distance: 35.1
click at [1242, 708] on div "arrow_back Editar 1028 save Guardar cambios Legajo de Integración Modelo Formul…" at bounding box center [882, 16] width 1371 height 1451
click at [295, 382] on button "Agregar Documentacion" at bounding box center [324, 393] width 200 height 32
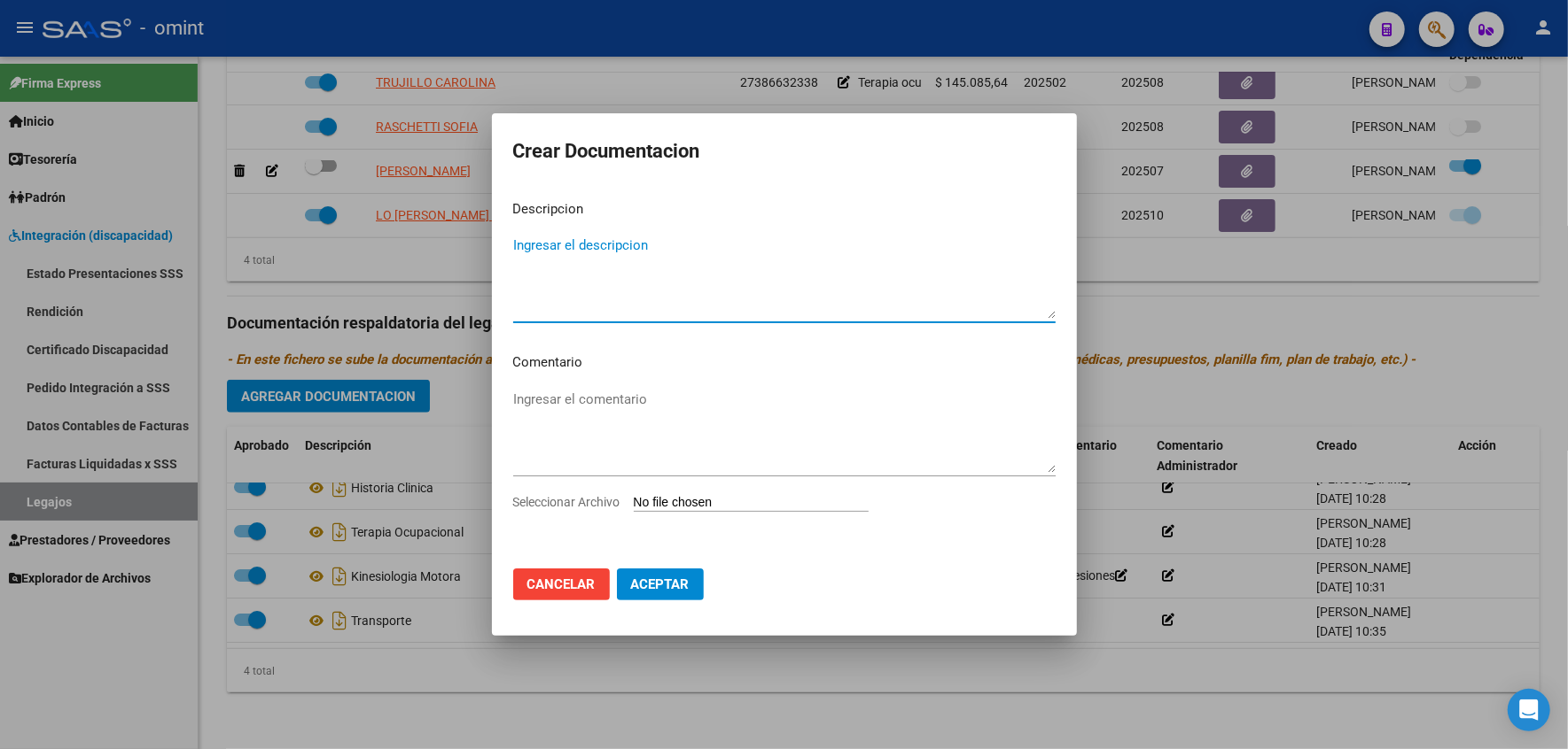
click at [631, 299] on textarea "Ingresar el descripcion" at bounding box center [784, 278] width 542 height 84
click at [614, 248] on textarea "Ingresar el descripcion" at bounding box center [784, 278] width 542 height 84
type textarea "n"
type textarea "NUEVO TRANSPORTE"
click at [614, 376] on mat-dialog-content "Descripcion NUEVO TRANSPORTE Ingresar el descripcion Comentario Ingresar el com…" at bounding box center [785, 370] width 585 height 370
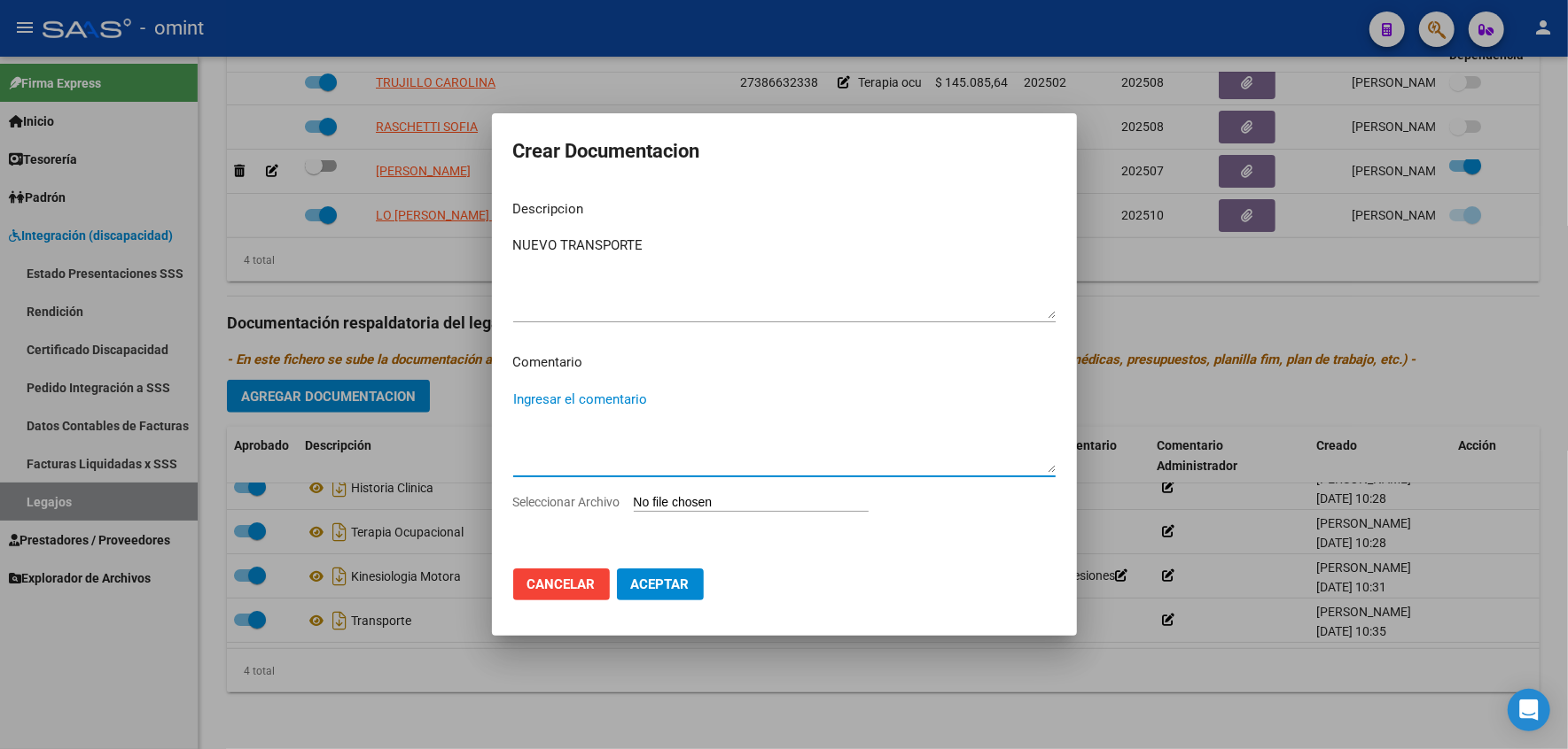
click at [614, 394] on textarea "Ingresar el comentario" at bounding box center [784, 431] width 542 height 84
type textarea "870 KM c/ depencencia"
click at [786, 500] on input "Seleccionar Archivo" at bounding box center [751, 503] width 235 height 17
type input "C:\fakepath\NUEVO TRANSPORTE.pdf"
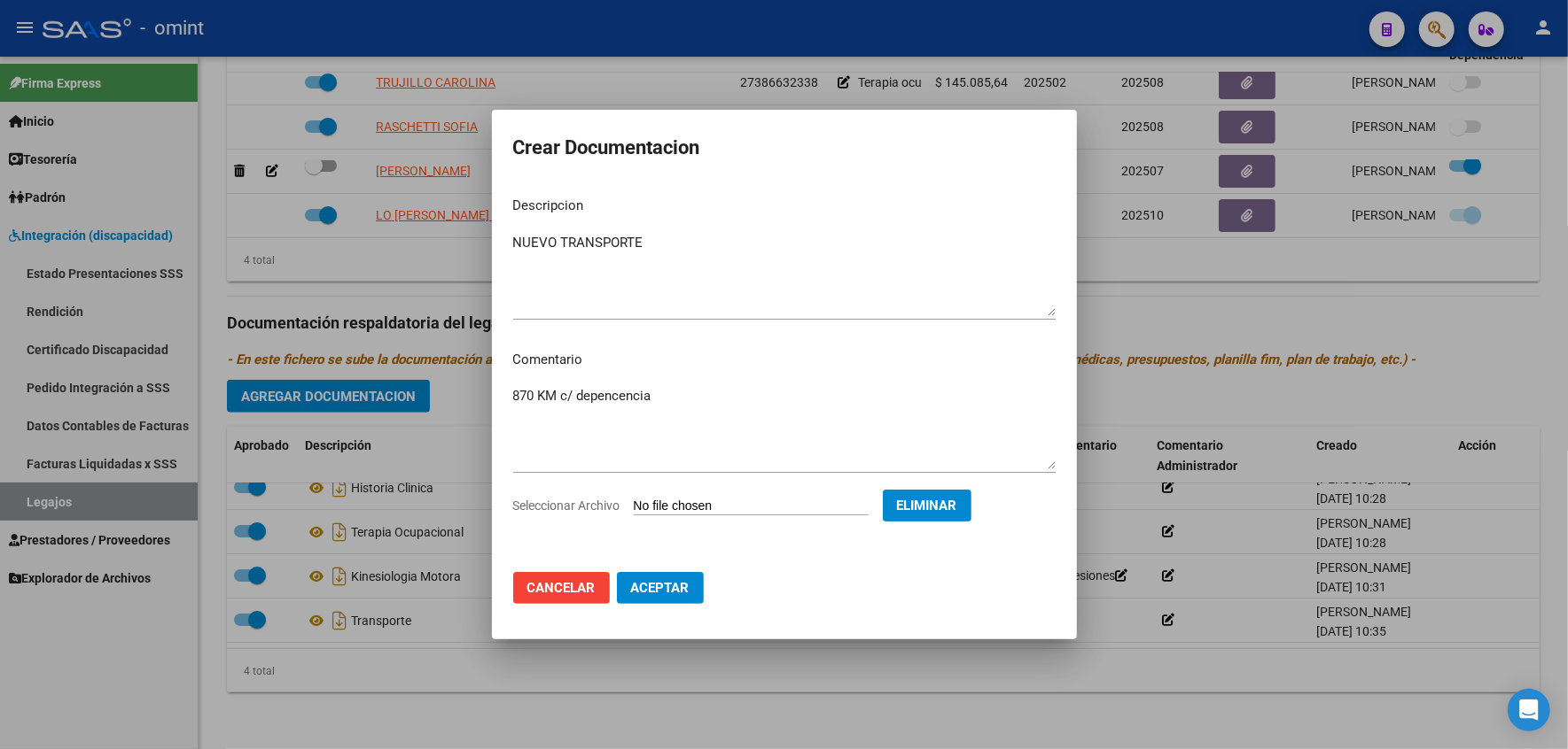
drag, startPoint x: 617, startPoint y: 394, endPoint x: 695, endPoint y: 391, distance: 78.1
type textarea "870 KM c/ dependencia"
click at [637, 589] on span "Aceptar" at bounding box center [660, 588] width 58 height 16
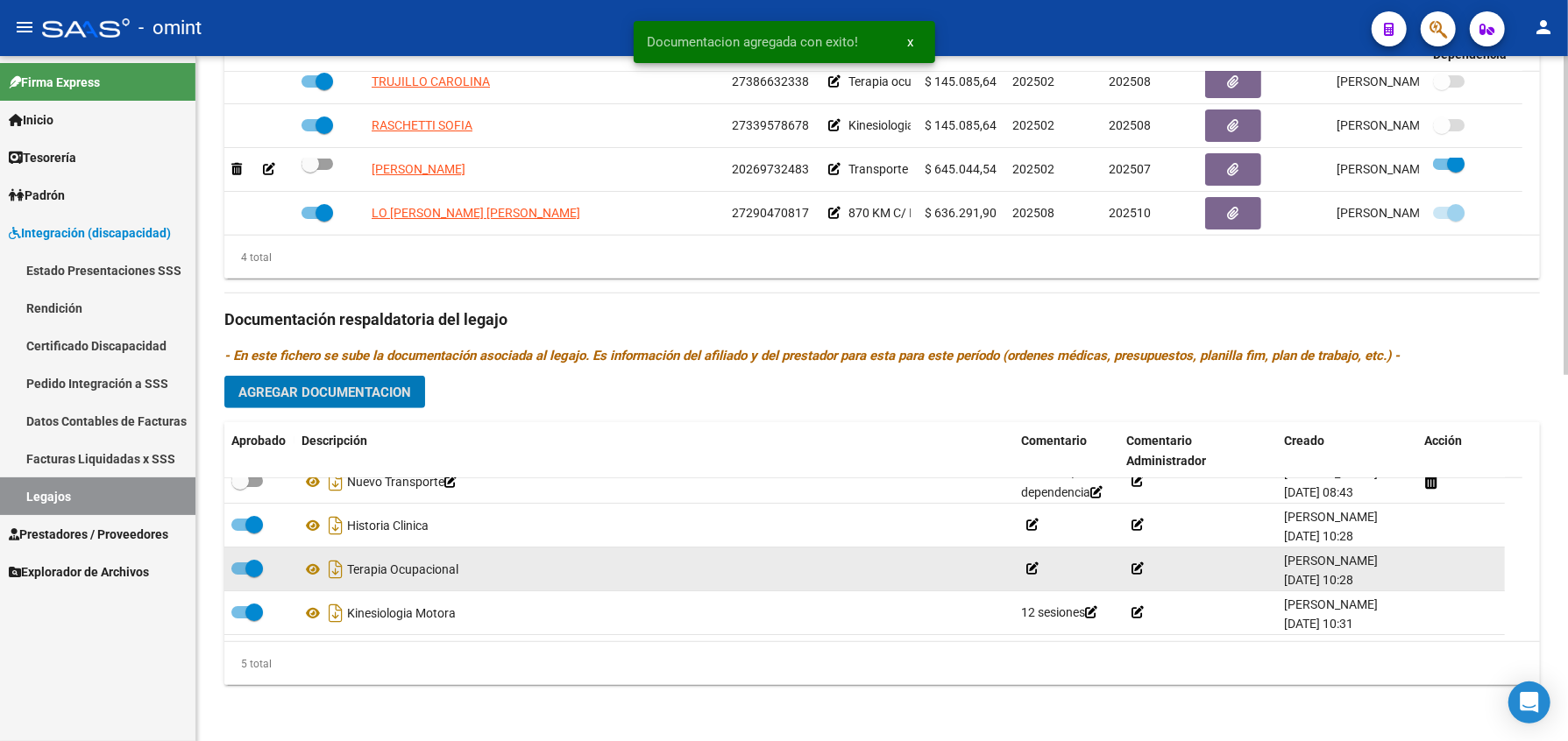
scroll to position [0, 0]
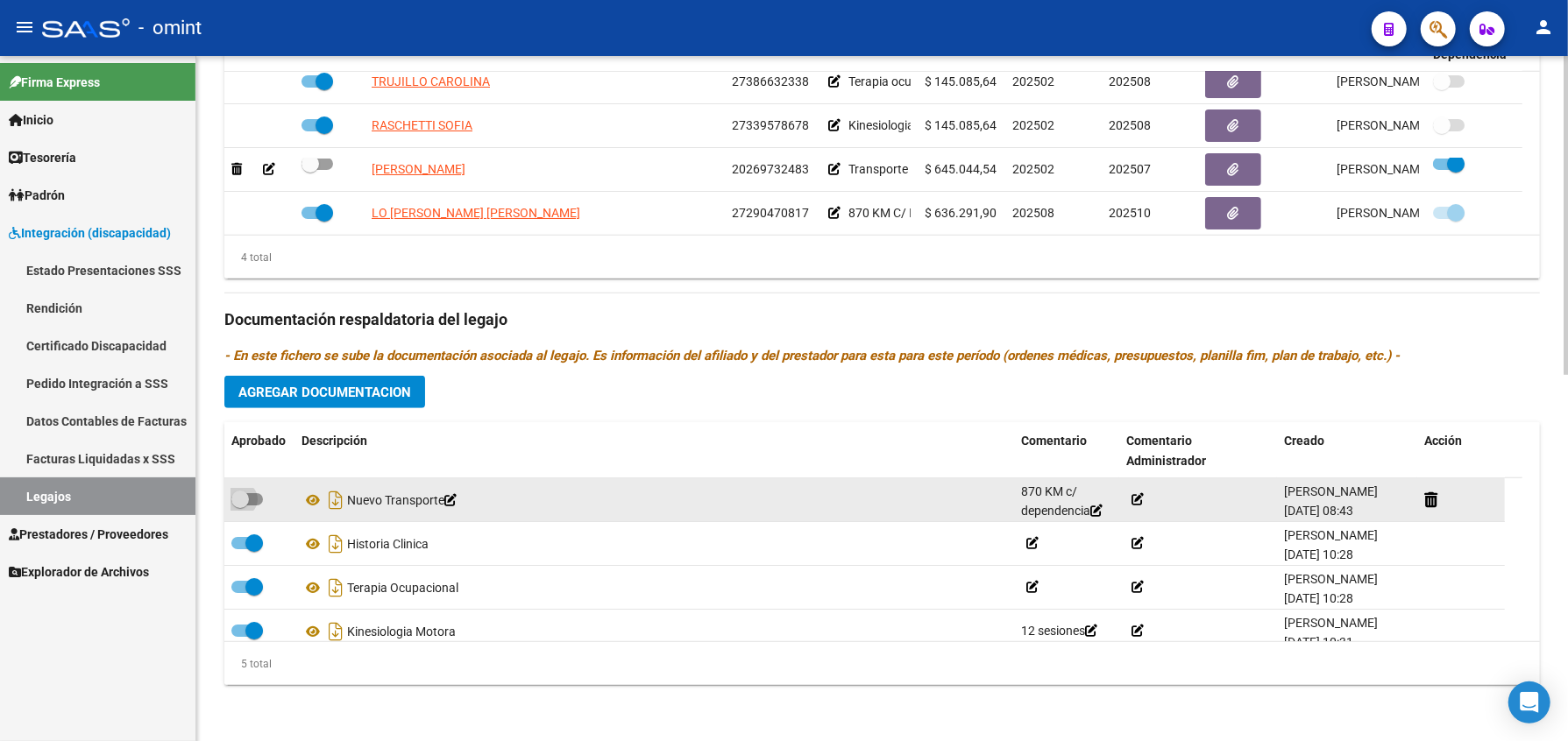
click at [261, 502] on span at bounding box center [247, 499] width 31 height 13
click at [240, 506] on input "checkbox" at bounding box center [239, 506] width 1 height 1
checkbox input "true"
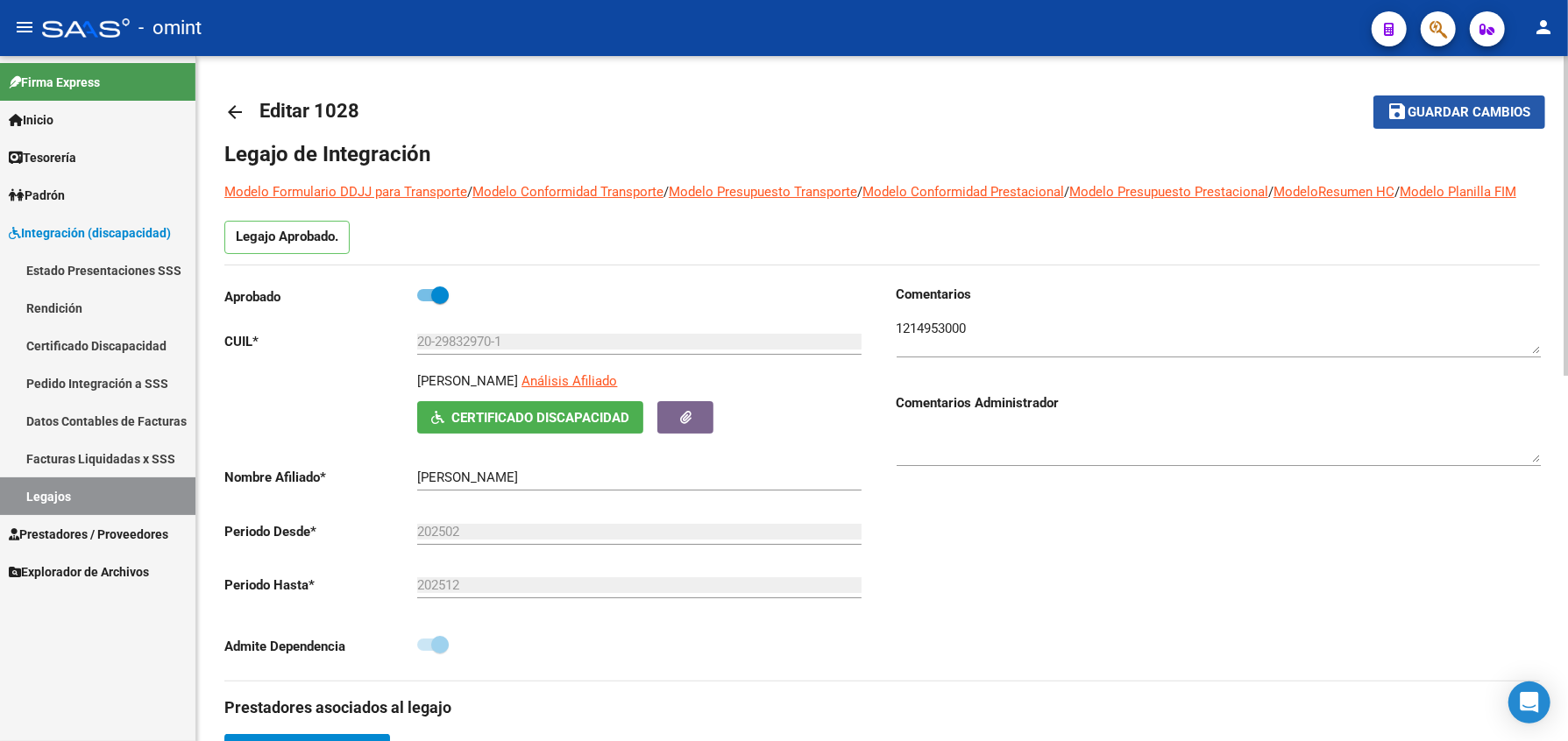
click at [1476, 113] on span "Guardar cambios" at bounding box center [1469, 113] width 123 height 16
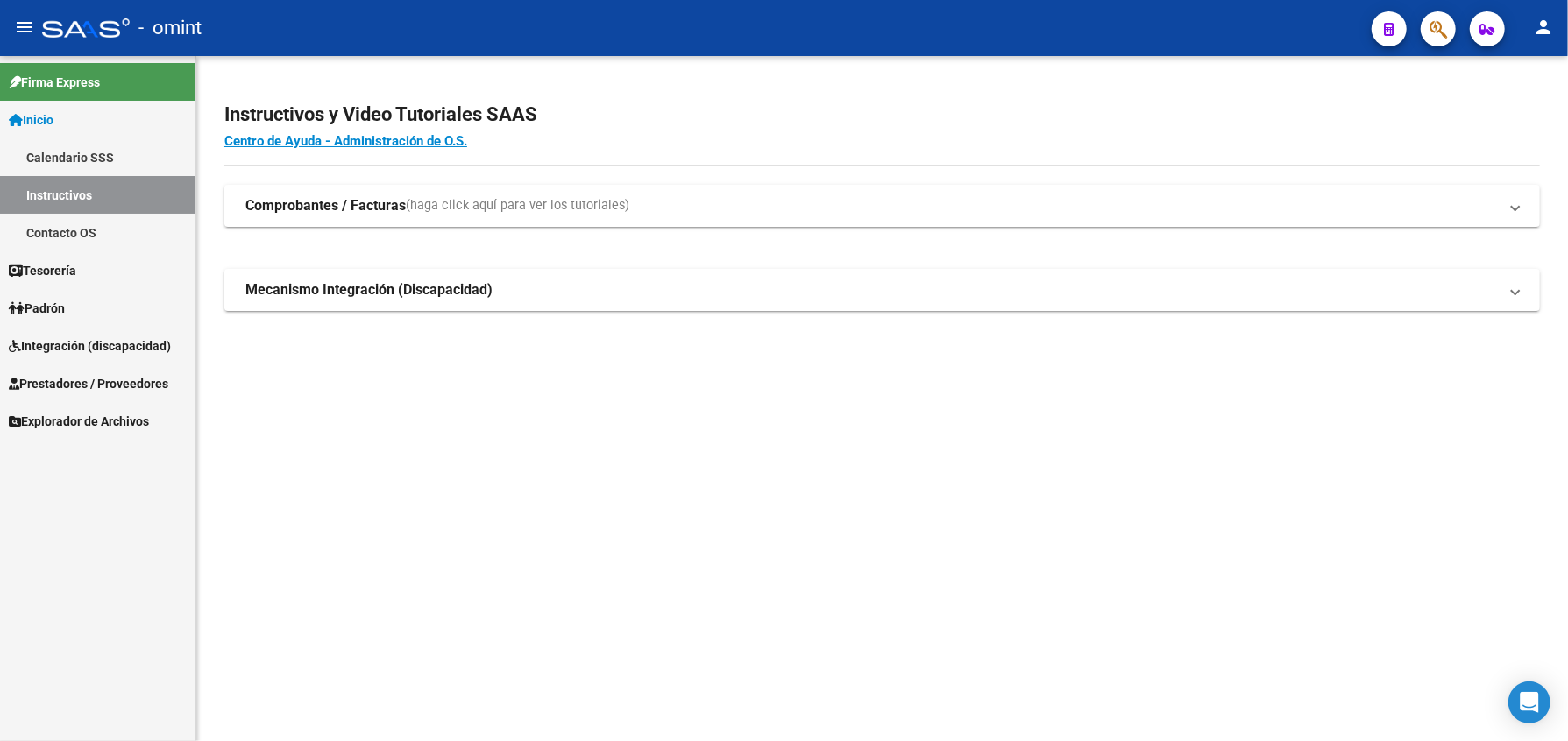
click at [75, 376] on span "Prestadores / Proveedores" at bounding box center [89, 384] width 160 height 19
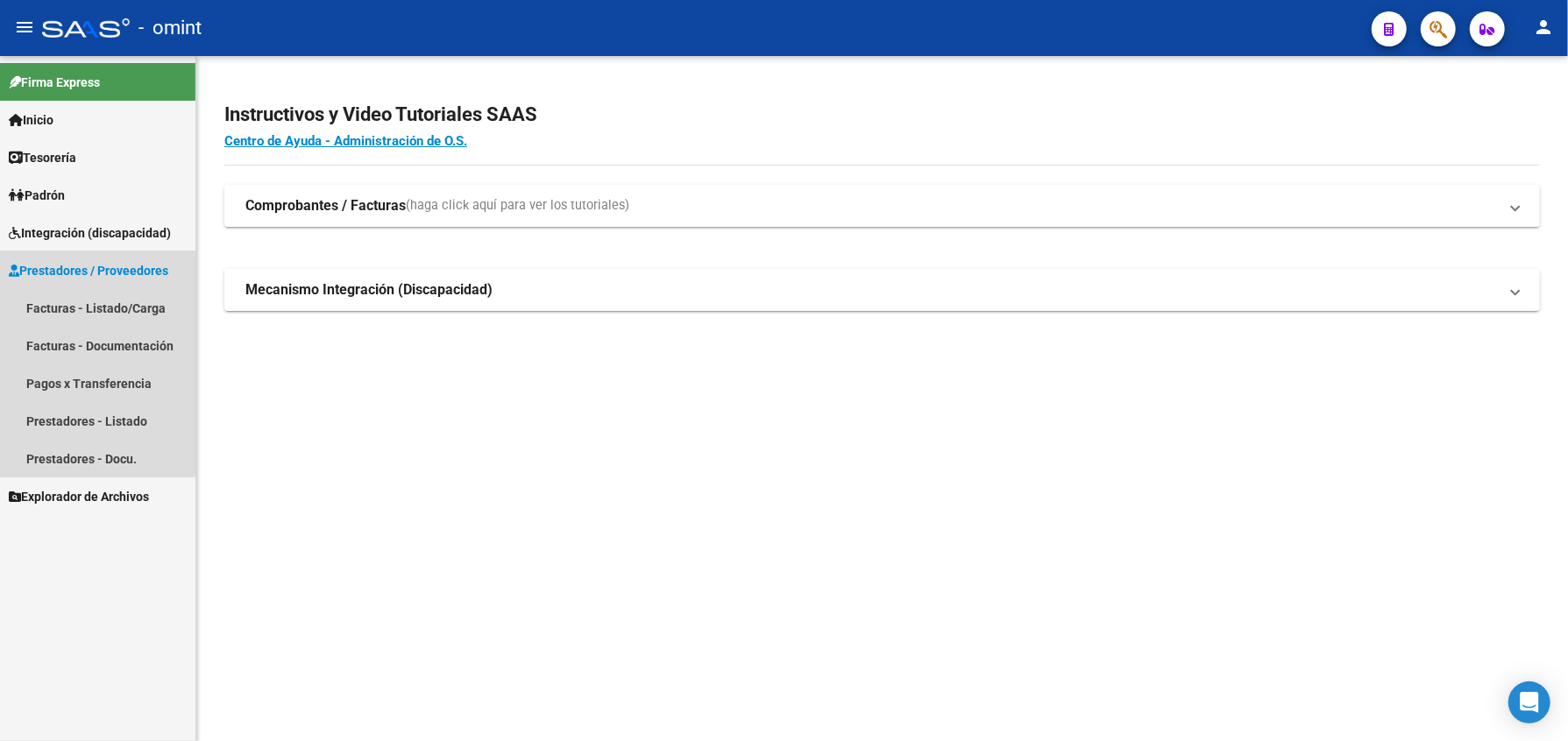
click at [60, 263] on span "Prestadores / Proveedores" at bounding box center [89, 270] width 160 height 19
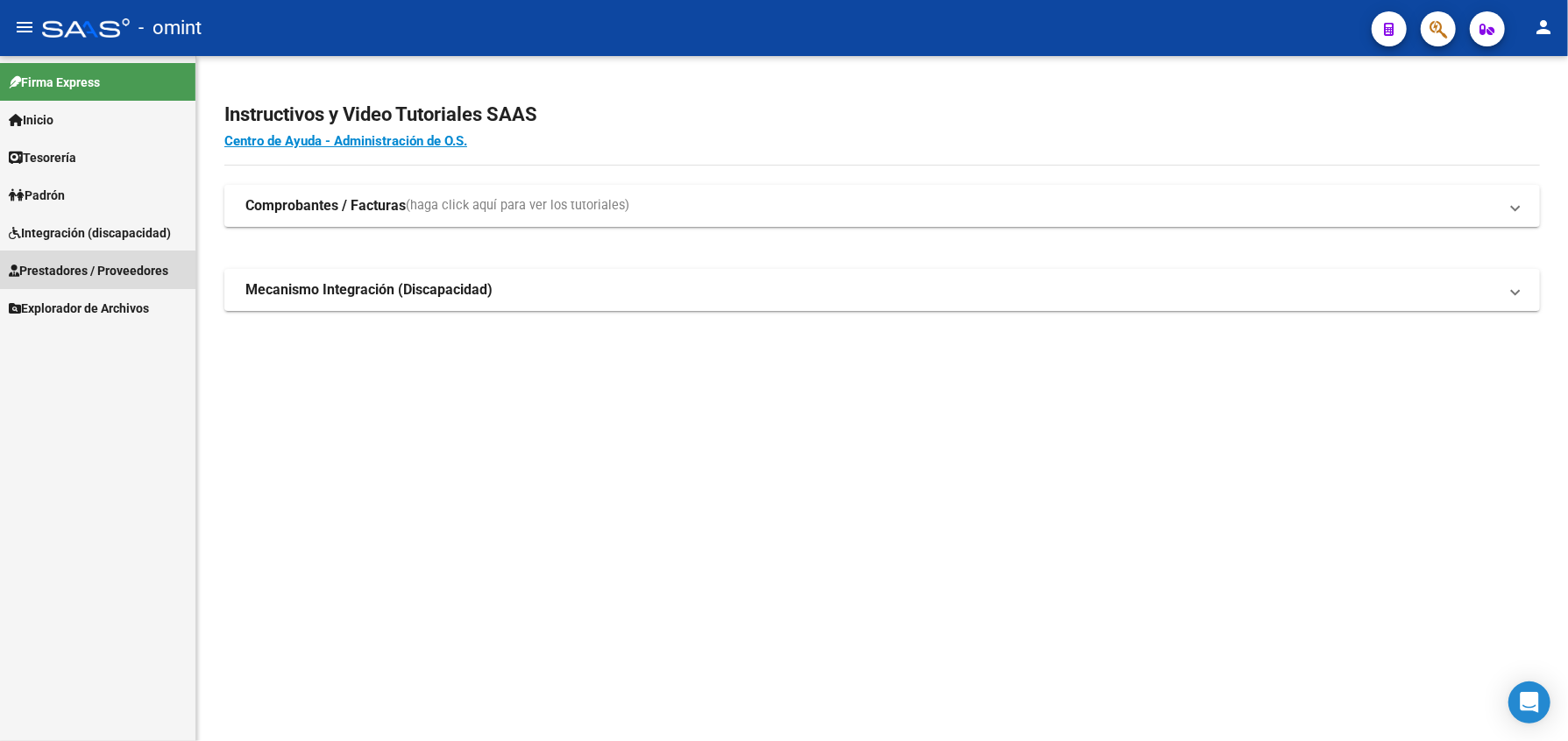
click at [85, 271] on span "Prestadores / Proveedores" at bounding box center [89, 270] width 160 height 19
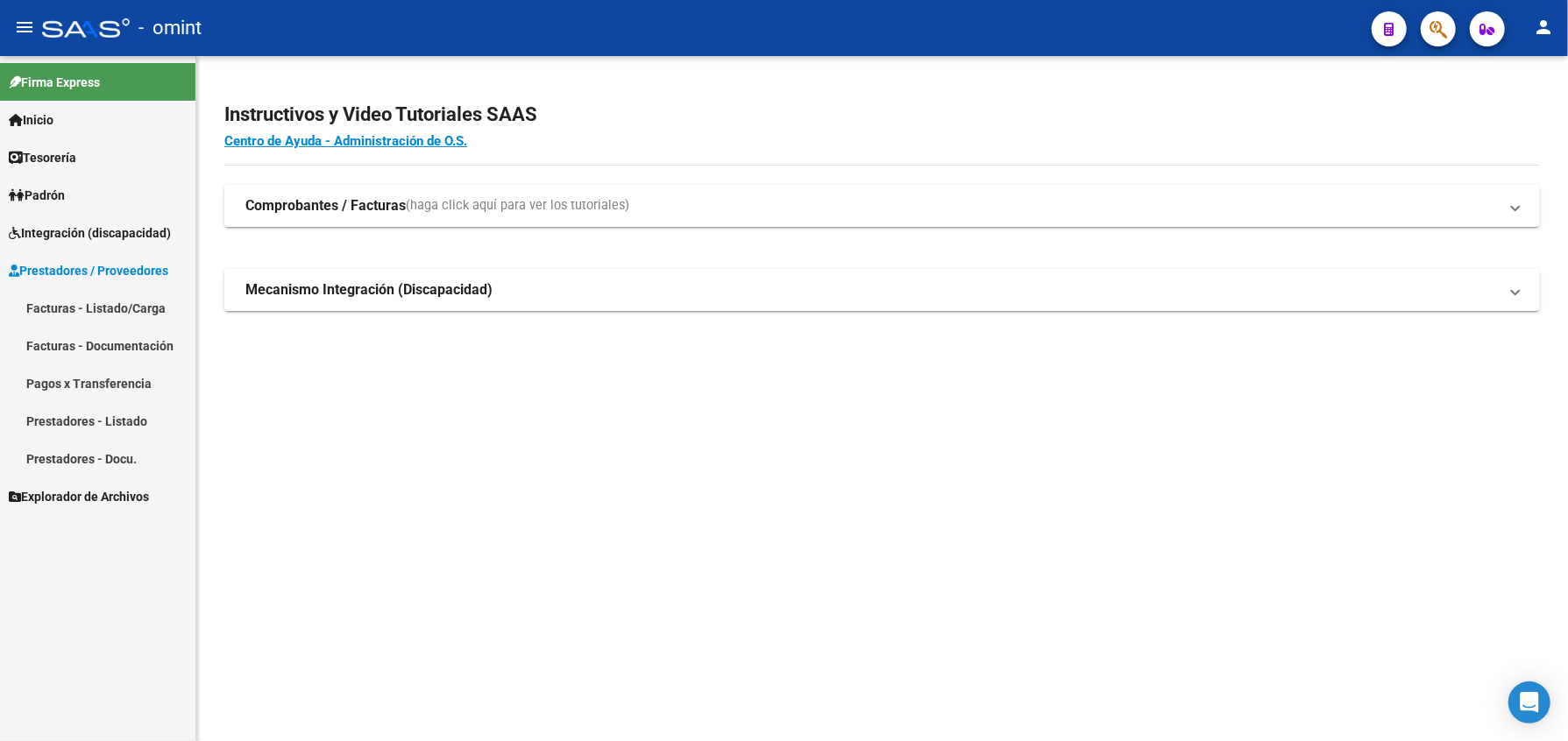
click at [101, 299] on link "Facturas - Listado/Carga" at bounding box center [98, 308] width 196 height 38
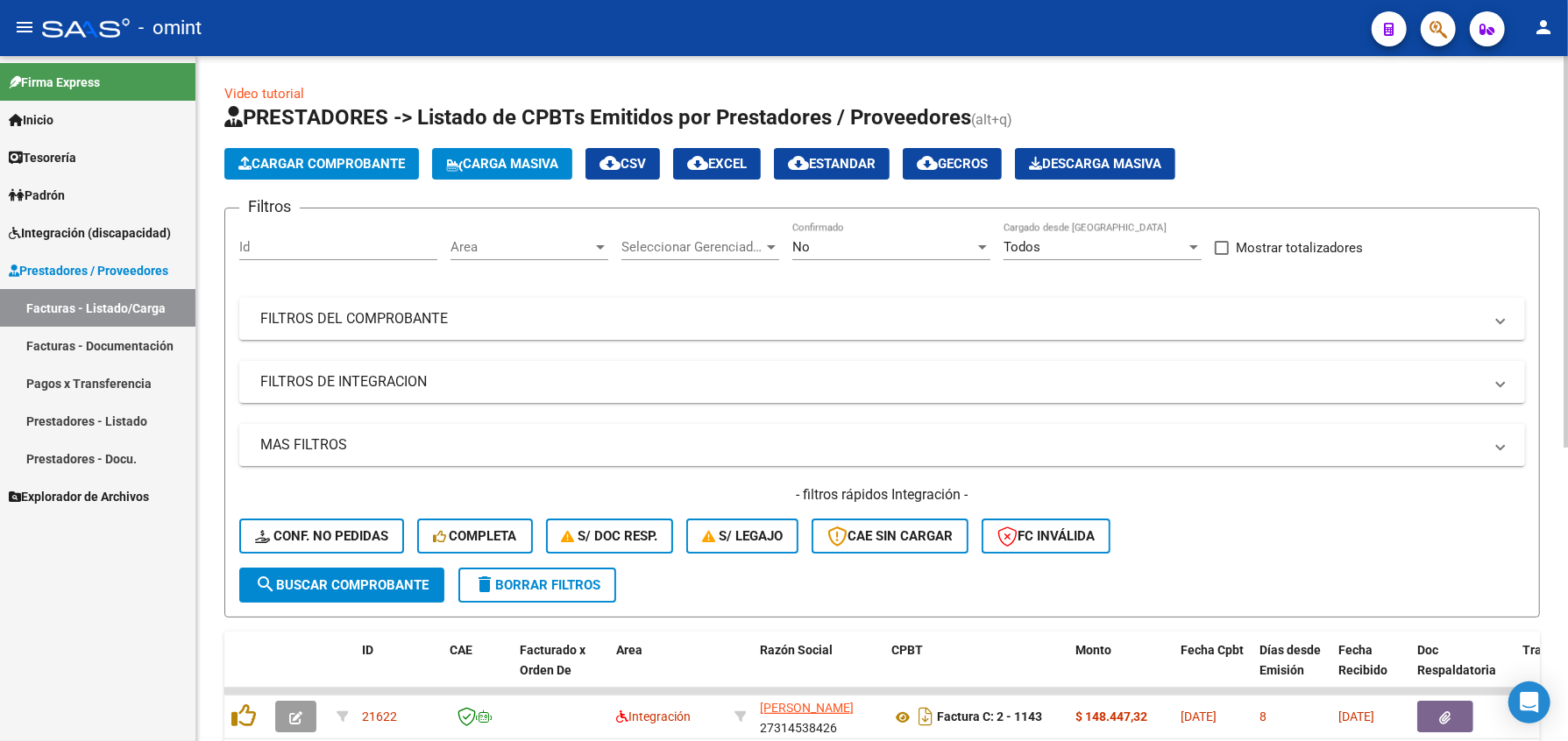
click at [281, 234] on div "Id" at bounding box center [338, 242] width 198 height 38
type input "0"
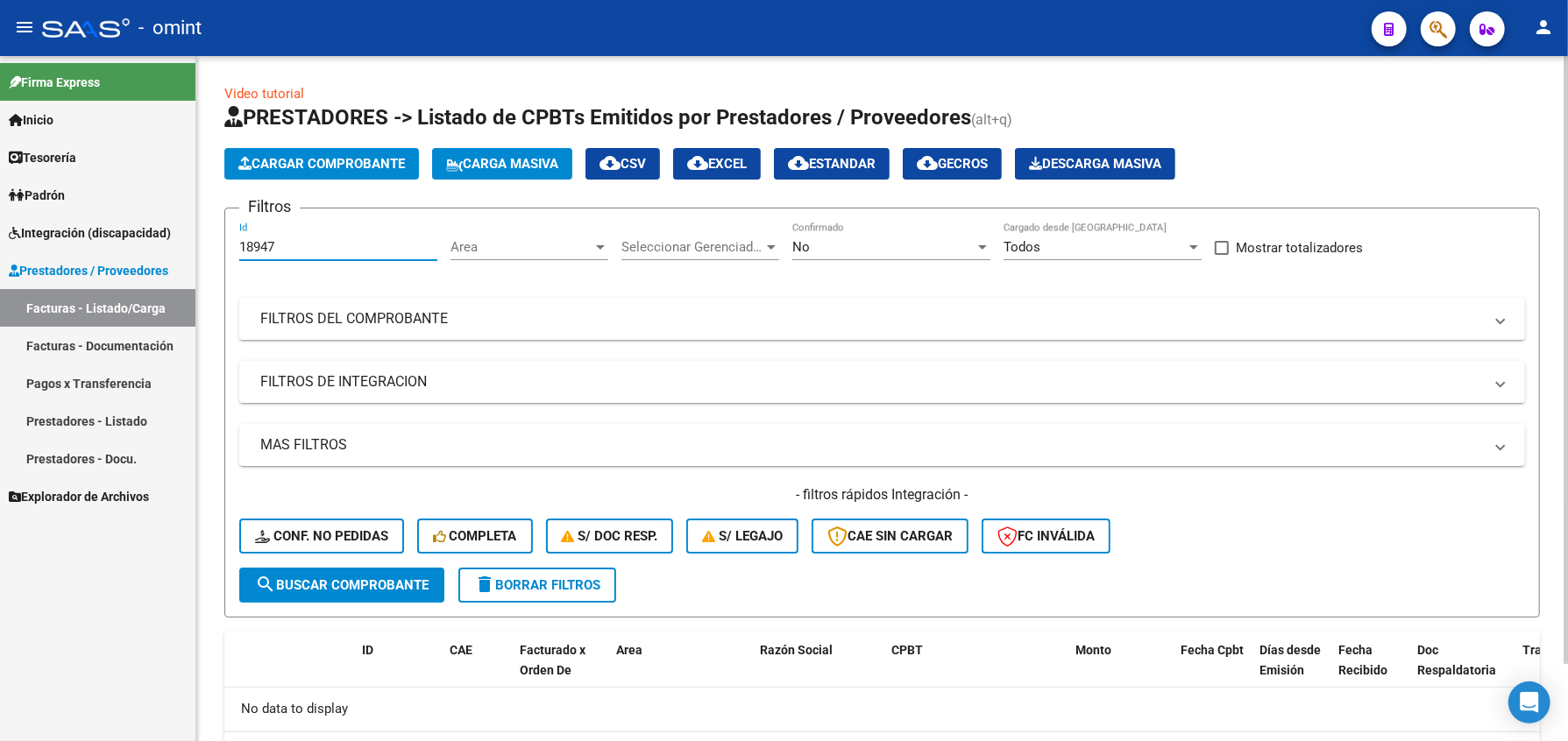
type input "18947"
click at [537, 575] on button "delete Borrar Filtros" at bounding box center [537, 585] width 158 height 35
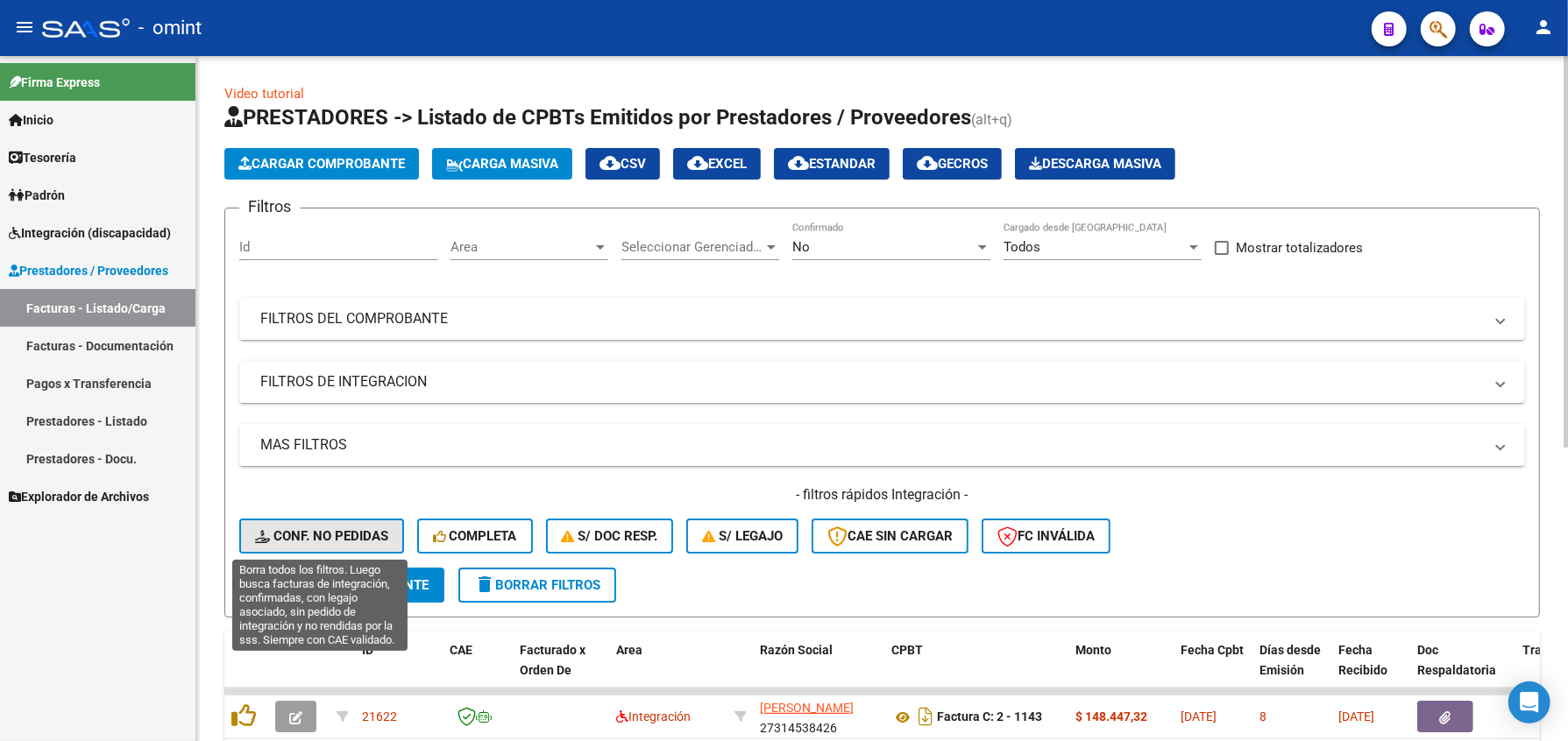
click at [368, 542] on span "Conf. no pedidas" at bounding box center [322, 536] width 133 height 16
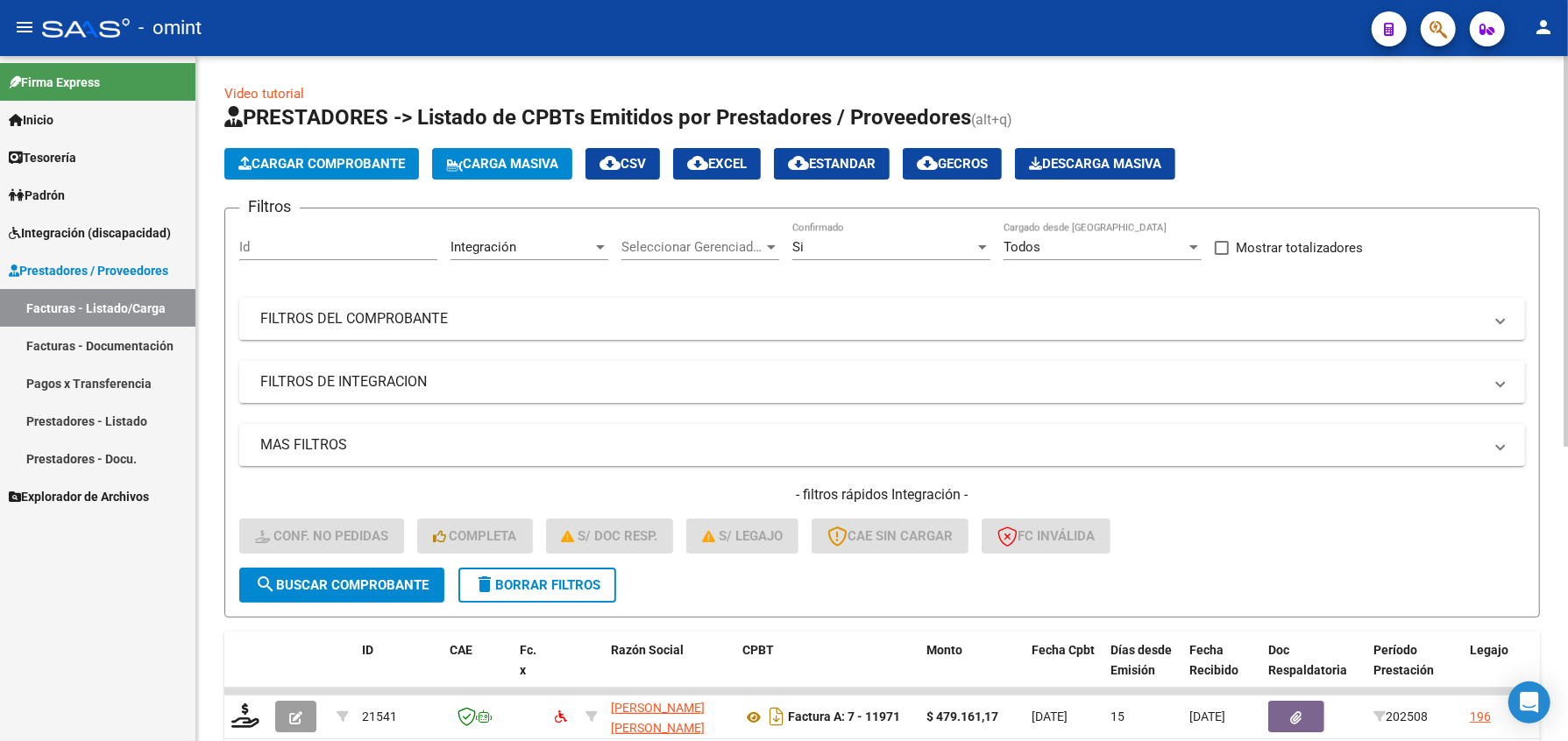
click at [277, 235] on div "Id" at bounding box center [338, 242] width 198 height 38
click at [275, 243] on input "Id" at bounding box center [338, 247] width 198 height 16
type input "0"
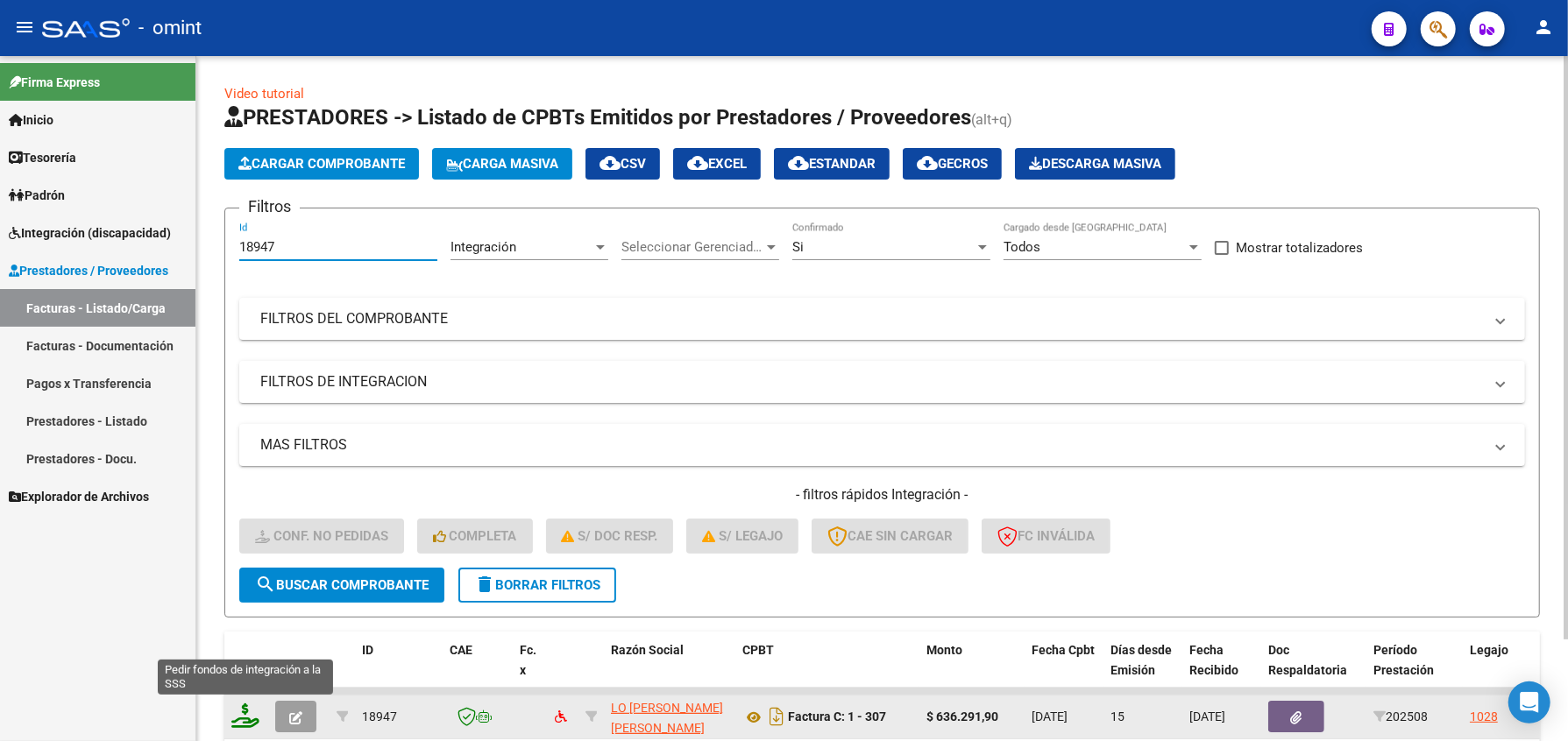
type input "18947"
click at [247, 716] on icon at bounding box center [245, 716] width 28 height 24
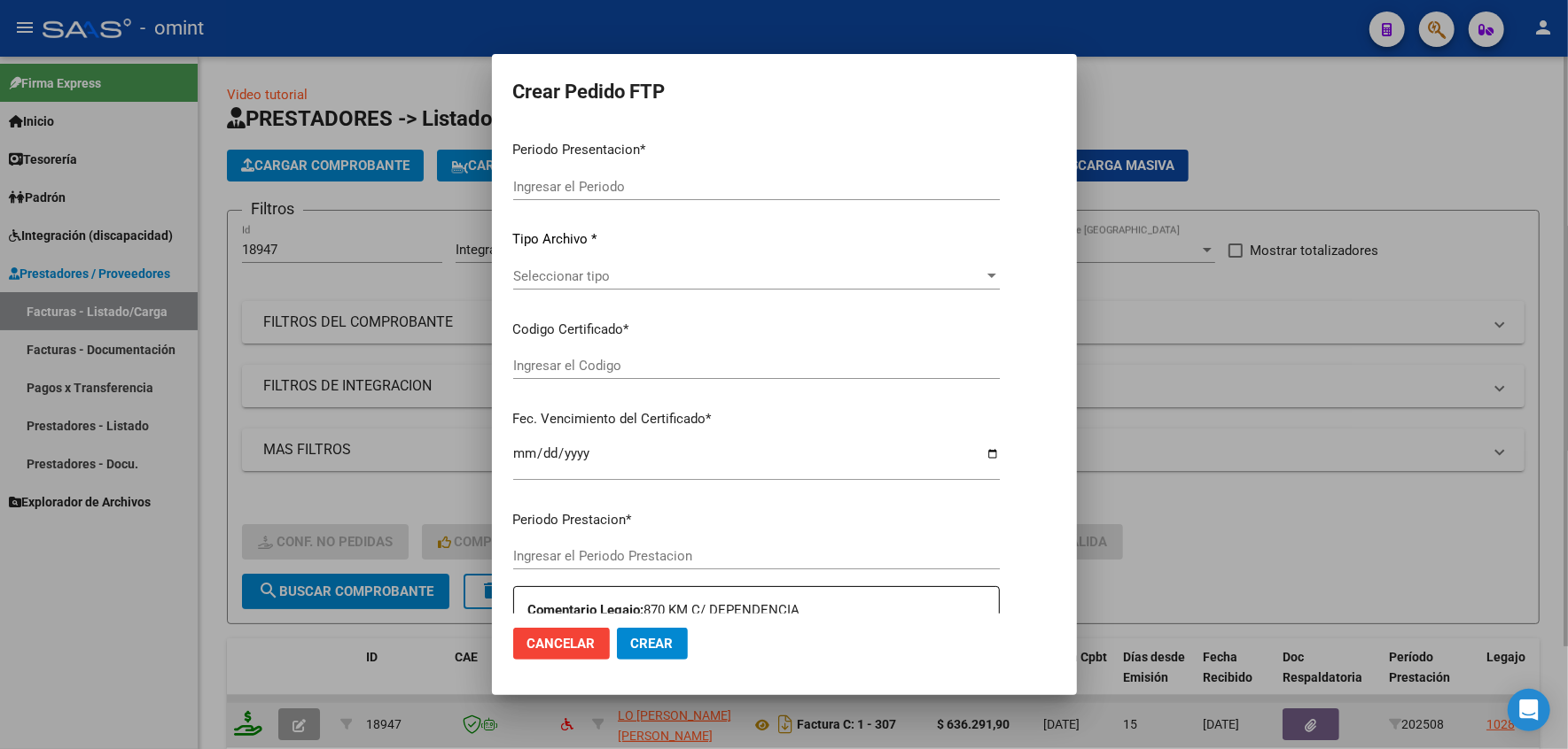
type input "202508"
type input "$ 636.291,90"
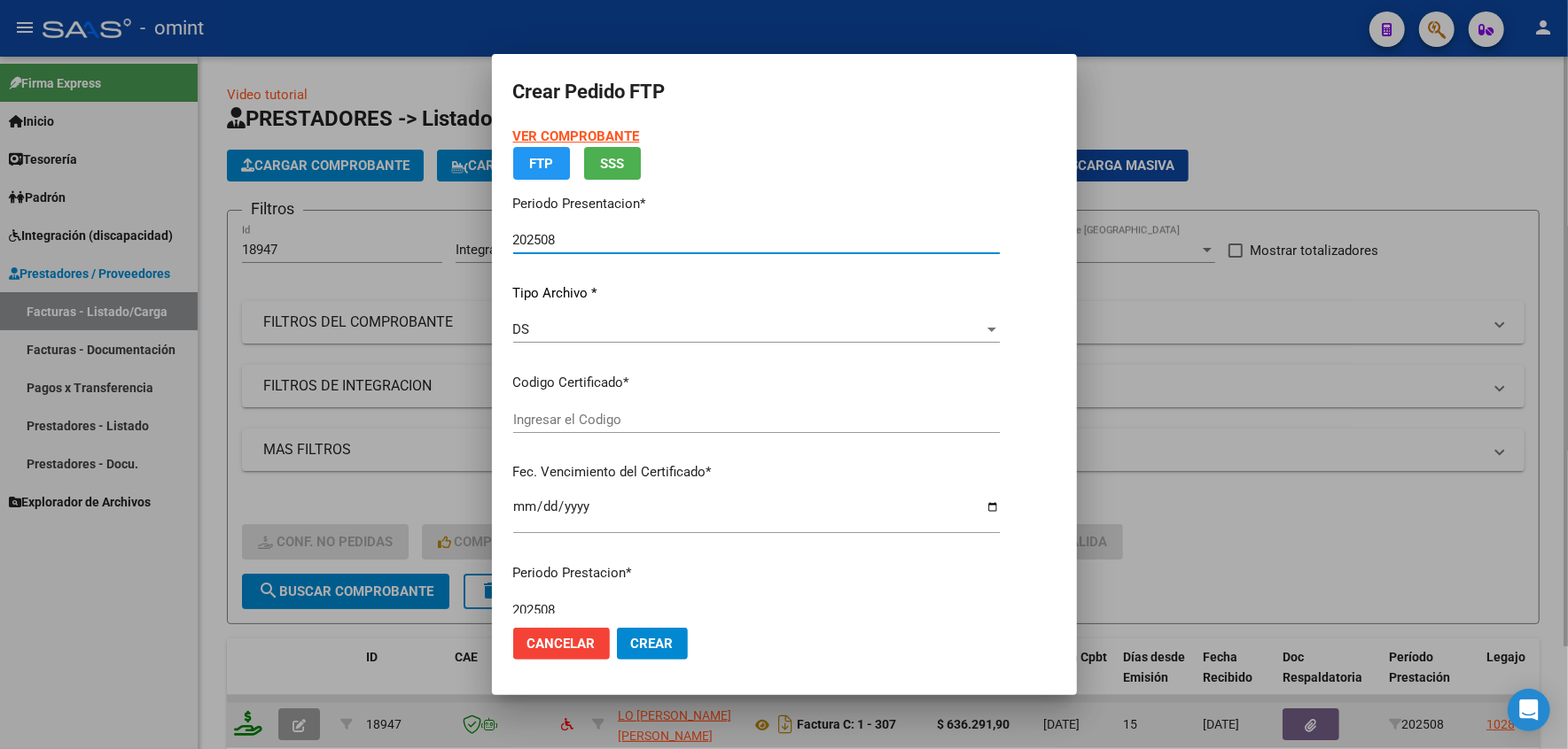
type input "6078390559"
type input "2029-08-09"
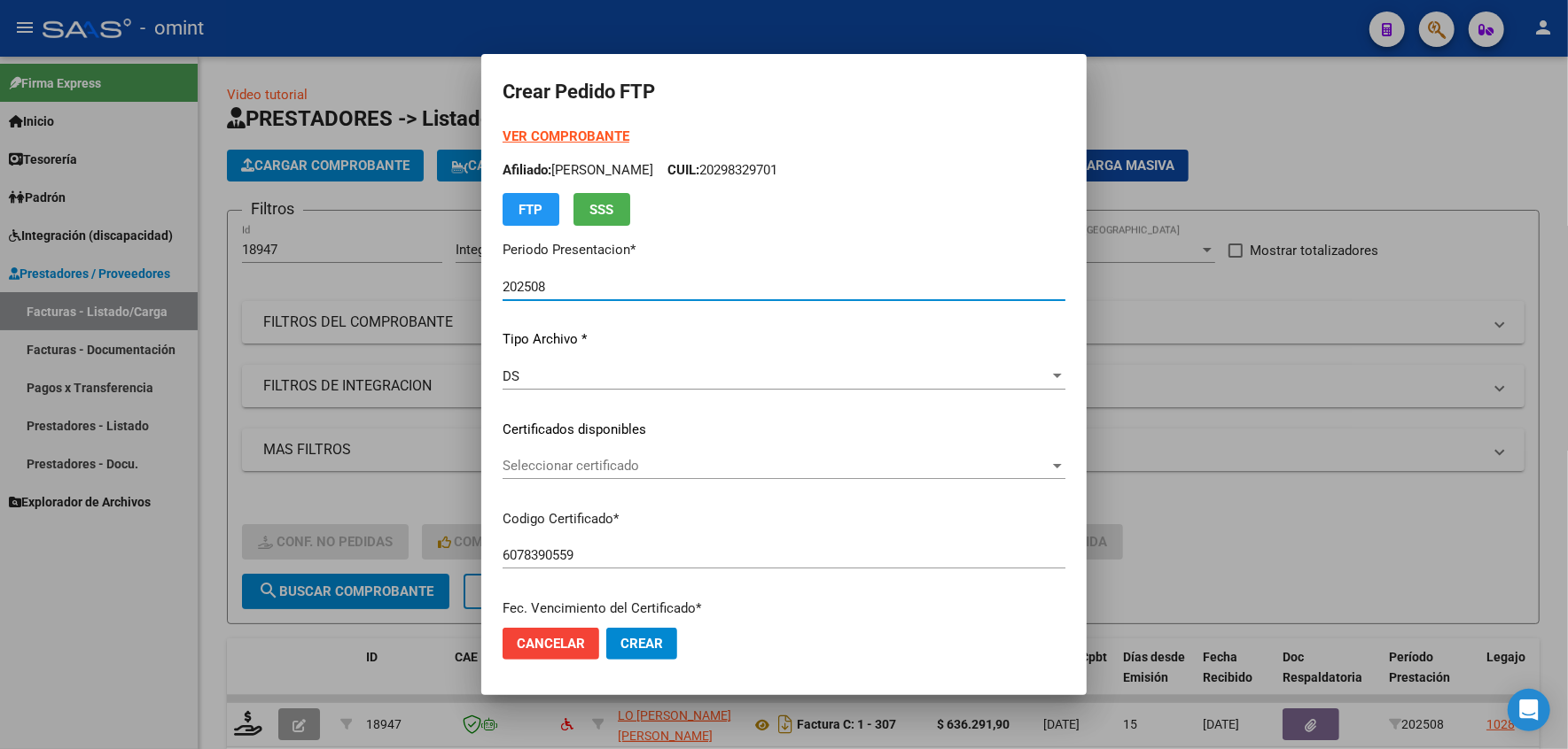
click at [518, 465] on span "Seleccionar certificado" at bounding box center [776, 466] width 547 height 16
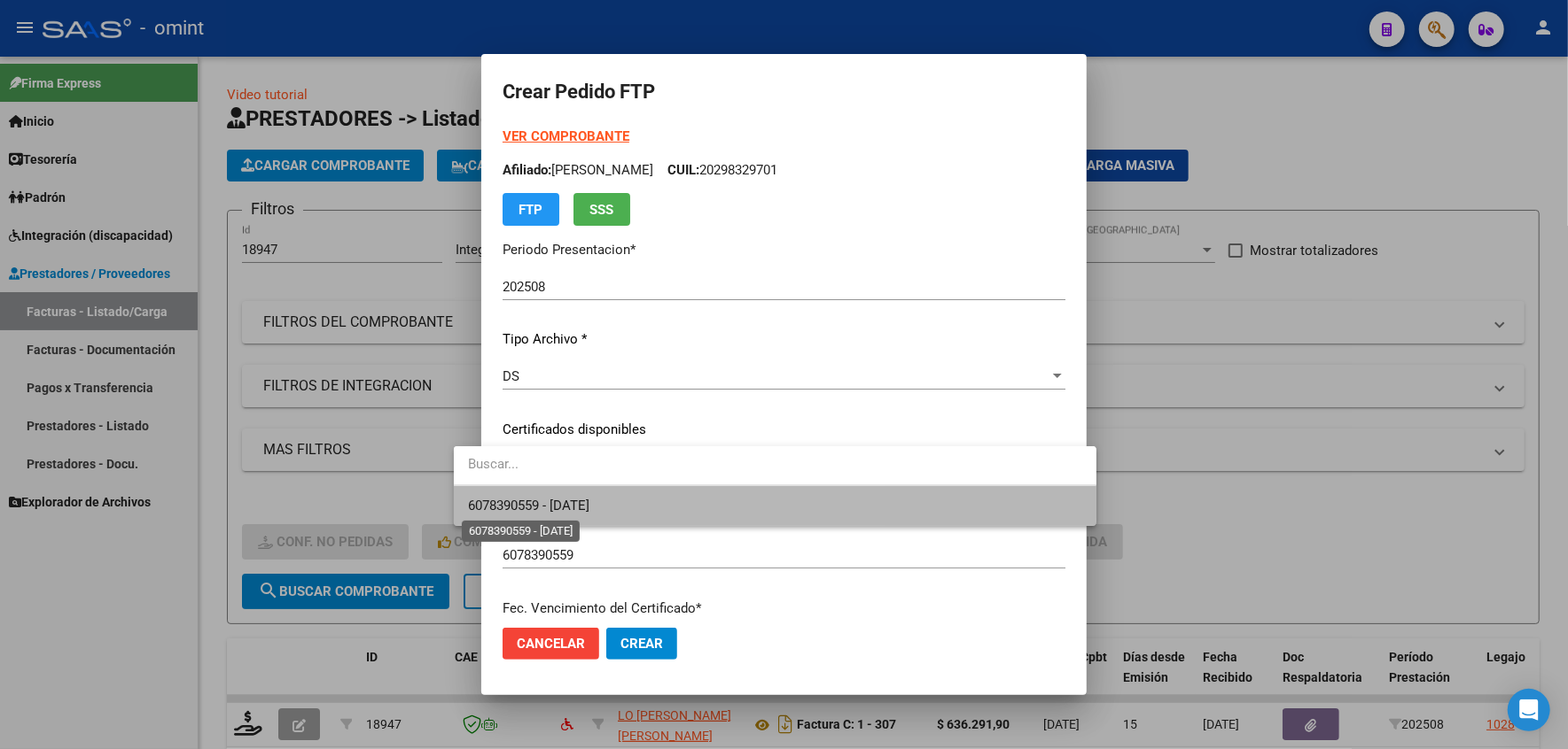
click at [541, 512] on span "6078390559 - 2029-08-09" at bounding box center [529, 506] width 122 height 16
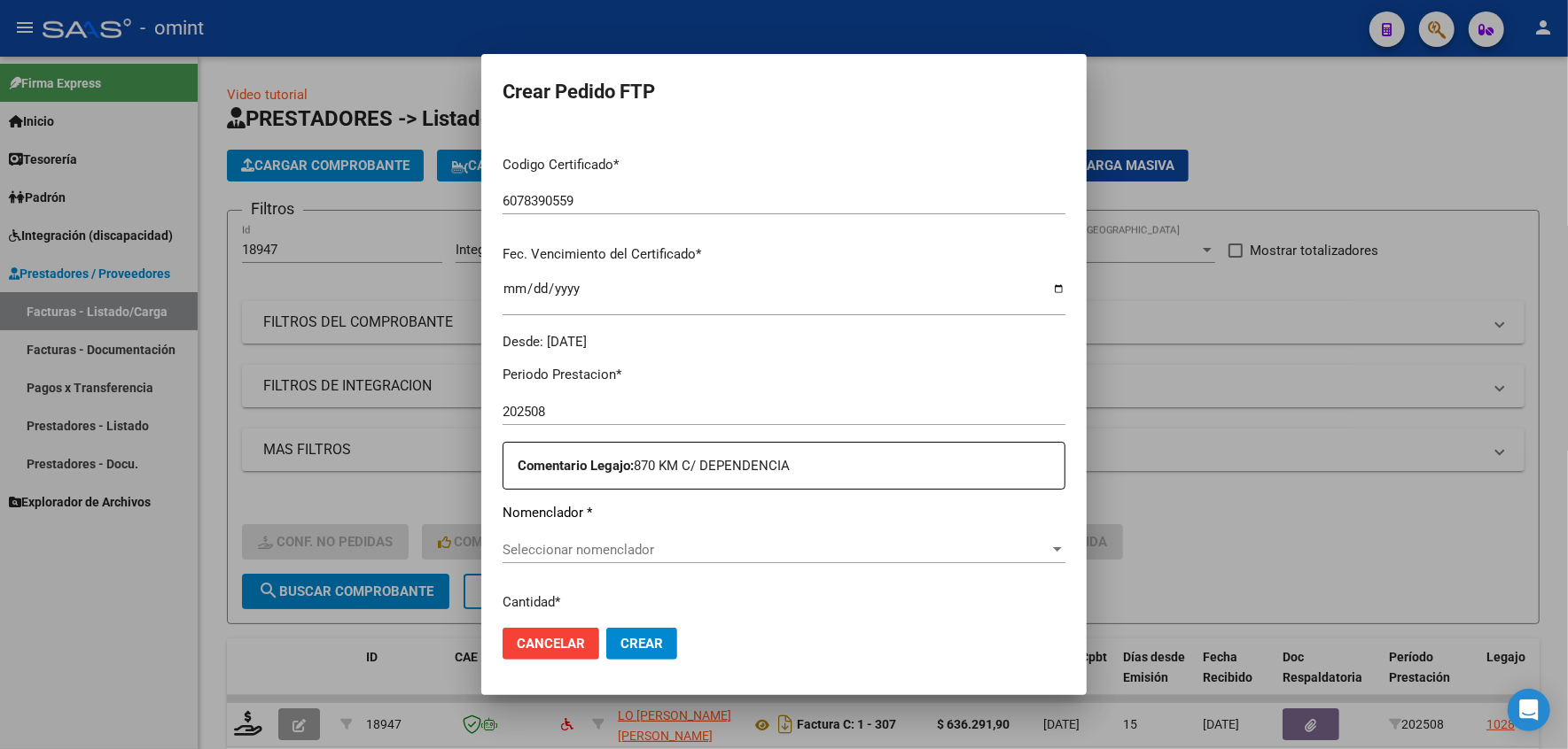
scroll to position [590, 0]
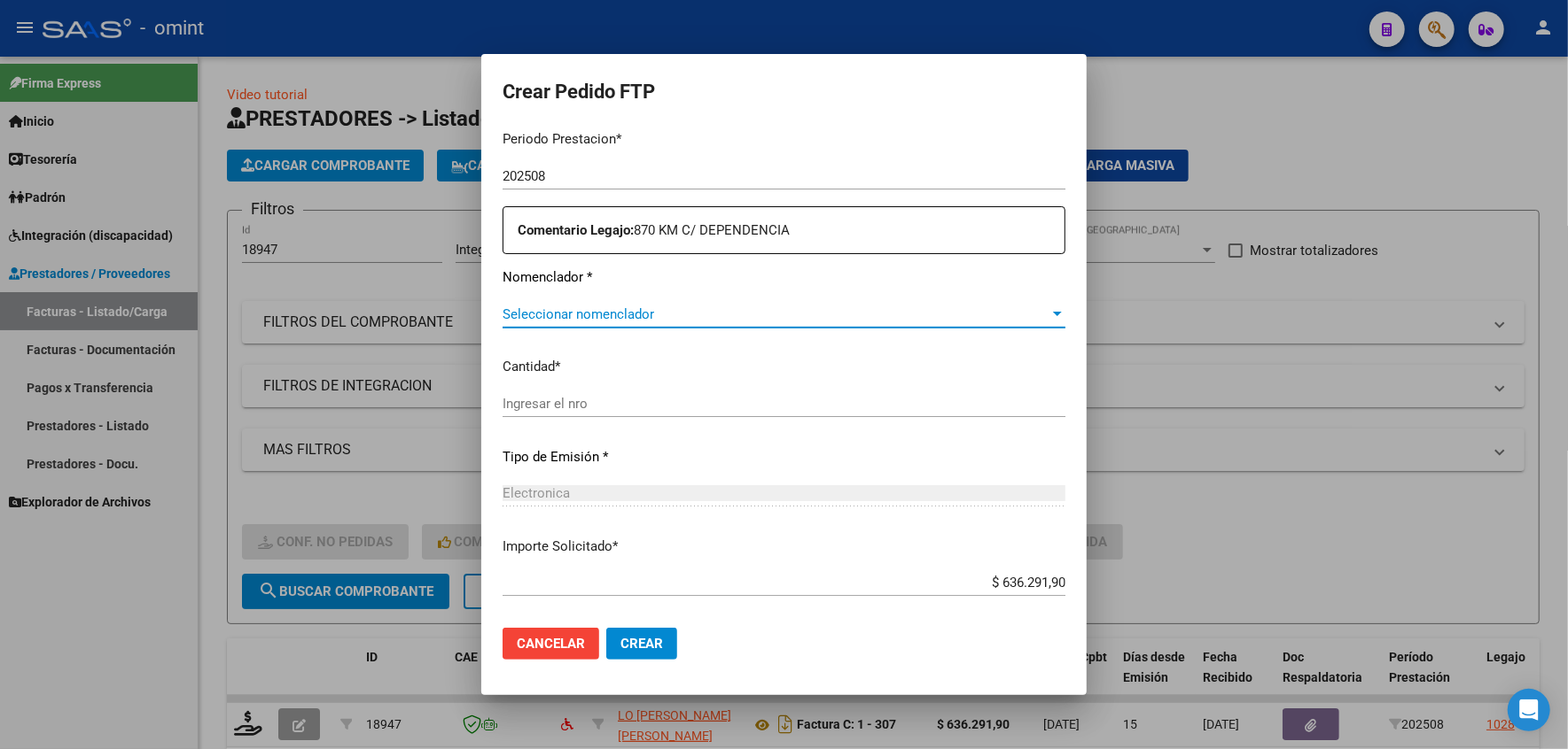
click at [516, 316] on span "Seleccionar nomenclador" at bounding box center [776, 315] width 547 height 16
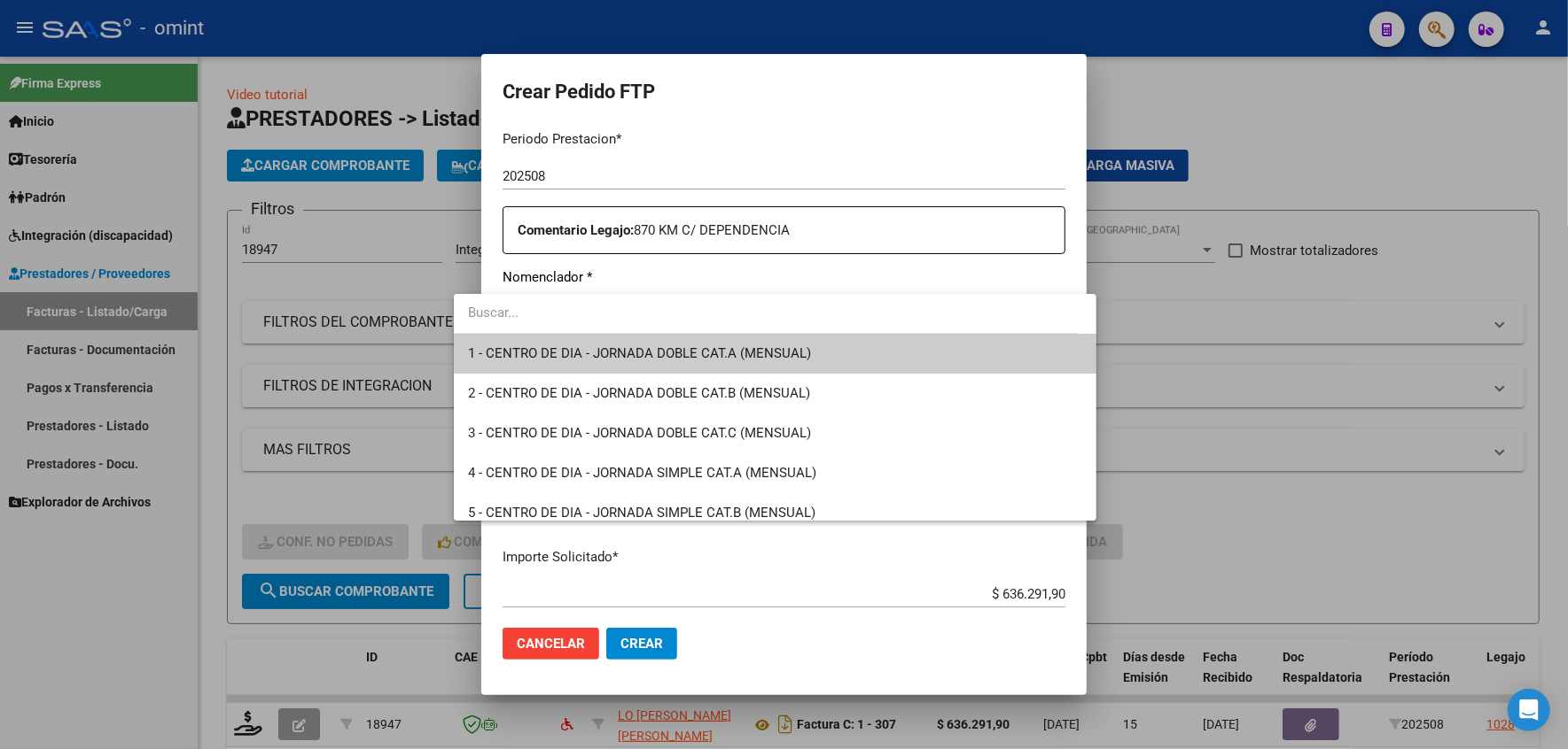
click at [516, 316] on input "dropdown search" at bounding box center [767, 313] width 625 height 40
click at [1034, 468] on span "4 - CENTRO DE DIA - JORNADA SIMPLE CAT.A (MENSUAL)" at bounding box center [775, 474] width 614 height 40
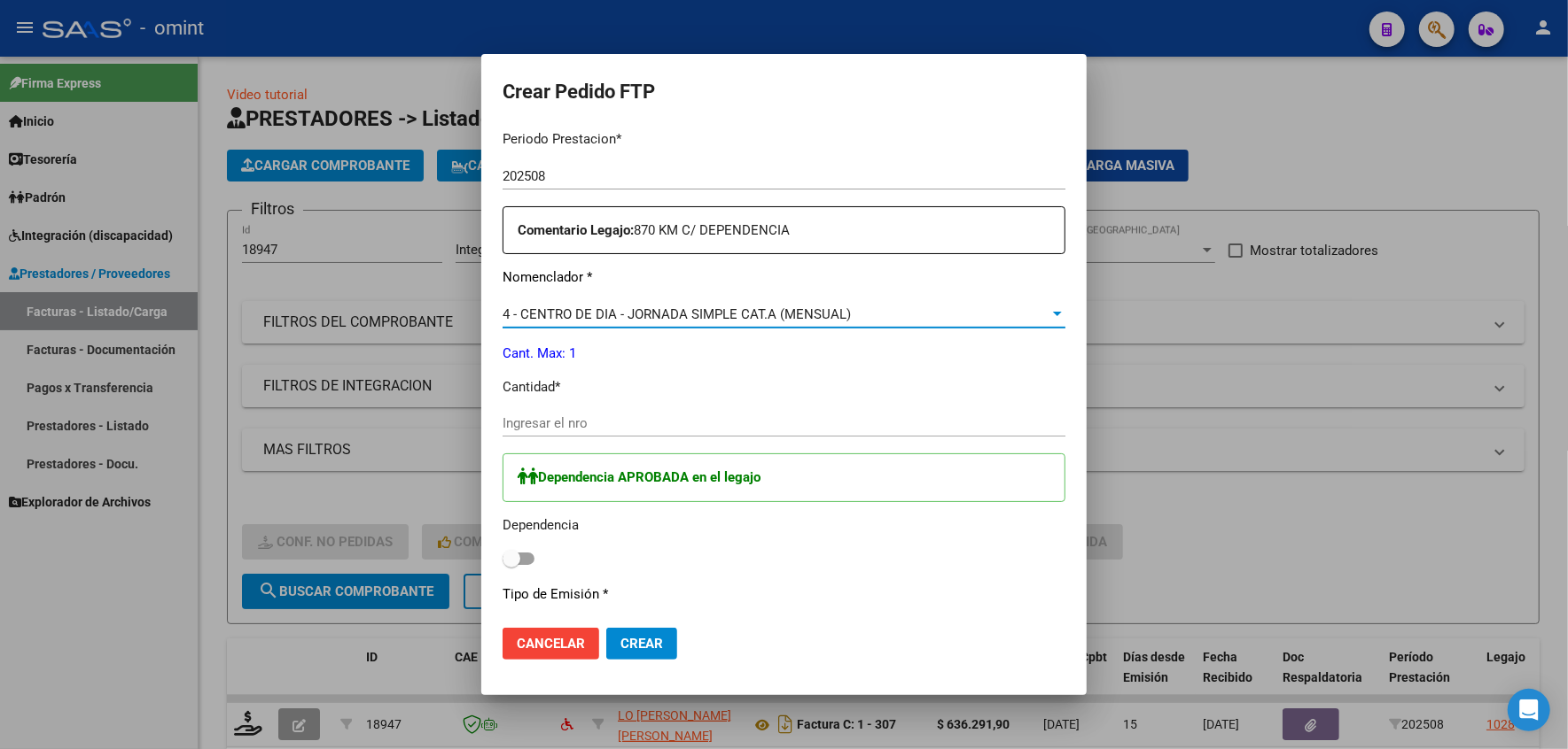
click at [535, 311] on span "4 - CENTRO DE DIA - JORNADA SIMPLE CAT.A (MENSUAL)" at bounding box center [676, 315] width 348 height 16
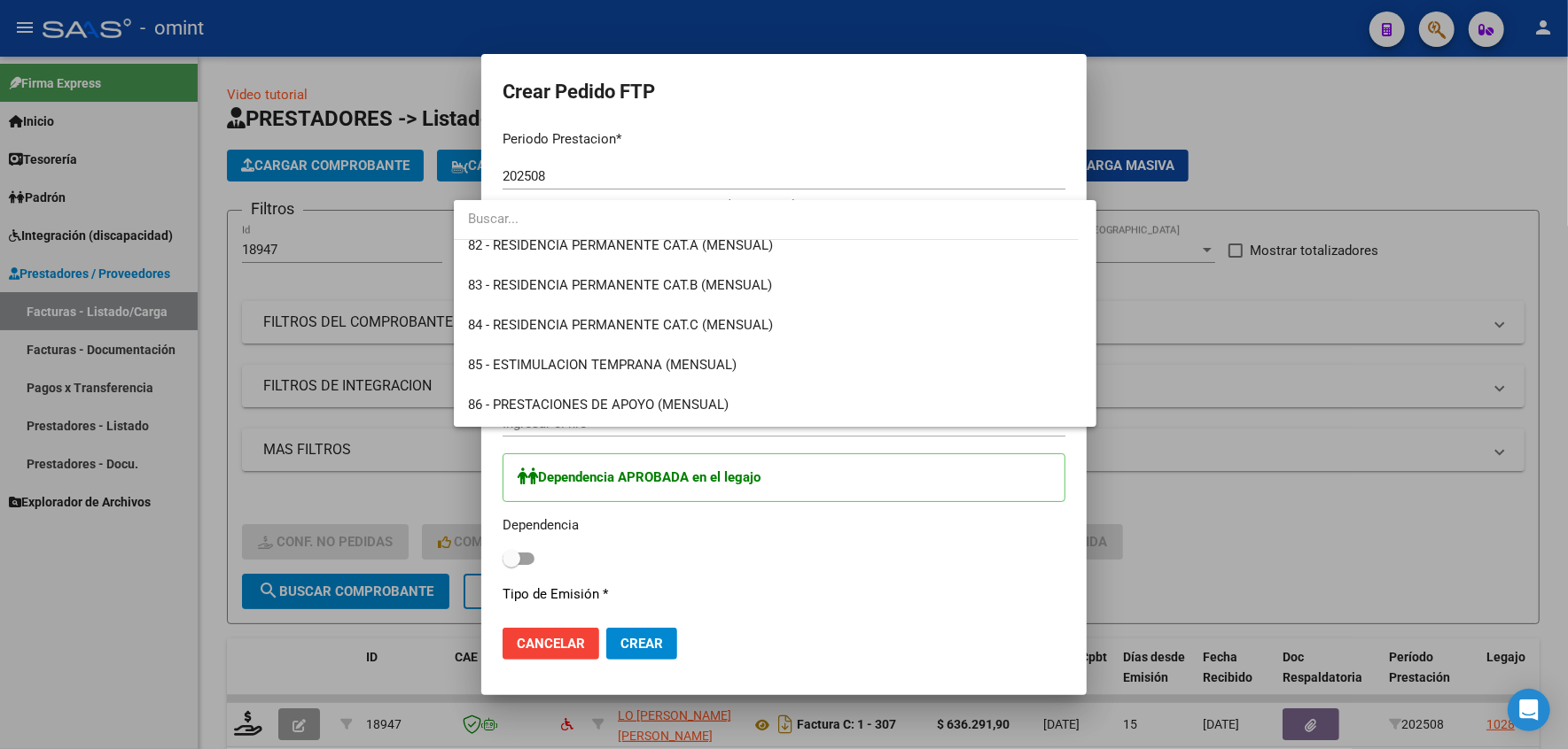
scroll to position [3760, 0]
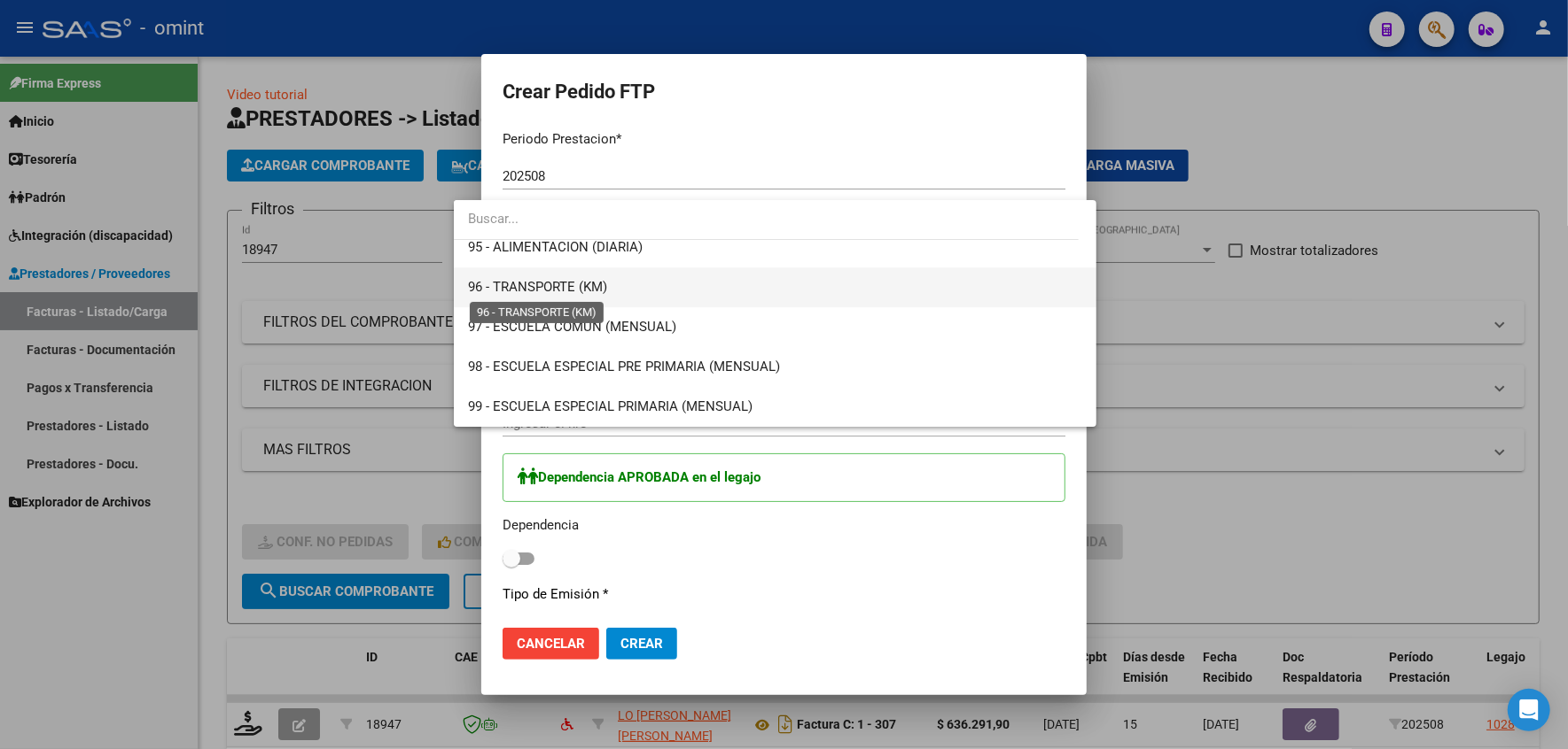
click at [533, 283] on span "96 - TRANSPORTE (KM)" at bounding box center [537, 287] width 139 height 16
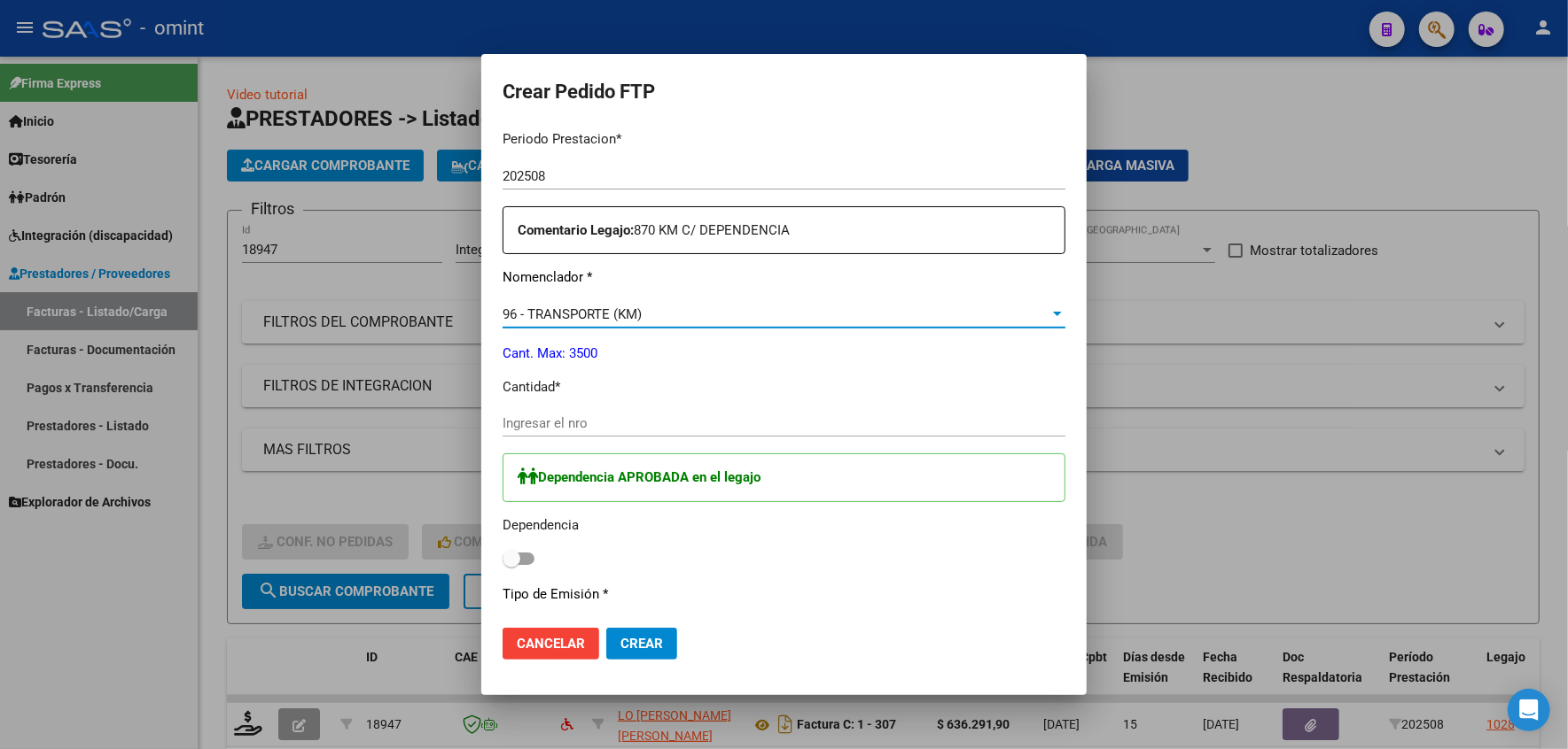
click at [576, 411] on div "Ingresar el nro" at bounding box center [784, 423] width 563 height 26
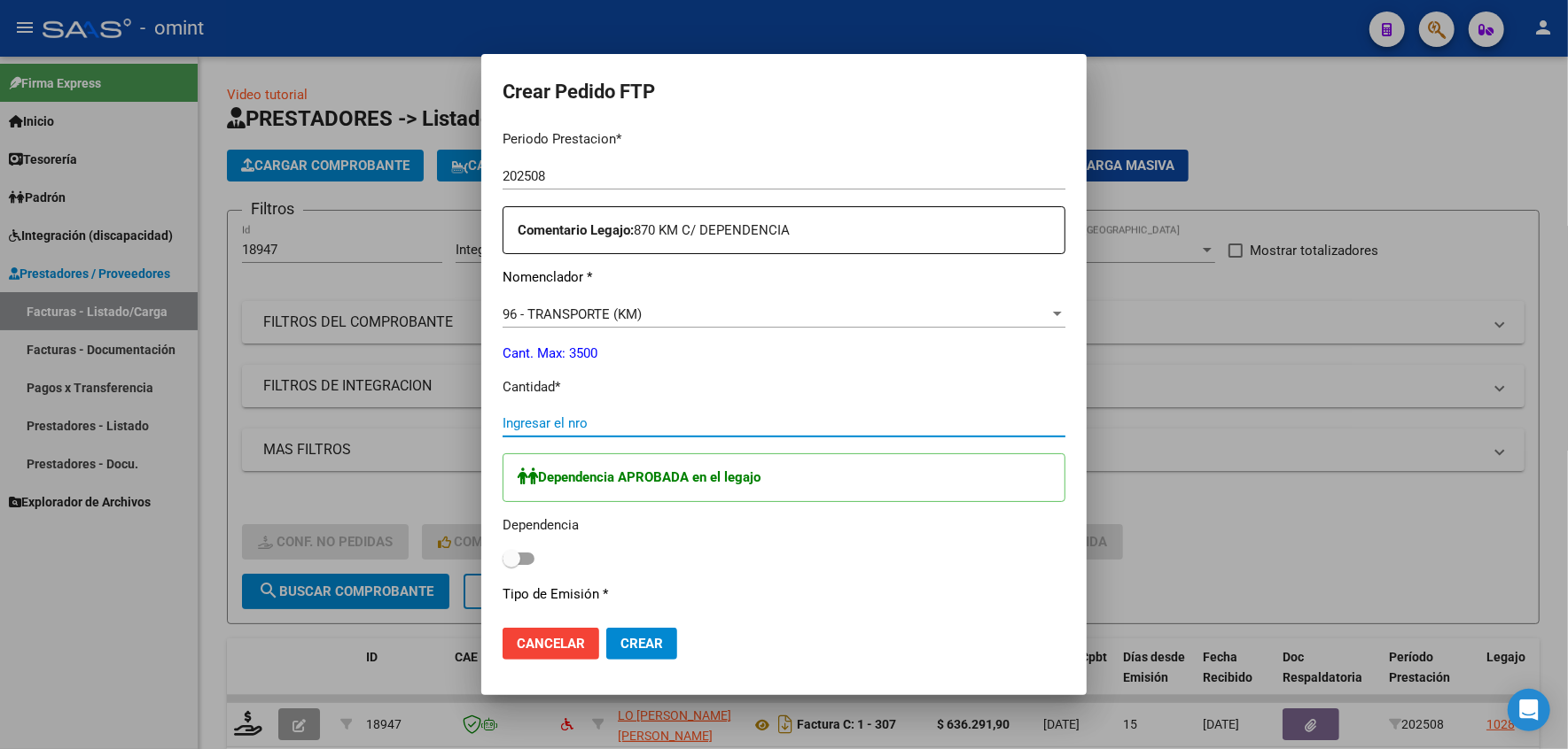
click at [543, 422] on input "Ingresar el nro" at bounding box center [784, 424] width 563 height 16
type input "870"
click at [502, 551] on label at bounding box center [518, 558] width 32 height 21
click at [511, 566] on input "checkbox" at bounding box center [511, 566] width 1 height 1
checkbox input "true"
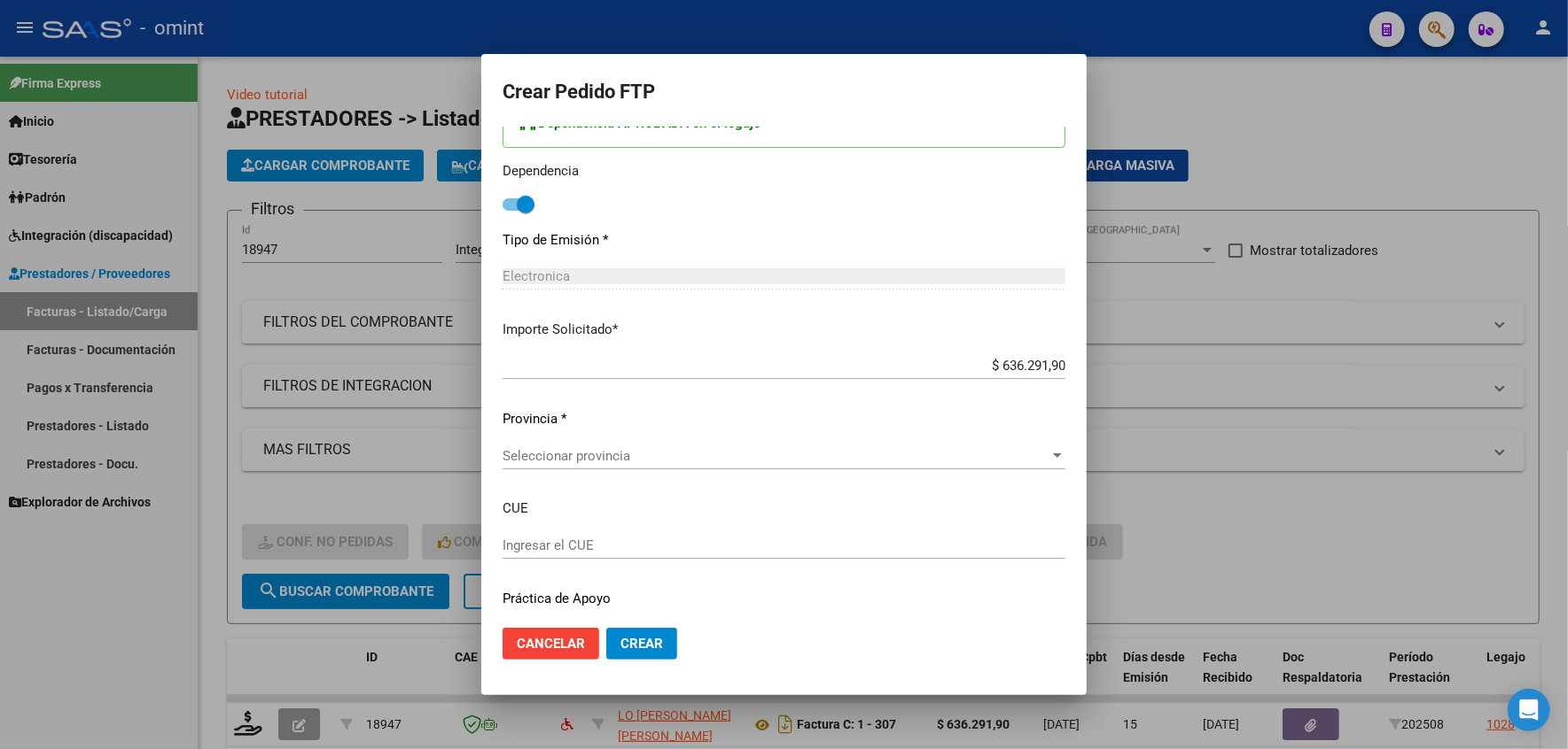
scroll to position [998, 0]
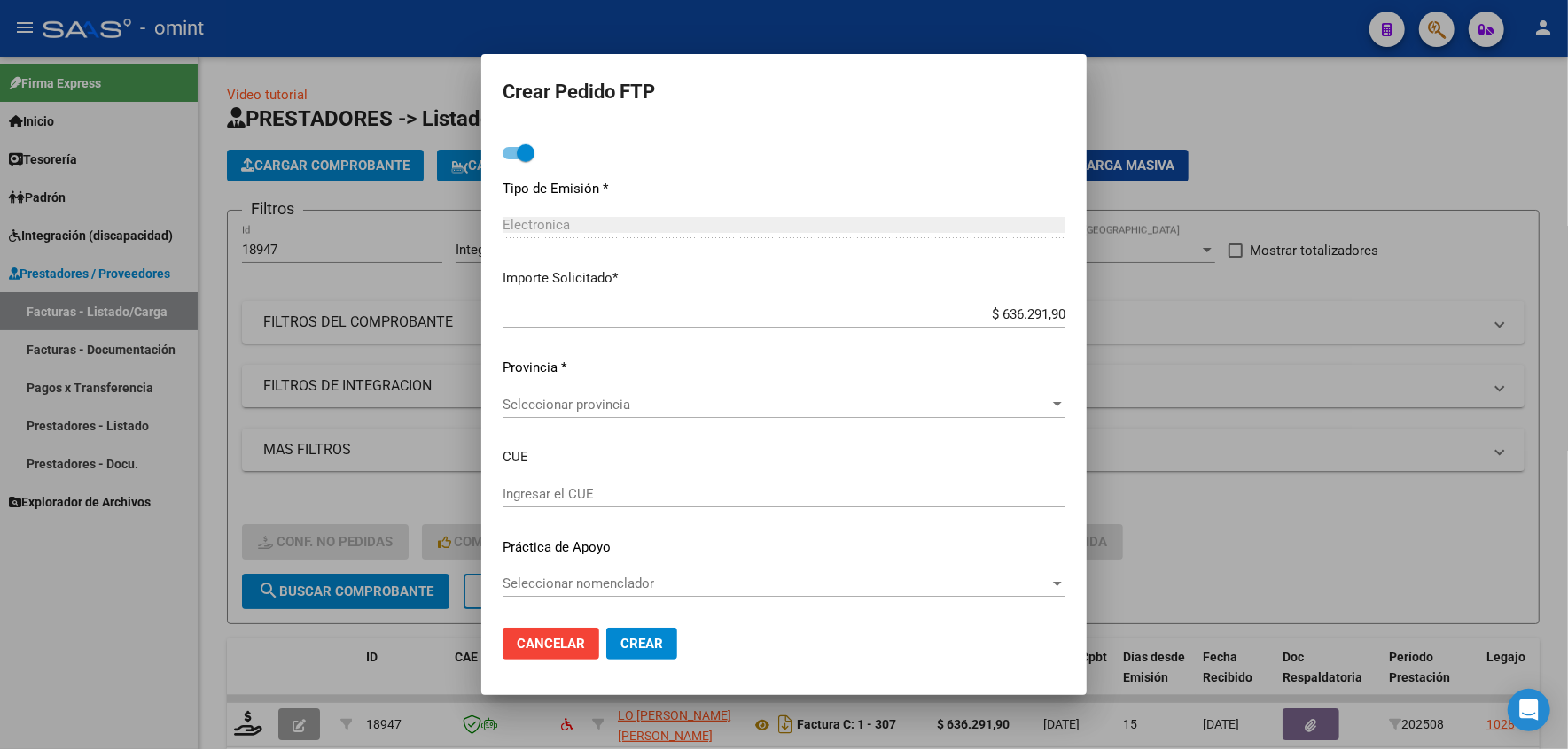
click at [567, 574] on div "Seleccionar nomenclador Seleccionar nomenclador" at bounding box center [784, 583] width 563 height 26
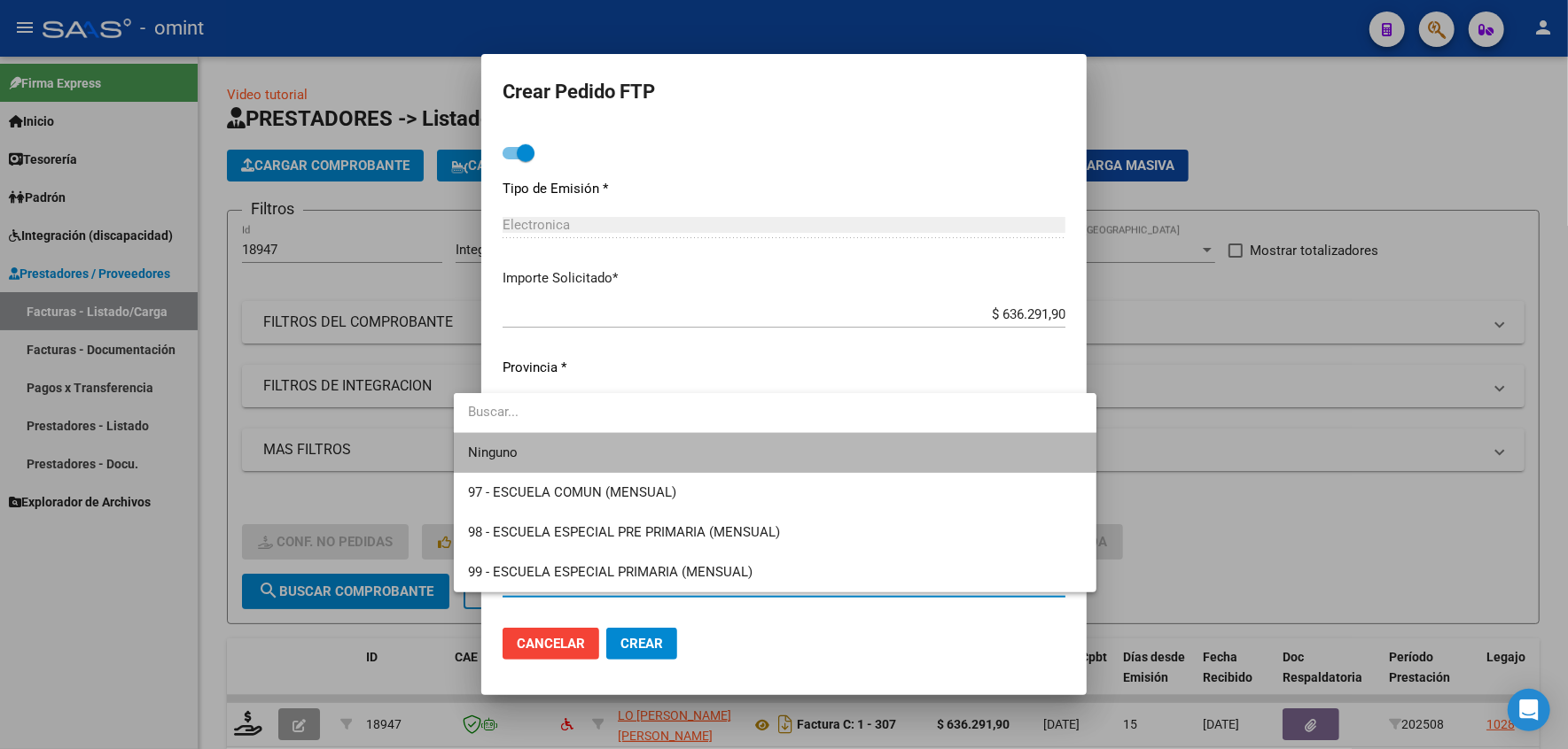
click at [521, 440] on span "Ninguno" at bounding box center [775, 453] width 614 height 40
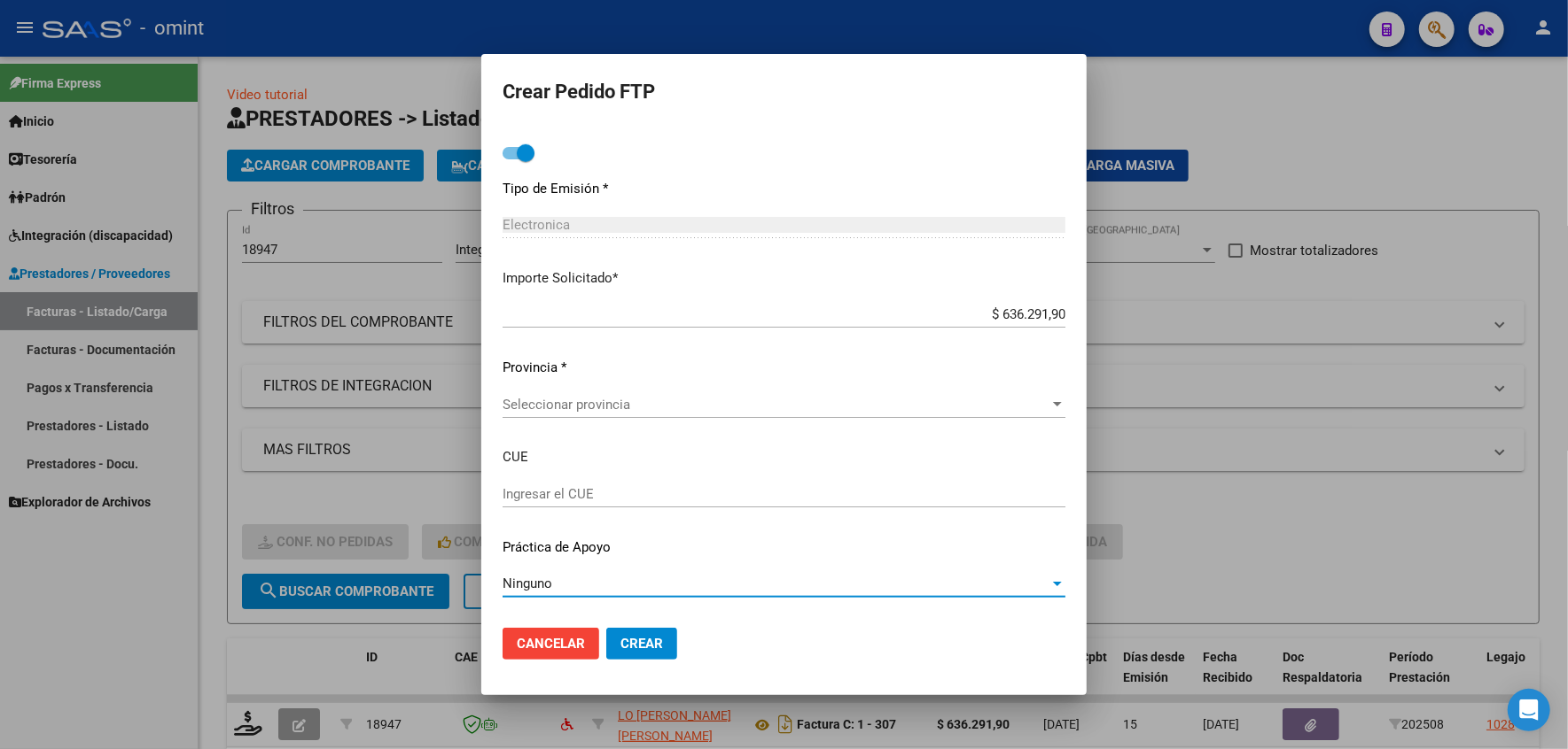
click at [520, 389] on div "Periodo Prestacion * 202508 Ingresar el Periodo Prestacion Comentario Legajo: 8…" at bounding box center [784, 162] width 563 height 903
click at [511, 409] on span "Seleccionar provincia" at bounding box center [776, 405] width 547 height 16
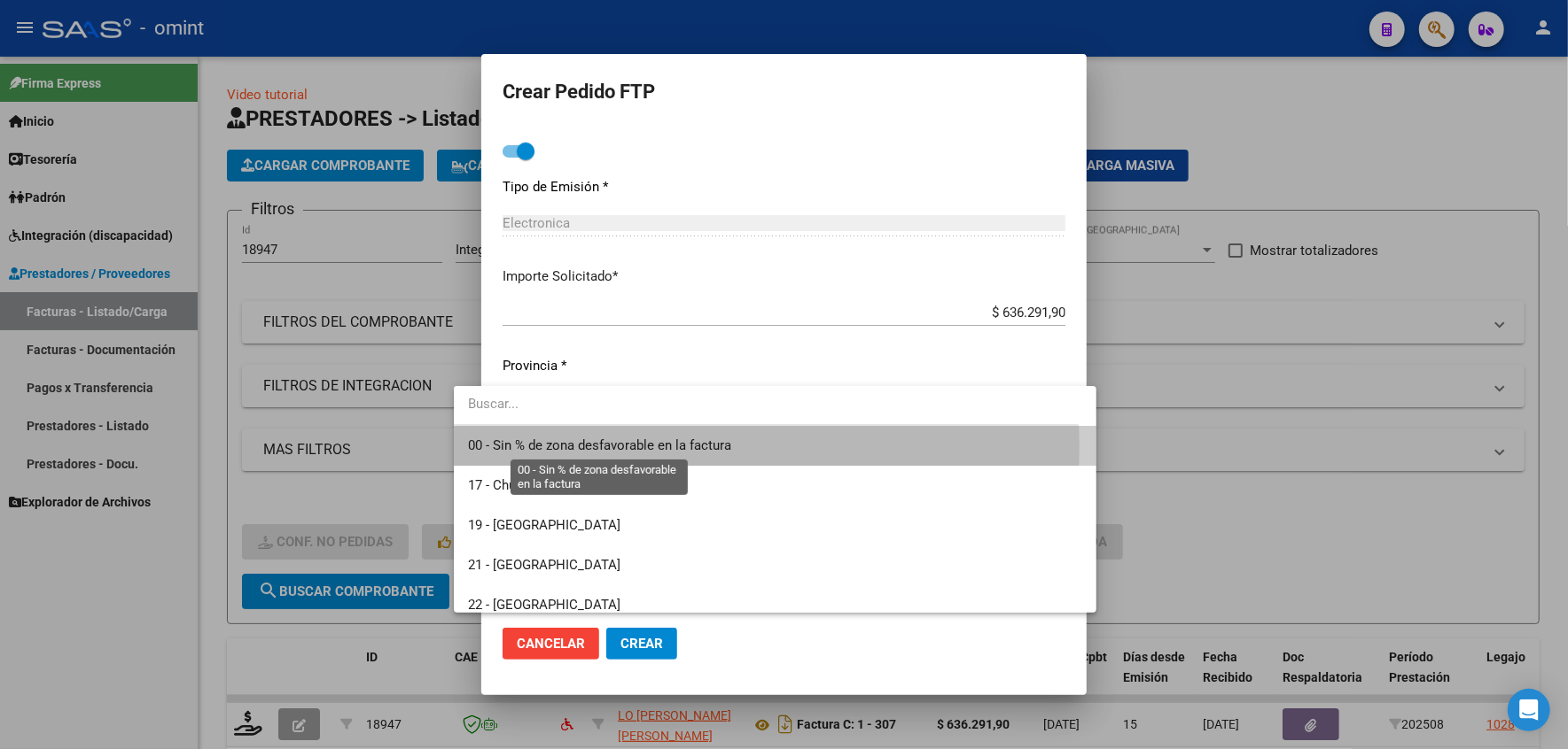
click at [551, 448] on span "00 - Sin % de zona desfavorable en la factura" at bounding box center [600, 446] width 263 height 16
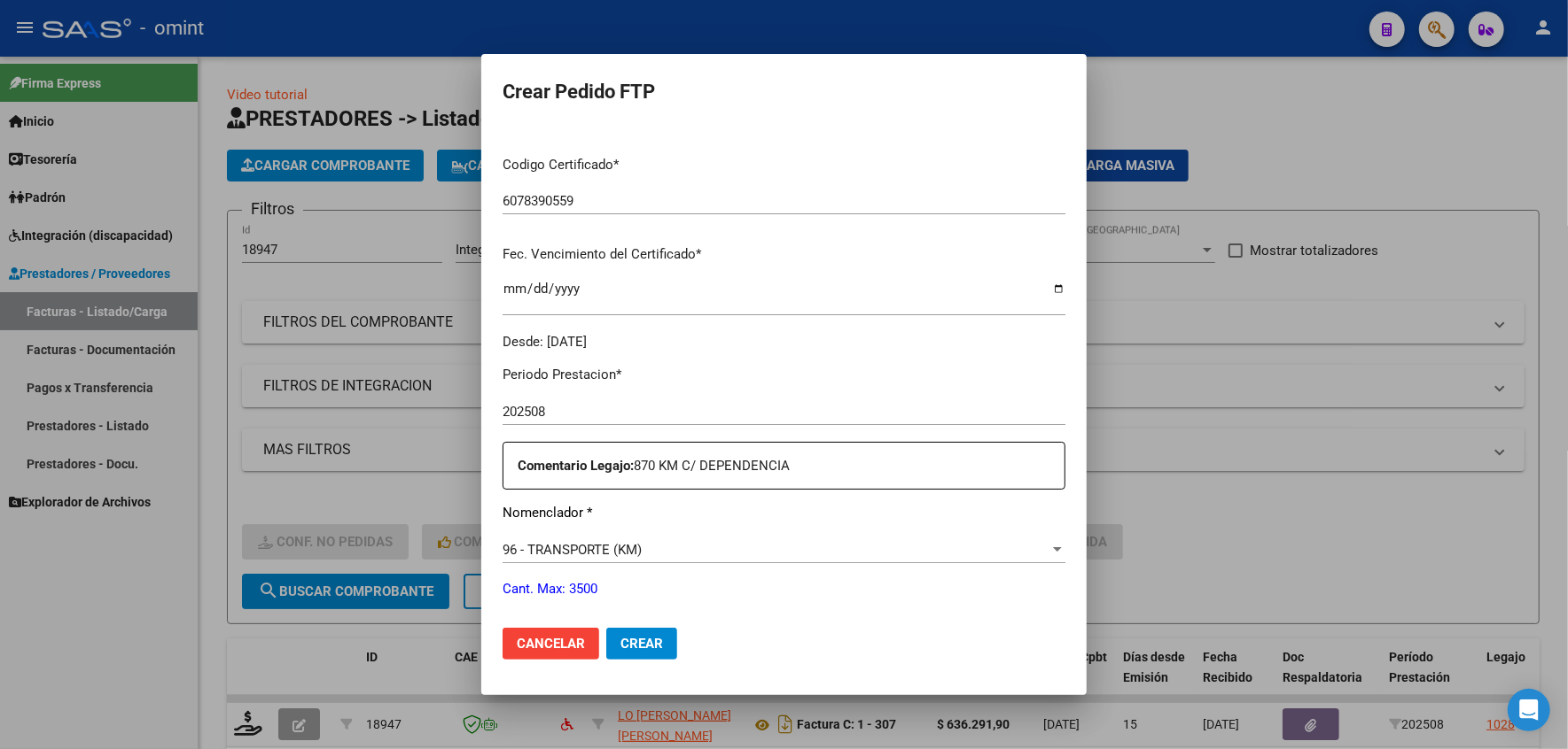
scroll to position [590, 0]
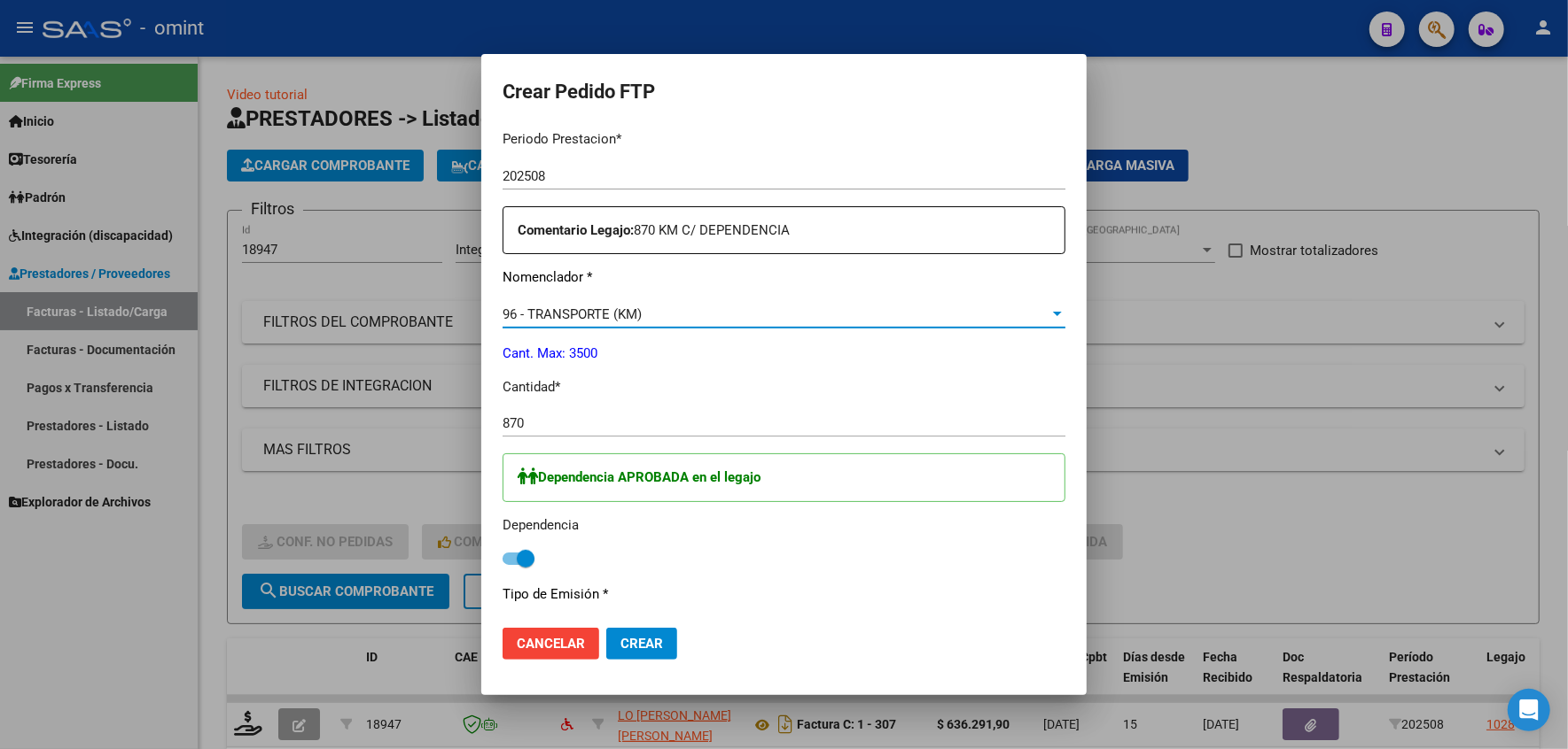
click at [1066, 310] on div at bounding box center [1057, 315] width 16 height 15
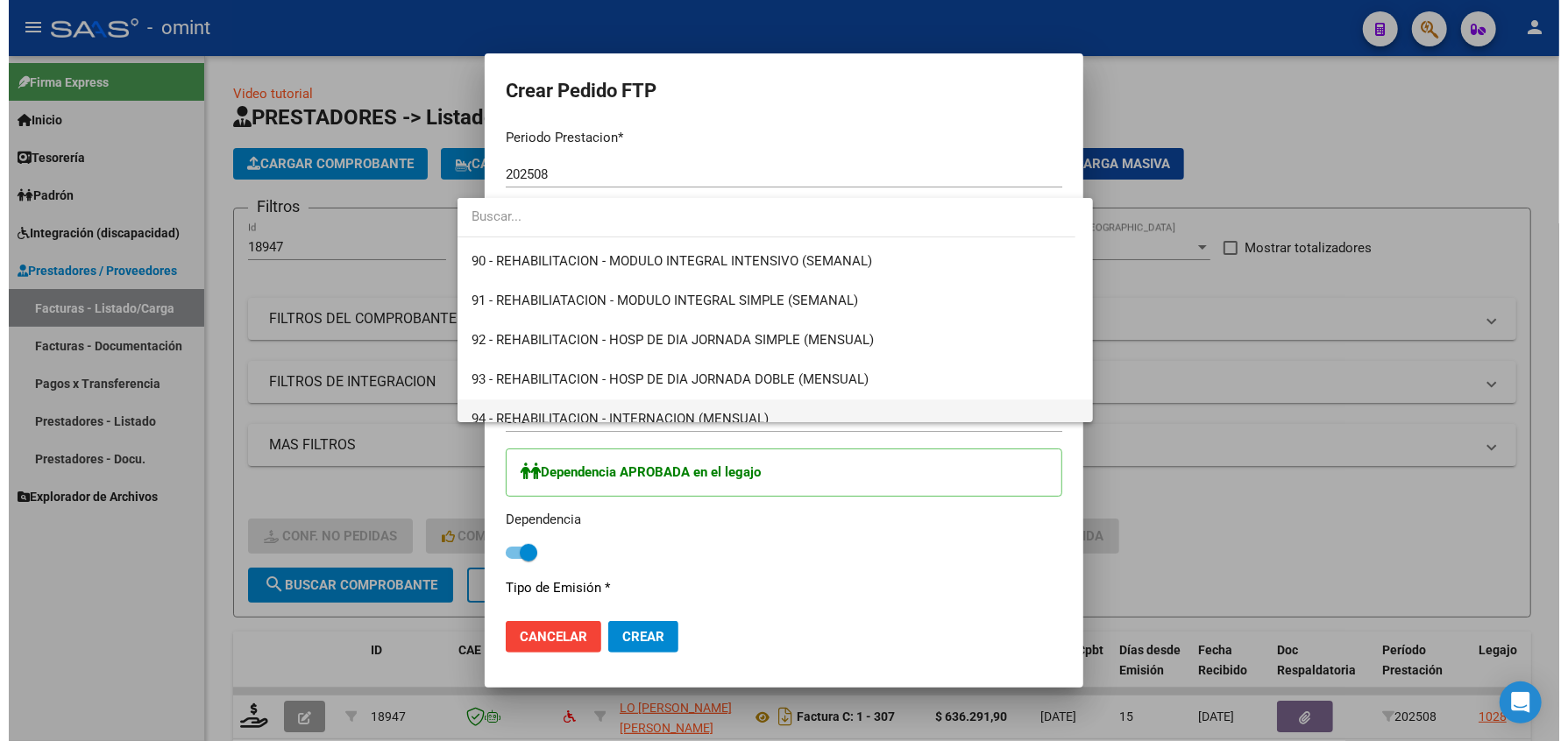
scroll to position [3719, 0]
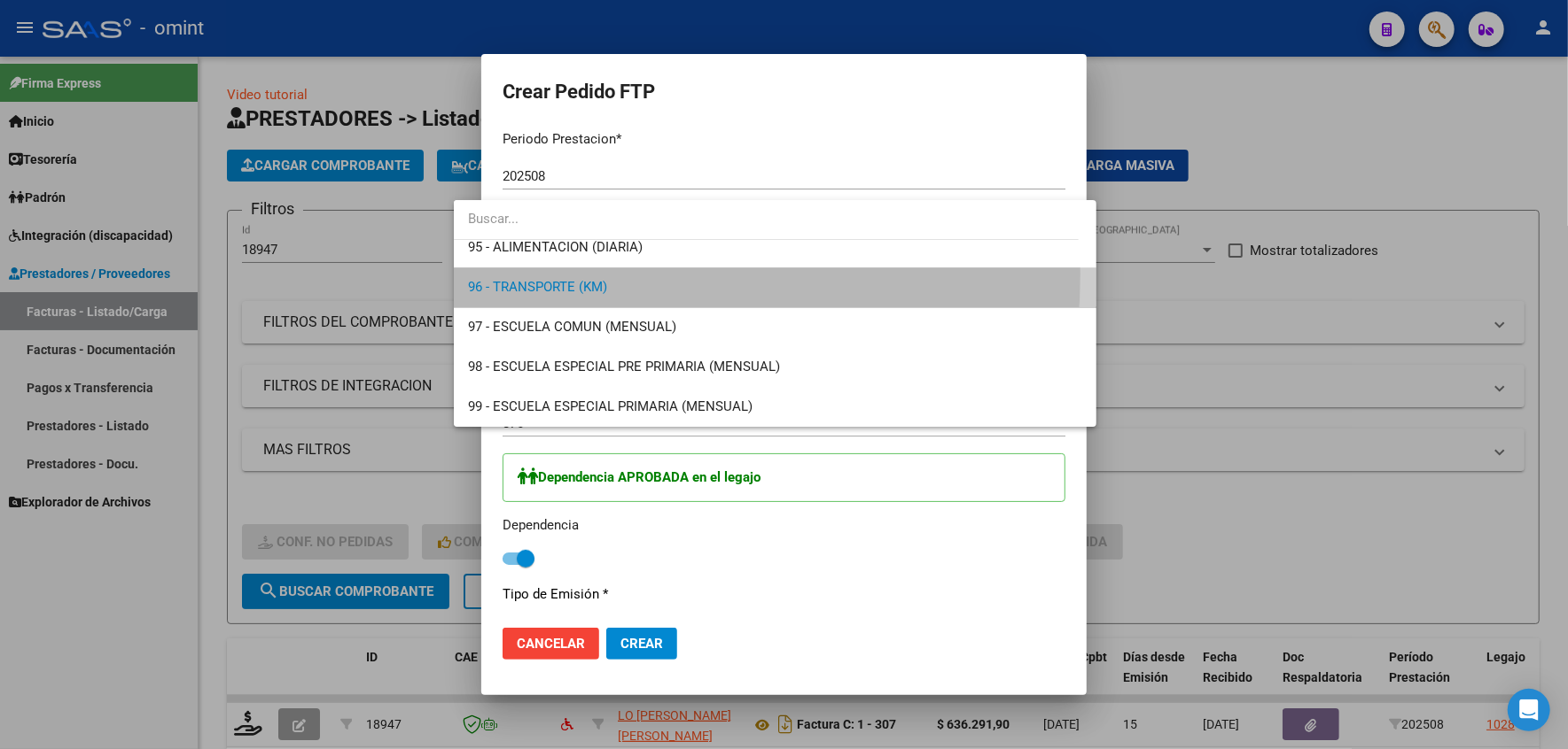
click at [525, 273] on span "96 - TRANSPORTE (KM)" at bounding box center [775, 288] width 614 height 40
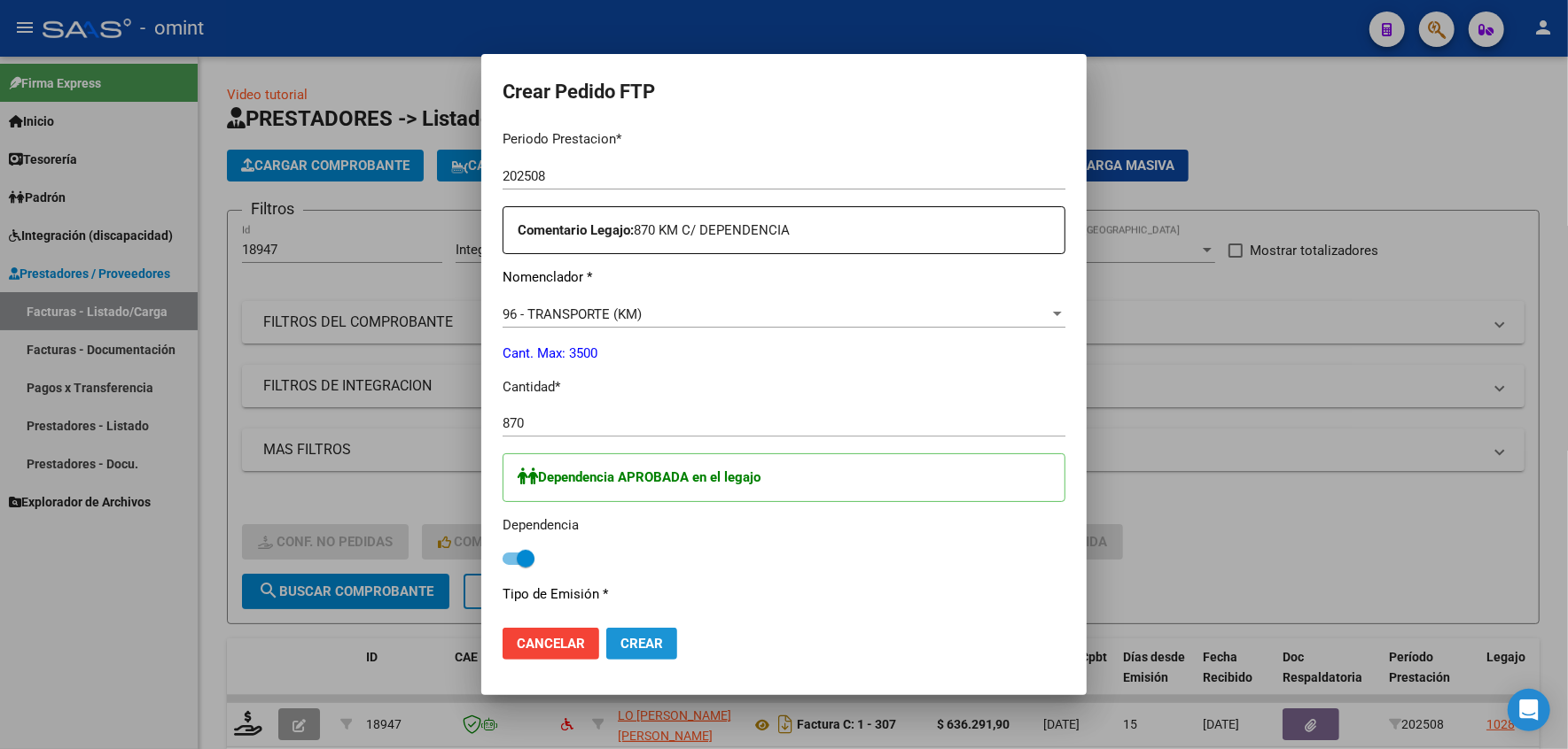
click at [608, 635] on button "Crear" at bounding box center [641, 644] width 71 height 32
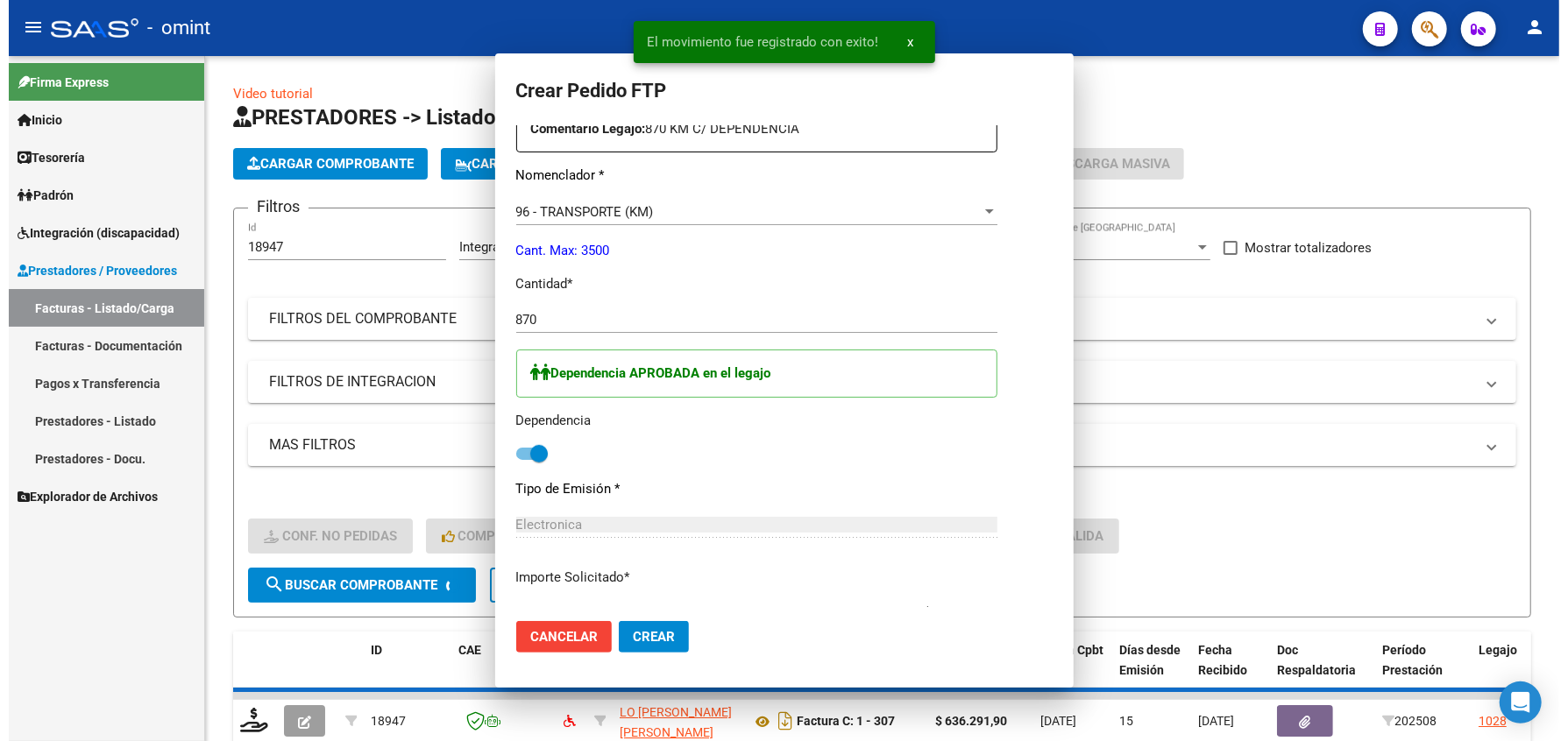
scroll to position [0, 0]
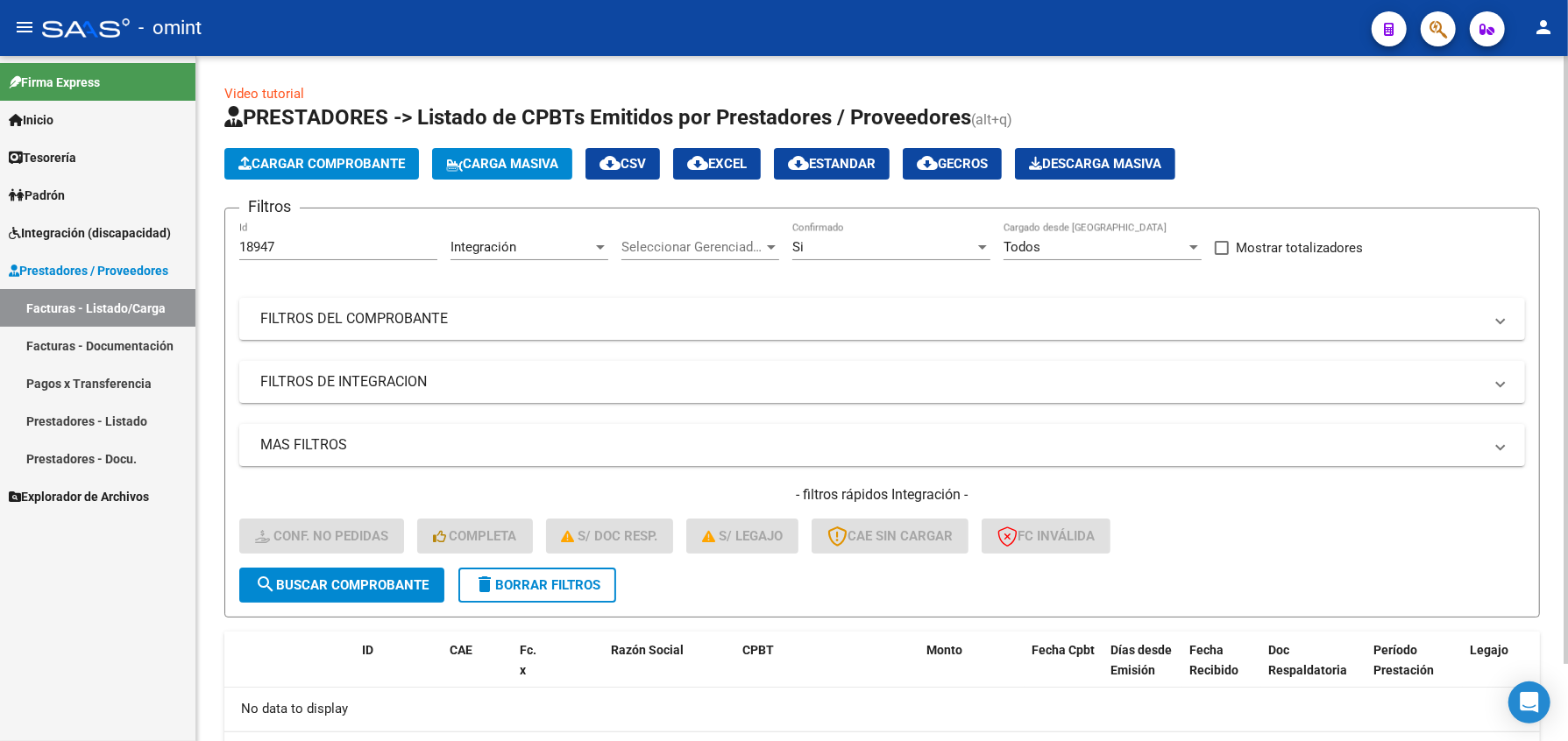
click at [1273, 350] on div "Filtros 18947 Id Integración Area Seleccionar Gerenciador Seleccionar Gerenciad…" at bounding box center [881, 395] width 1285 height 345
click at [656, 377] on mat-panel-title "FILTROS DE INTEGRACION" at bounding box center [871, 382] width 1222 height 19
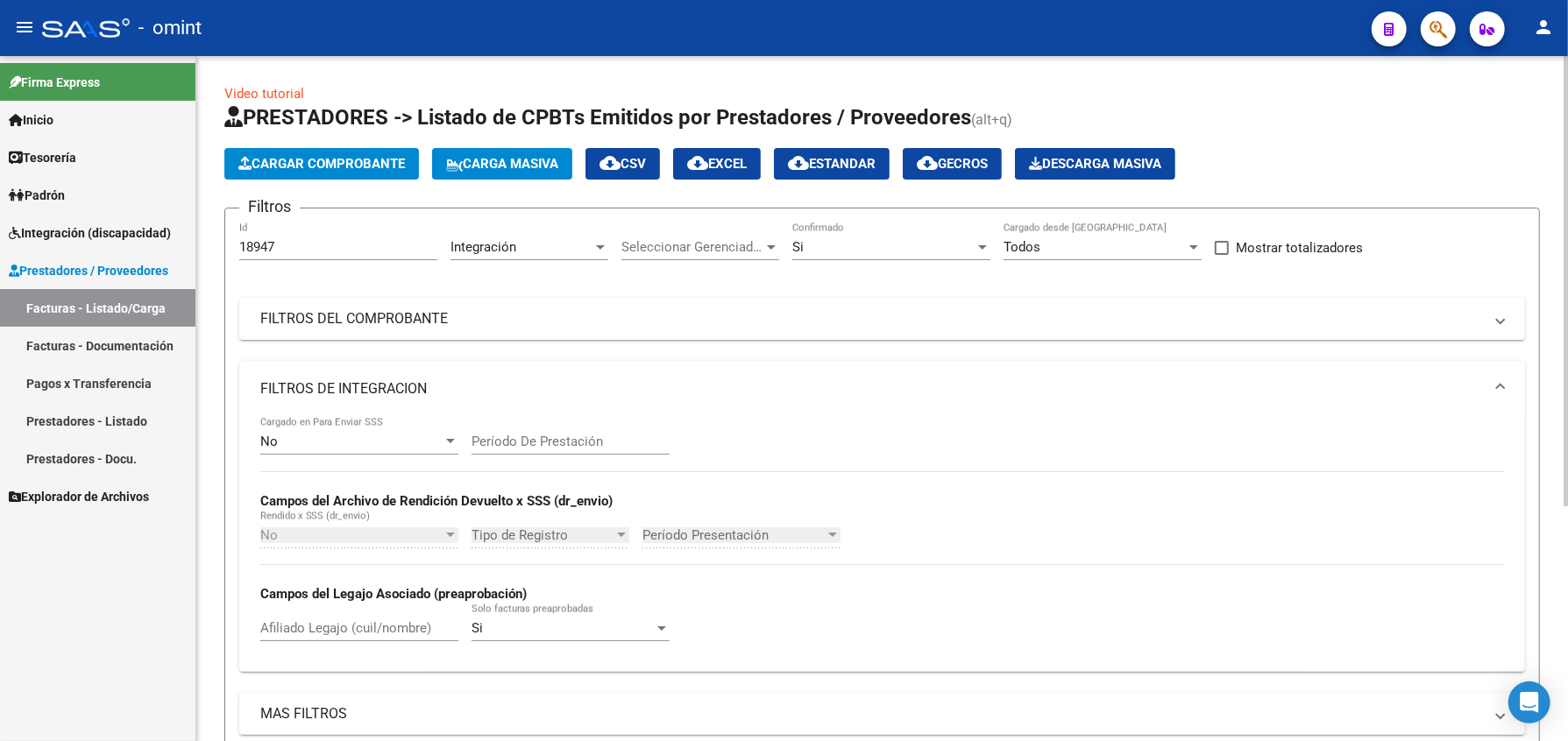
scroll to position [359, 0]
